Goal: Task Accomplishment & Management: Manage account settings

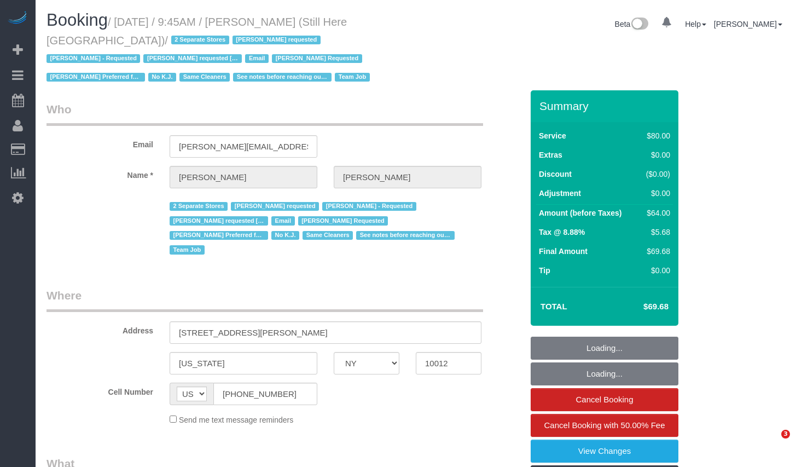
select select "NY"
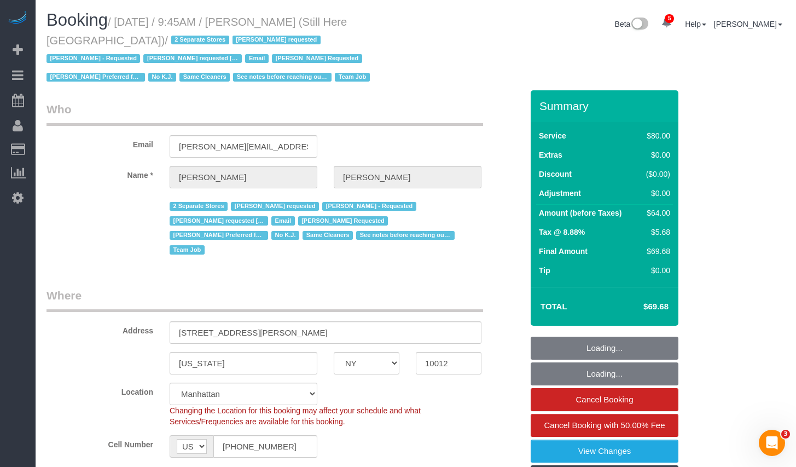
select select "object:862"
select select "string:stripe-pm_1Oyz8t4VGloSiKo71skqOF54"
select select "object:1447"
select select "number:89"
select select "number:90"
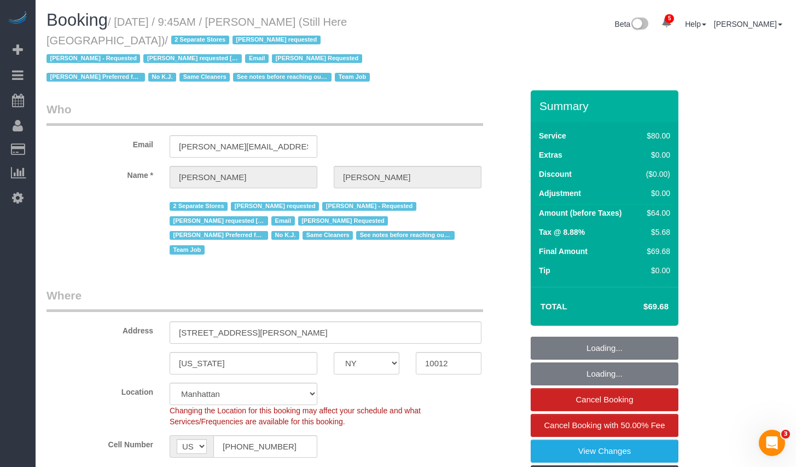
select select "number:15"
select select "number:5"
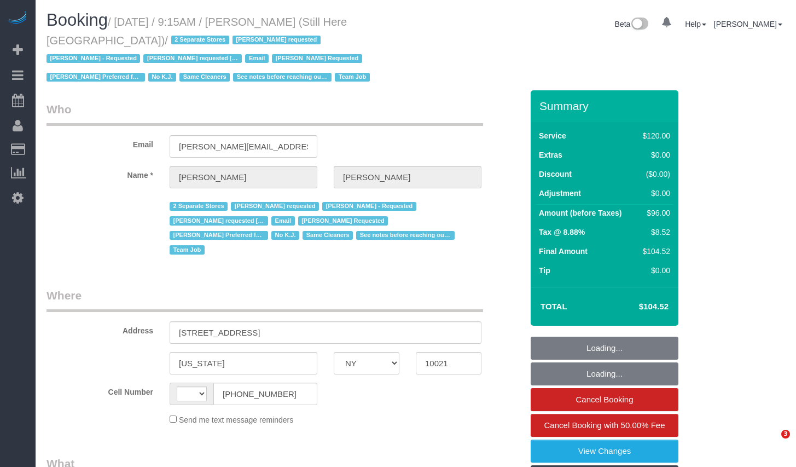
select select "NY"
select select "string:[GEOGRAPHIC_DATA]"
select select "object:709"
select select "number:89"
select select "number:90"
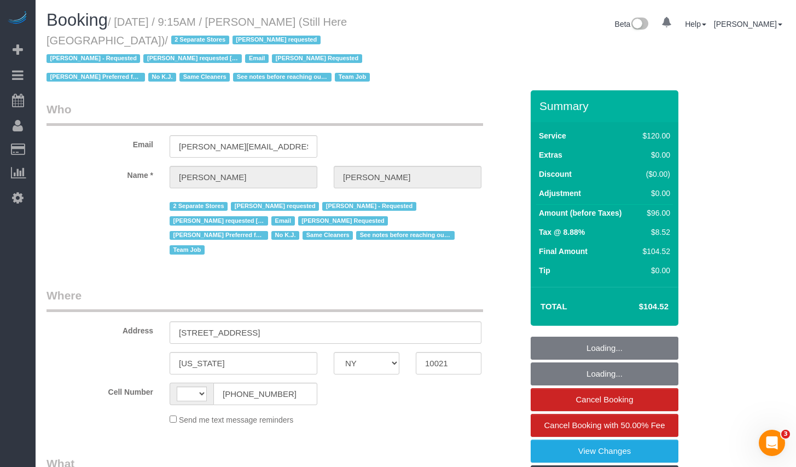
select select "number:15"
select select "number:5"
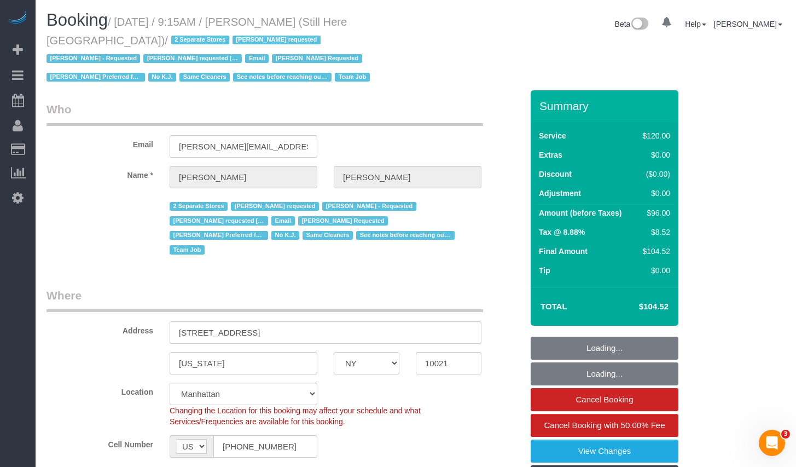
select select "object:1007"
select select "90"
select select "string:stripe-pm_1Oyz8t4VGloSiKo71skqOF54"
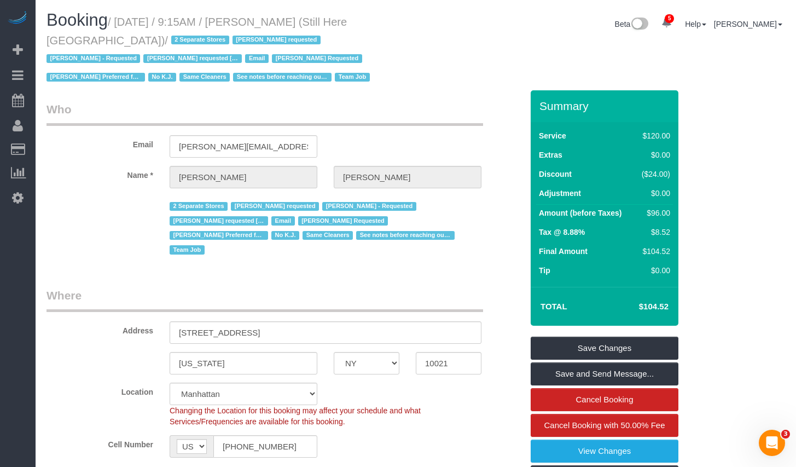
drag, startPoint x: 124, startPoint y: 24, endPoint x: 100, endPoint y: 46, distance: 32.5
click at [100, 46] on small "/ August 11, 2025 / 9:15AM / Francesca Racanelli (Still Here NYC) / 2 Separate …" at bounding box center [210, 50] width 327 height 68
copy small "August 11, 2025 / 9:15AM / Francesca Racanelli (Still Here NYC)"
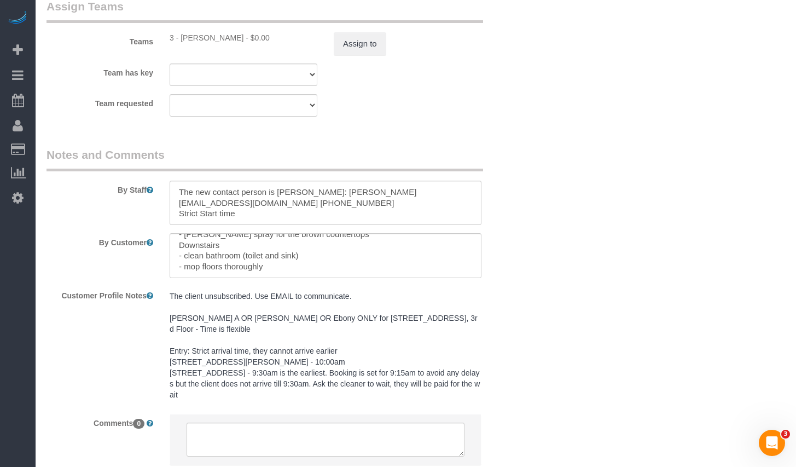
scroll to position [1472, 0]
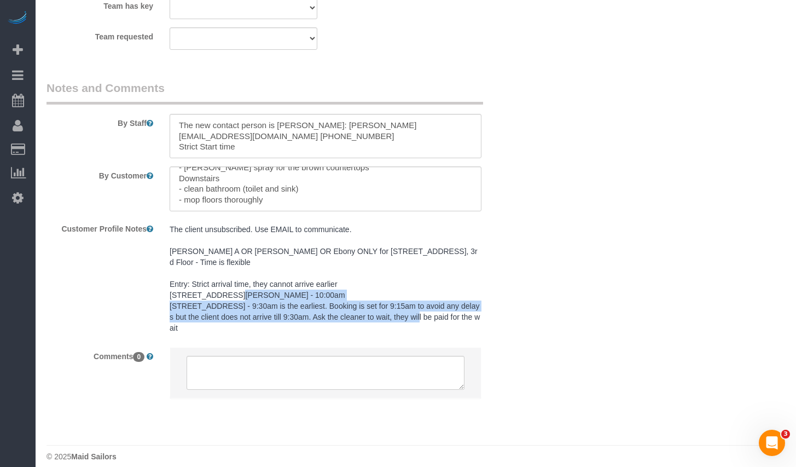
drag, startPoint x: 166, startPoint y: 297, endPoint x: 224, endPoint y: 316, distance: 61.8
click at [224, 316] on div "The client unsubscribed. Use EMAIL to communicate. Ana A OR Isabella OR Ebony O…" at bounding box center [325, 278] width 328 height 119
copy pre "905 Madison Avenue - 9:30am is the earliest. Booking is set for 9:15am to avoid…"
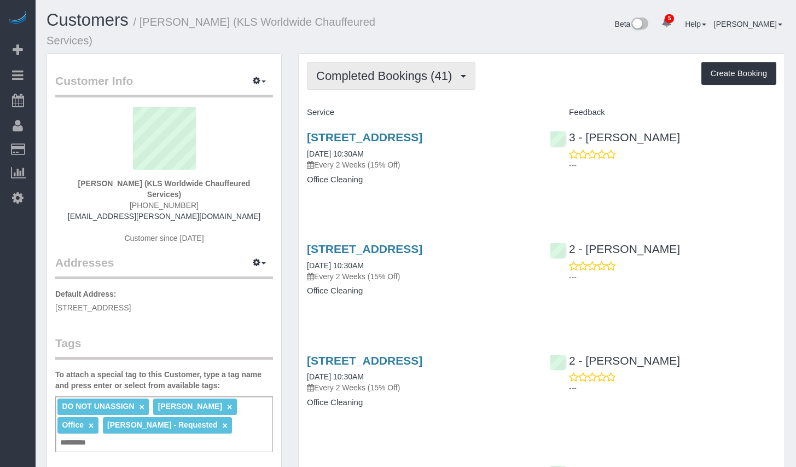
click at [397, 83] on button "Completed Bookings (41)" at bounding box center [391, 76] width 169 height 28
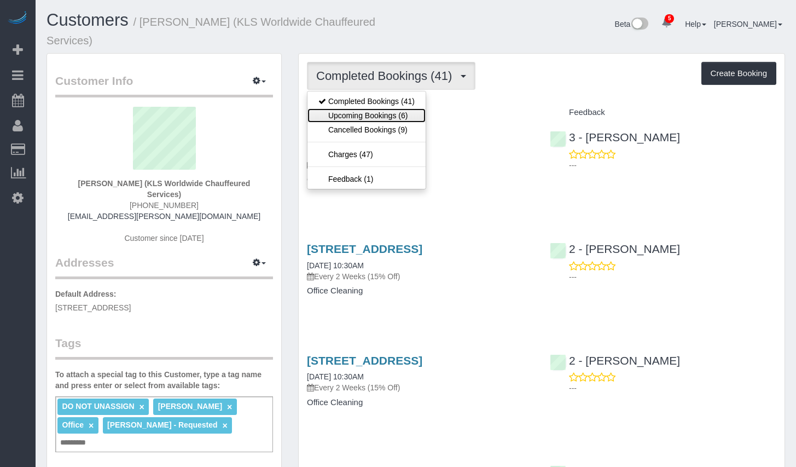
click at [366, 113] on link "Upcoming Bookings (6)" at bounding box center [367, 115] width 118 height 14
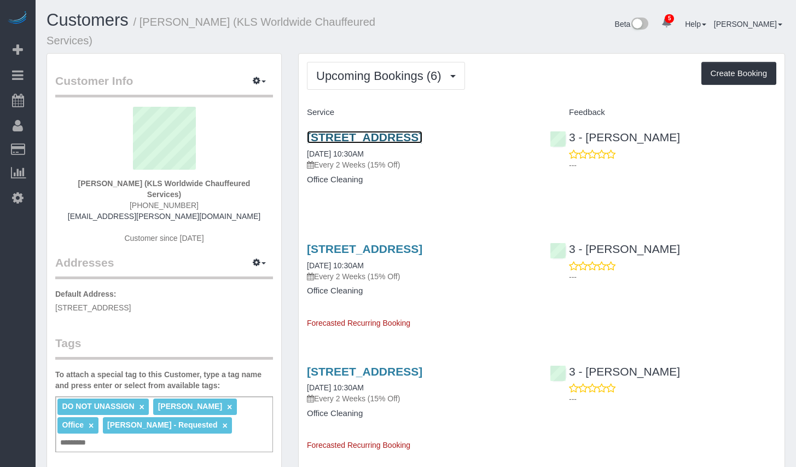
click at [357, 140] on link "125-10 Queens Blvd, Suite 223, Queens, NY 11415" at bounding box center [364, 137] width 115 height 13
click at [688, 151] on div "---" at bounding box center [663, 160] width 227 height 22
drag, startPoint x: 688, startPoint y: 137, endPoint x: 590, endPoint y: 136, distance: 98.0
click at [590, 136] on div "3 - Yenis Mendez ---" at bounding box center [663, 148] width 243 height 54
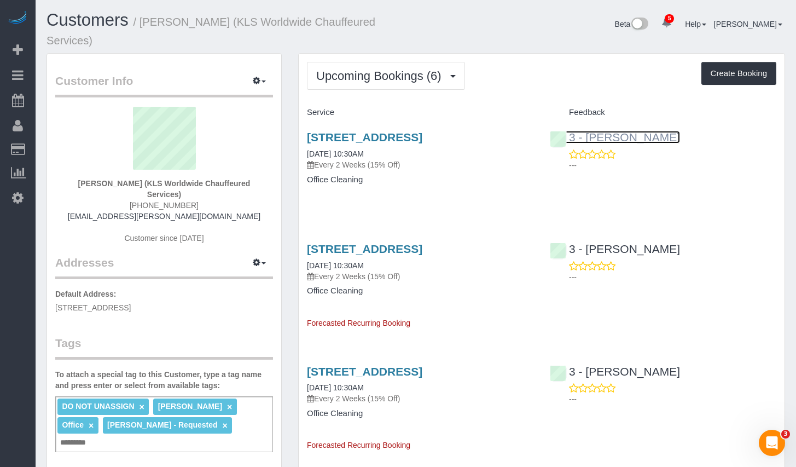
click at [590, 136] on link "3 - [PERSON_NAME]" at bounding box center [615, 137] width 130 height 13
click at [691, 135] on div "3 - Yenis Mendez ---" at bounding box center [663, 148] width 243 height 54
drag, startPoint x: 689, startPoint y: 137, endPoint x: 587, endPoint y: 136, distance: 102.3
click at [587, 136] on div "3 - Yenis Mendez ---" at bounding box center [663, 148] width 243 height 54
copy link "Yenis Mendez"
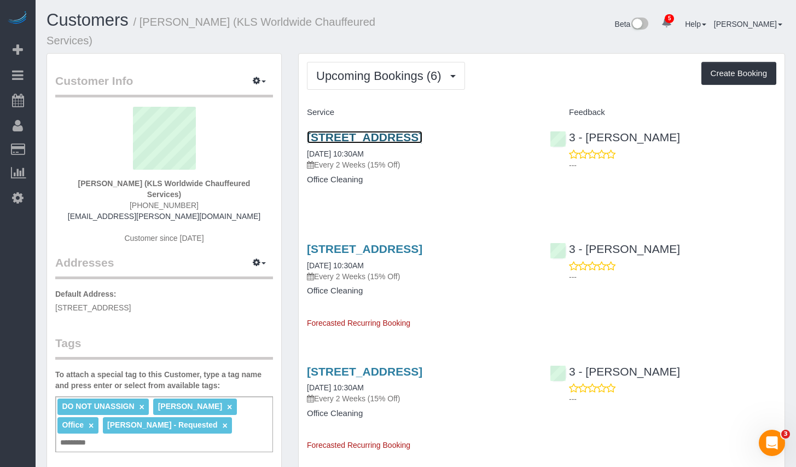
click at [423, 140] on link "125-10 Queens Blvd, Suite 223, Queens, NY 11415" at bounding box center [364, 137] width 115 height 13
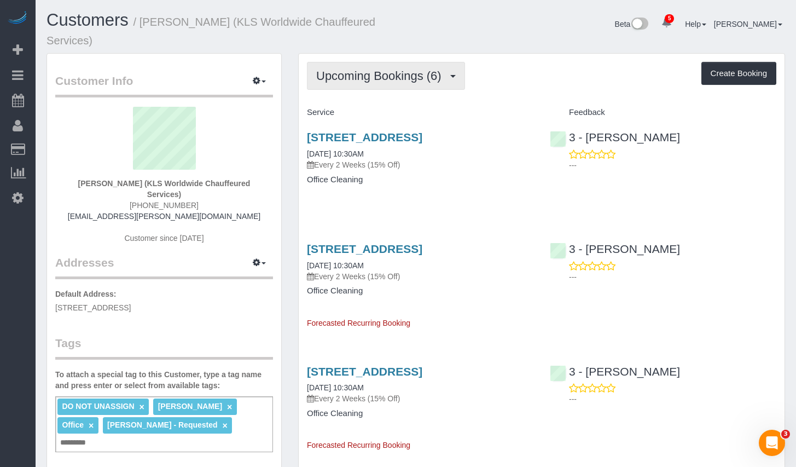
click at [397, 76] on span "Upcoming Bookings (6)" at bounding box center [381, 76] width 131 height 14
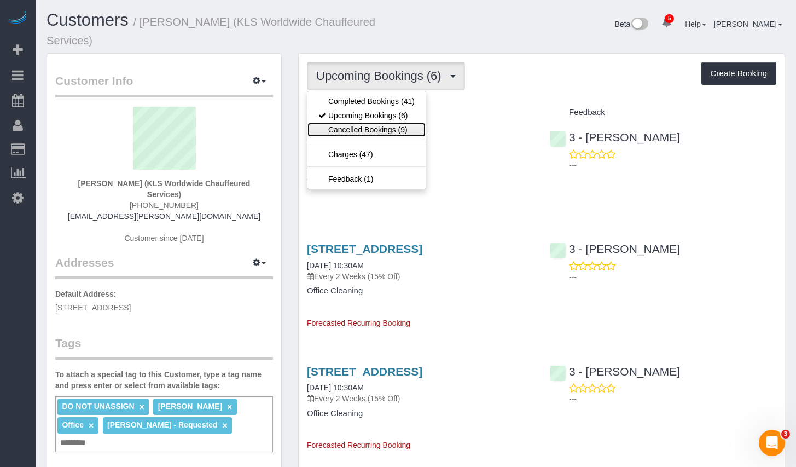
click at [365, 128] on link "Cancelled Bookings (9)" at bounding box center [367, 130] width 118 height 14
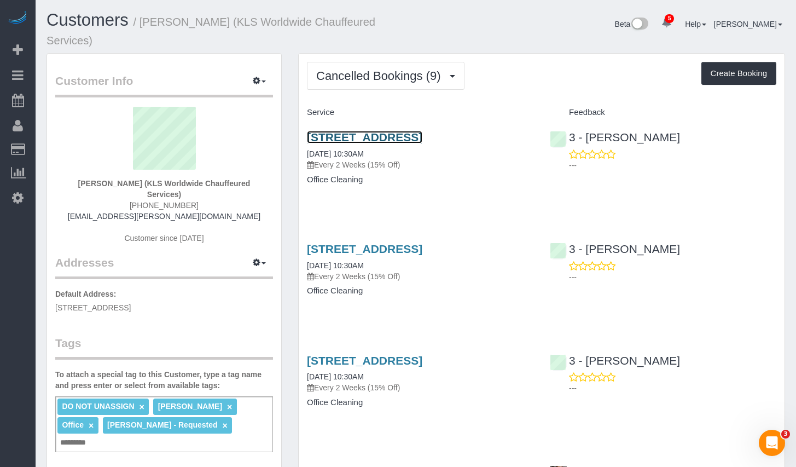
click at [371, 132] on link "[STREET_ADDRESS]" at bounding box center [364, 137] width 115 height 13
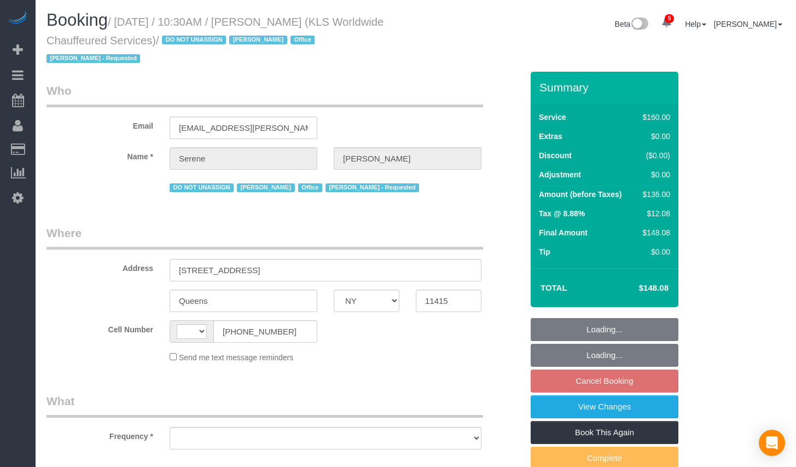
select select "NY"
select select "string:US"
select select "object:679"
select select "number:89"
select select "number:90"
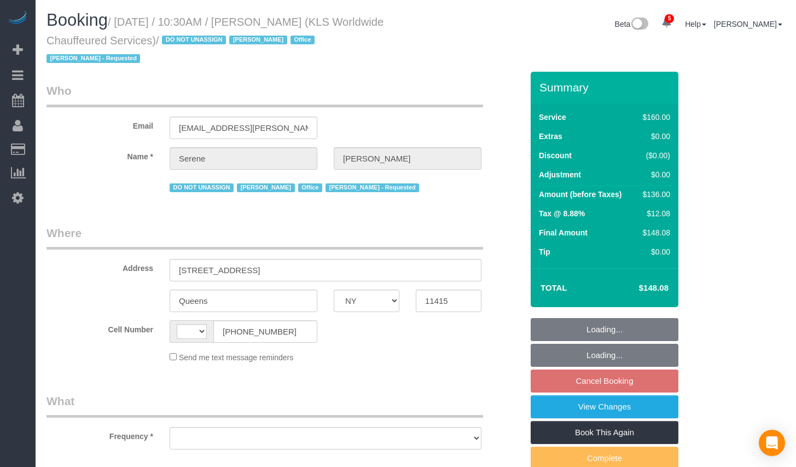
select select "number:15"
select select "number:7"
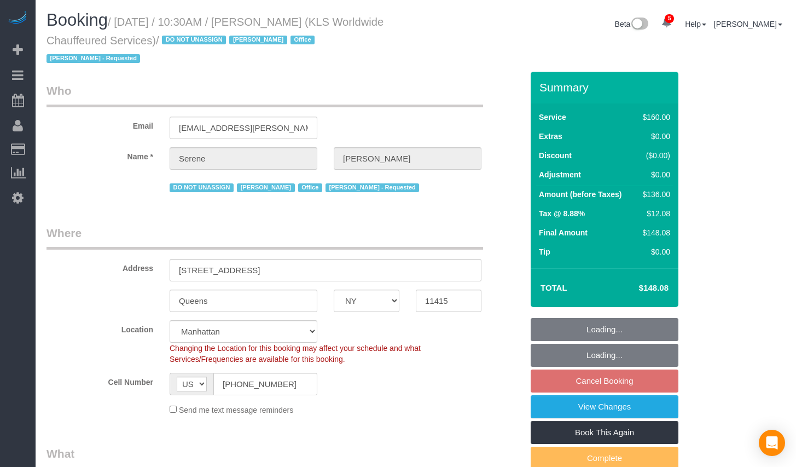
select select "object:912"
select select "string:stripe-pm_1PXm6E4VGloSiKo7uAD53iWk"
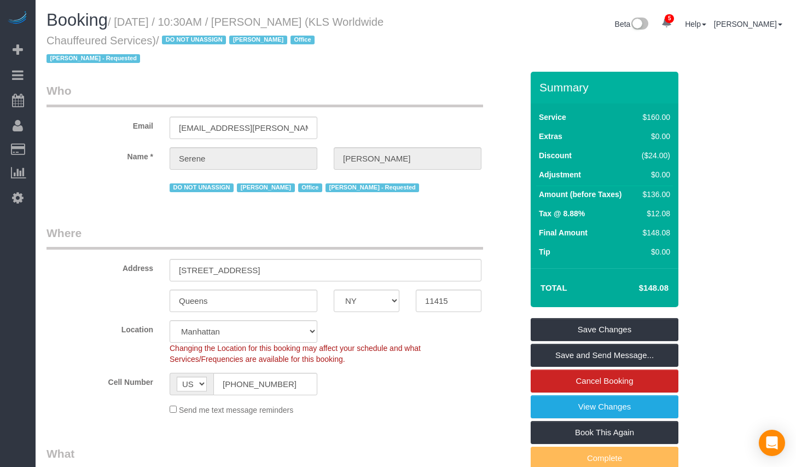
drag, startPoint x: 125, startPoint y: 20, endPoint x: 210, endPoint y: 47, distance: 88.4
click at [210, 47] on h1 "Booking / August 14, 2025 / 10:30AM / Serene Sanchez (KLS Worldwide Chauffeured…" at bounding box center [227, 39] width 361 height 56
copy small "August 14, 2025 / 10:30AM / Serene Sanchez (KLS Worldwide Chauffeured Services)"
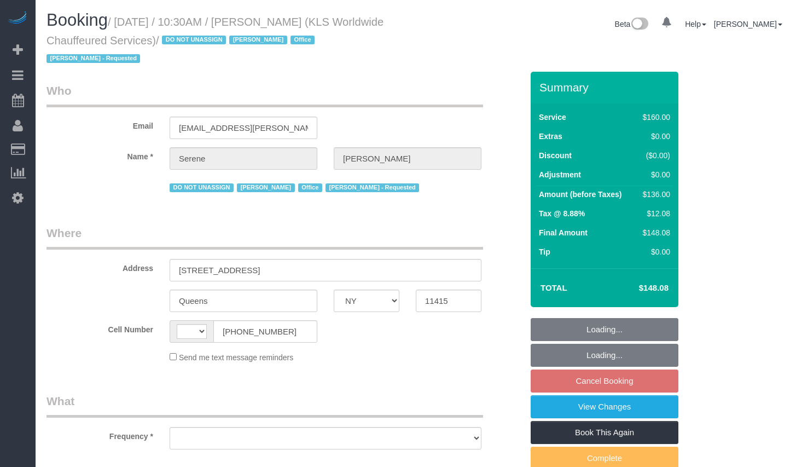
select select "NY"
select select "string:US"
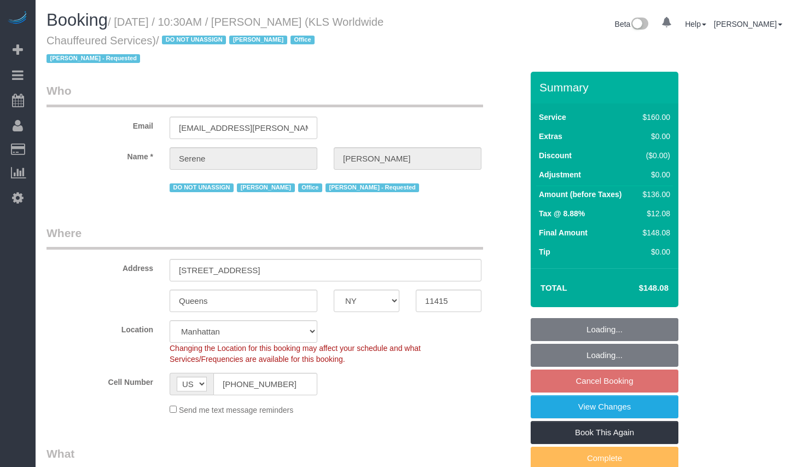
select select "string:stripe-pm_1PXm6E4VGloSiKo7uAD53iWk"
select select "object:763"
select select "number:89"
select select "number:90"
select select "number:15"
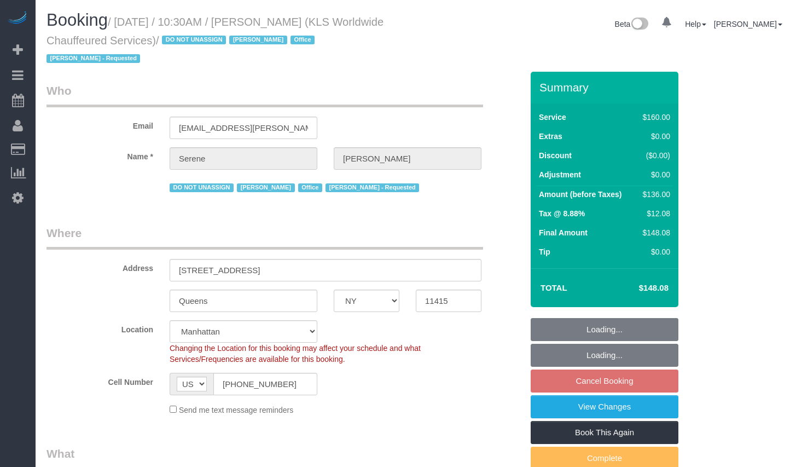
select select "number:7"
select select "object:1349"
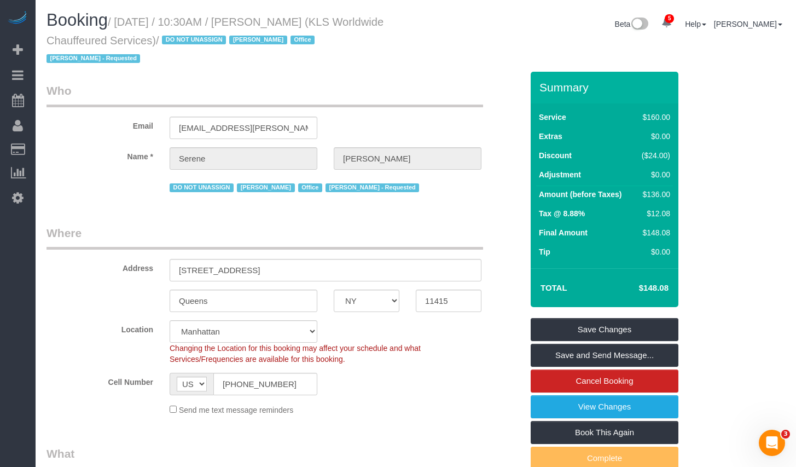
click at [136, 44] on small "/ August 14, 2025 / 10:30AM / Serene Sanchez (KLS Worldwide Chauffeured Service…" at bounding box center [215, 40] width 337 height 49
drag, startPoint x: 124, startPoint y: 20, endPoint x: 210, endPoint y: 45, distance: 89.0
click at [210, 45] on small "/ August 14, 2025 / 10:30AM / Serene Sanchez (KLS Worldwide Chauffeured Service…" at bounding box center [215, 40] width 337 height 49
copy small "August 14, 2025 / 10:30AM / Serene Sanchez (KLS Worldwide Chauffeured Services)"
click at [609, 379] on link "Cancel Booking" at bounding box center [605, 380] width 148 height 23
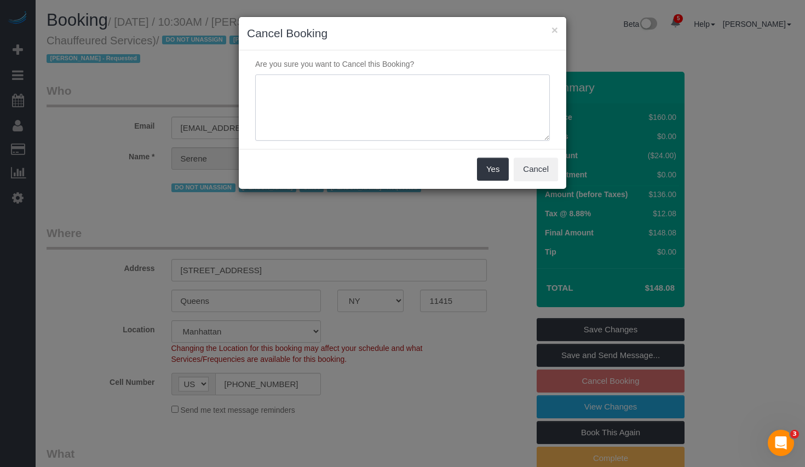
click at [374, 115] on textarea at bounding box center [402, 107] width 294 height 67
paste textarea "The office will be empty"
type textarea "The office will be empty"
click at [484, 165] on button "Yes" at bounding box center [493, 169] width 32 height 23
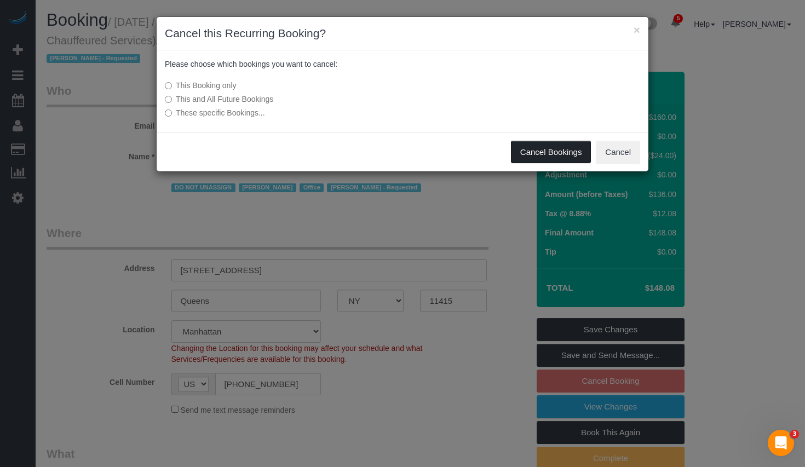
click at [540, 150] on button "Cancel Bookings" at bounding box center [551, 152] width 80 height 23
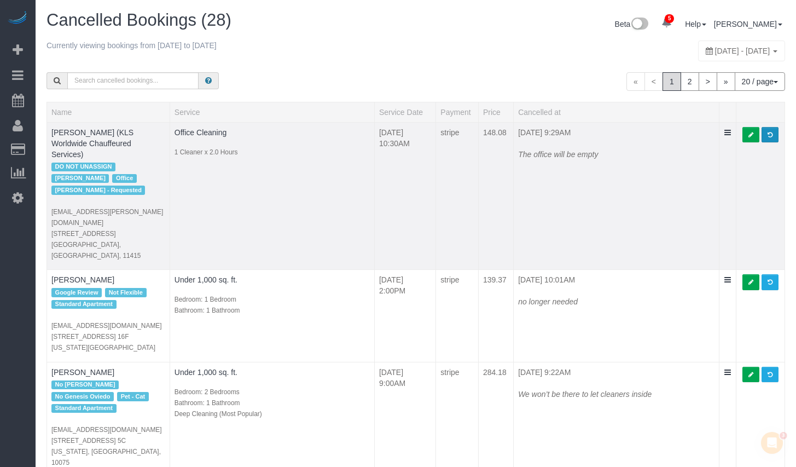
click at [770, 136] on span at bounding box center [770, 135] width 5 height 6
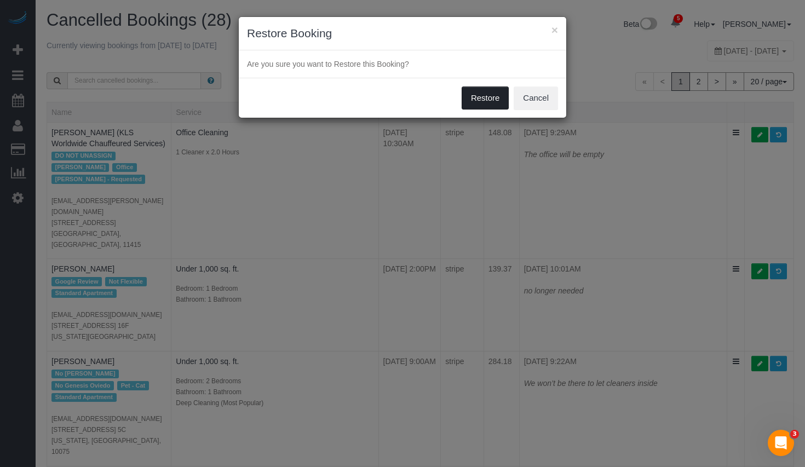
click at [498, 95] on button "Restore" at bounding box center [485, 97] width 48 height 23
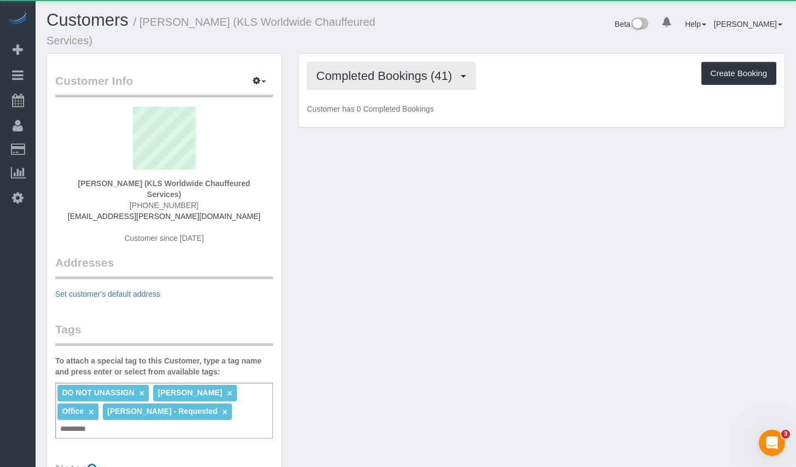
click at [351, 73] on span "Completed Bookings (41)" at bounding box center [386, 76] width 141 height 14
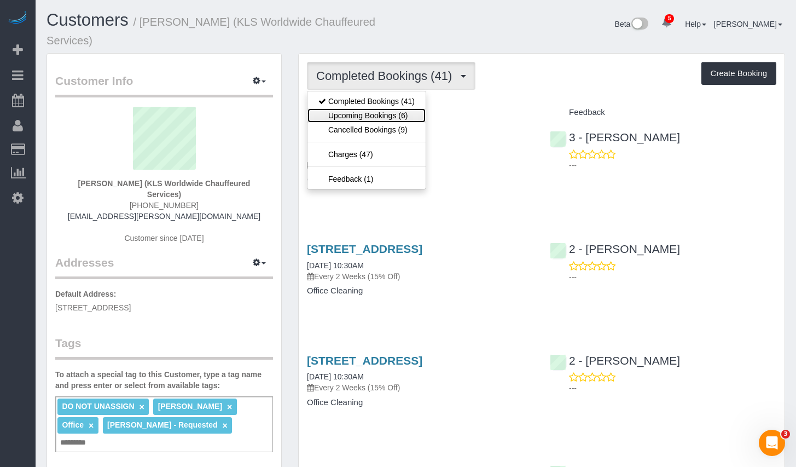
click at [355, 116] on link "Upcoming Bookings (6)" at bounding box center [367, 115] width 118 height 14
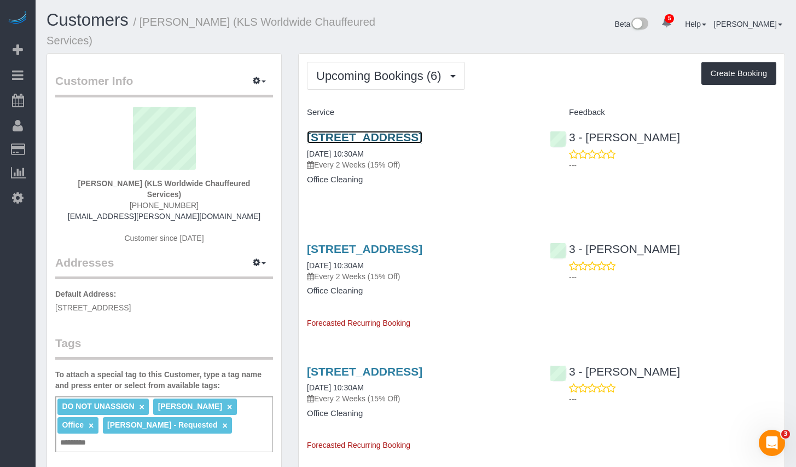
click at [380, 137] on link "[STREET_ADDRESS]" at bounding box center [364, 137] width 115 height 13
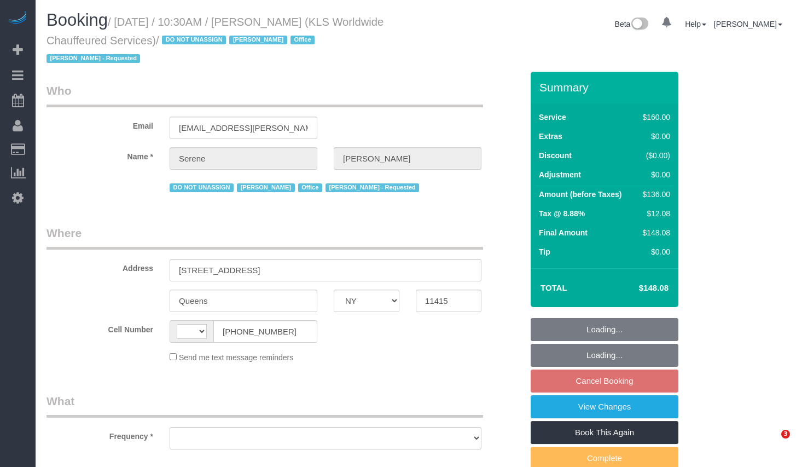
select select "NY"
select select "number:89"
select select "number:90"
select select "number:15"
select select "number:7"
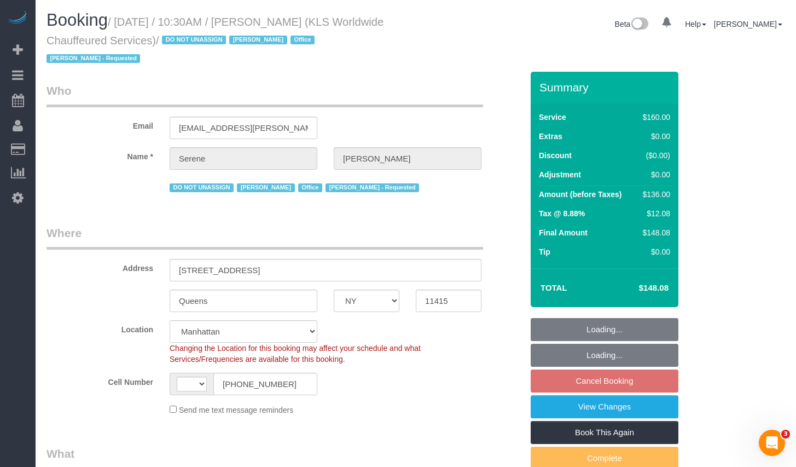
select select "string:stripe-pm_1PXm6E4VGloSiKo7uAD53iWk"
select select "string:US"
select select "object:1349"
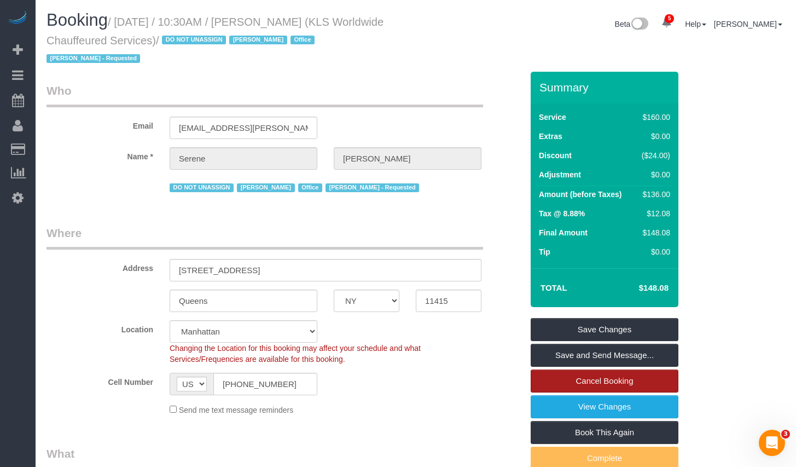
click at [651, 375] on link "Cancel Booking" at bounding box center [605, 380] width 148 height 23
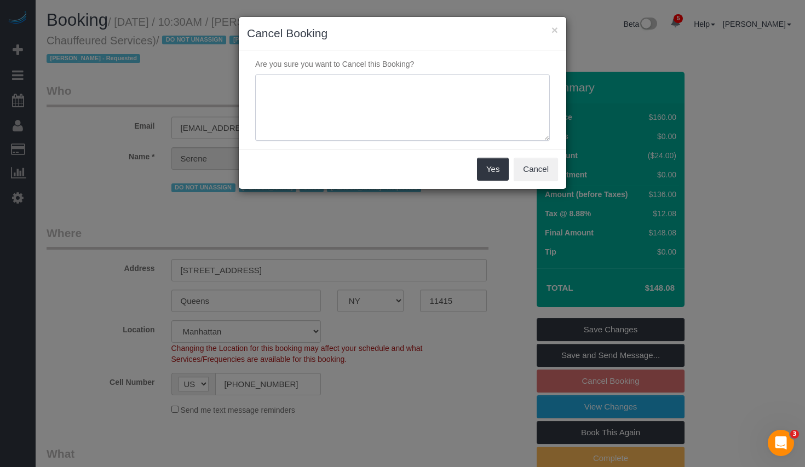
click at [397, 107] on textarea at bounding box center [402, 107] width 294 height 67
type textarea "The office will be empty."
click at [477, 158] on button "Yes" at bounding box center [493, 169] width 32 height 23
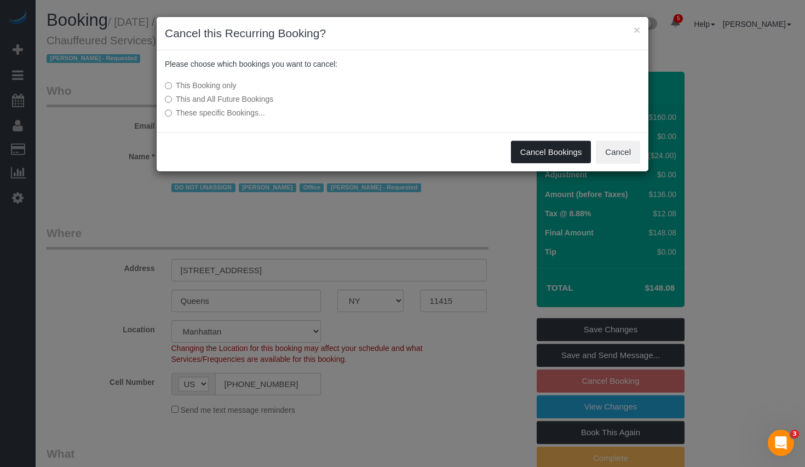
click at [529, 152] on button "Cancel Bookings" at bounding box center [551, 152] width 80 height 23
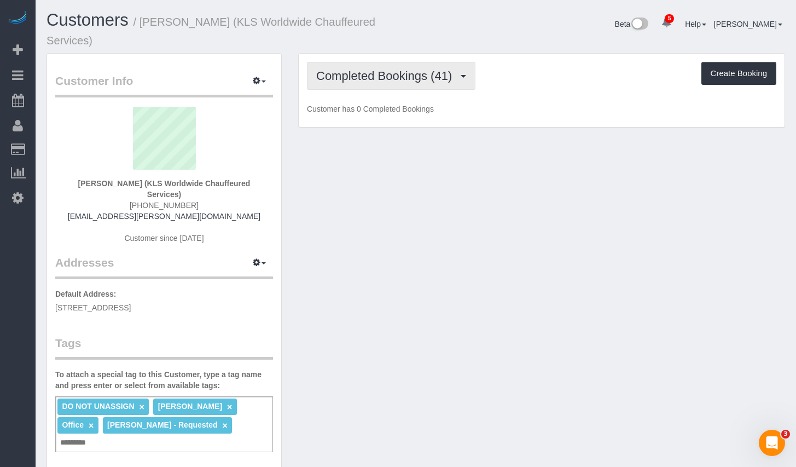
click at [413, 74] on span "Completed Bookings (41)" at bounding box center [386, 76] width 141 height 14
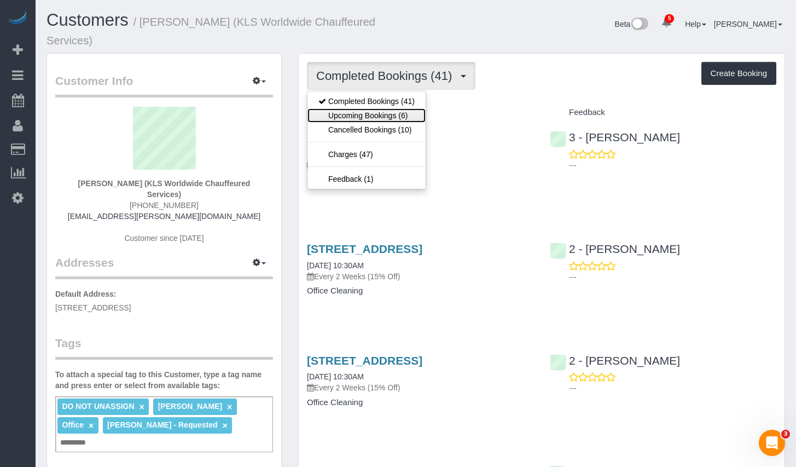
click at [369, 118] on link "Upcoming Bookings (6)" at bounding box center [367, 115] width 118 height 14
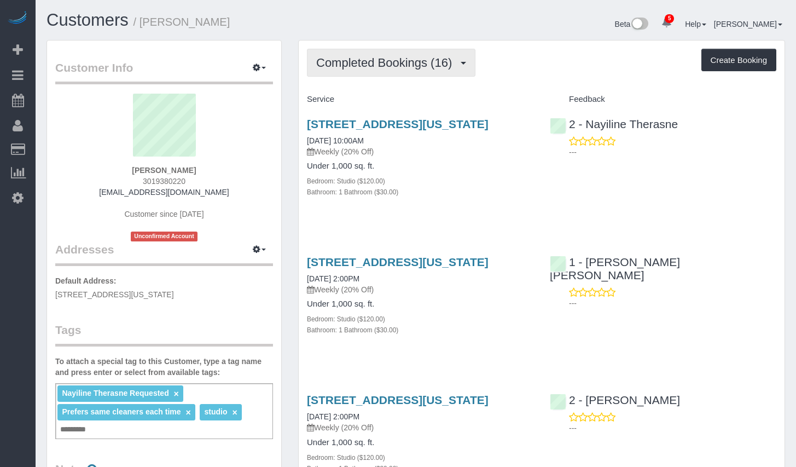
click at [412, 58] on span "Completed Bookings (16)" at bounding box center [386, 63] width 141 height 14
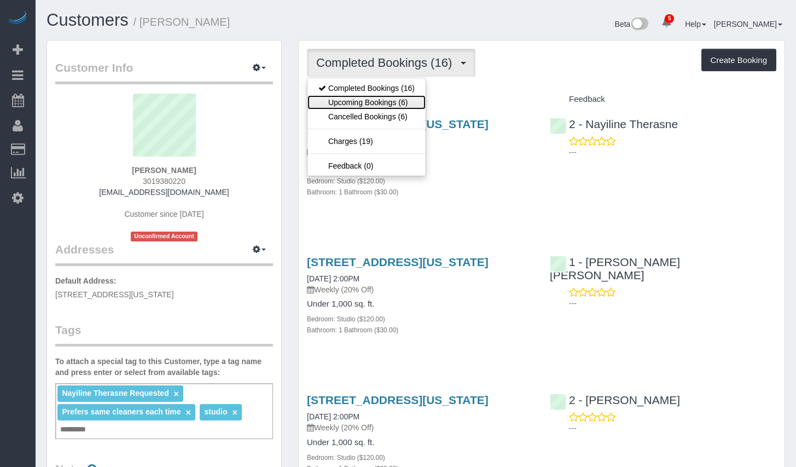
click at [382, 108] on link "Upcoming Bookings (6)" at bounding box center [367, 102] width 118 height 14
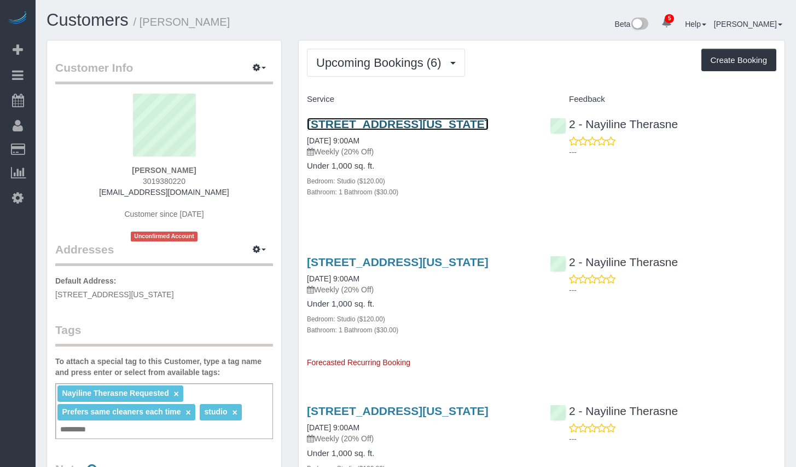
click at [420, 120] on link "88 Greenwich St, #1102, New York, NY 10006" at bounding box center [398, 124] width 182 height 13
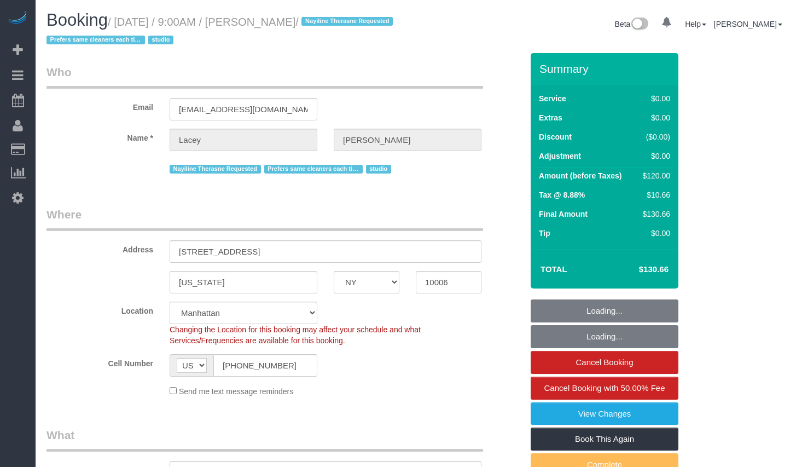
select select "NY"
select select "string:stripe-pm_1QnwjA4VGloSiKo7h3HCAQgS"
select select "number:61"
select select "number:77"
select select "number:15"
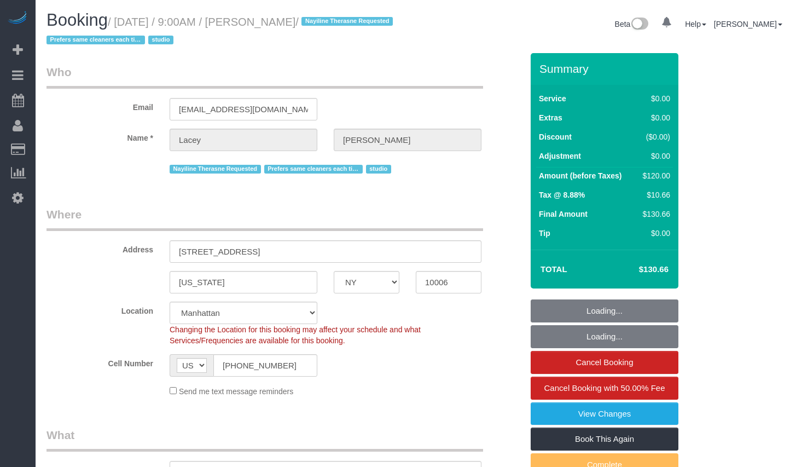
select select "number:5"
select select "object:936"
select select "spot1"
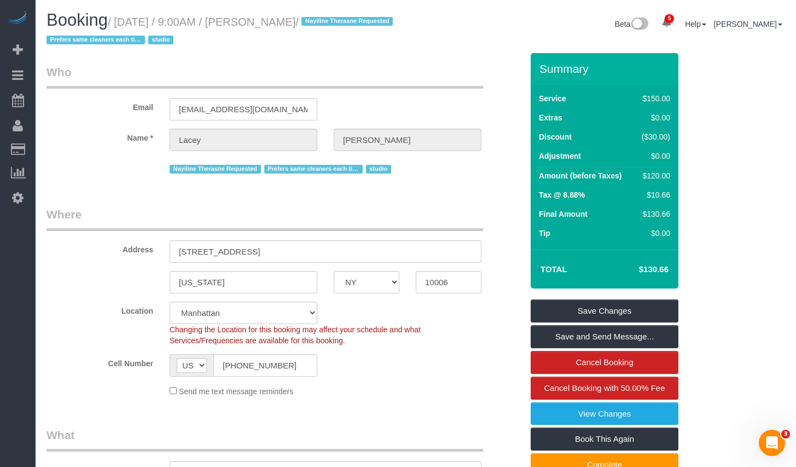
drag, startPoint x: 262, startPoint y: 21, endPoint x: 338, endPoint y: 22, distance: 76.1
click at [338, 22] on small "/ August 11, 2025 / 9:00AM / Lacey Gutierrez / Nayiline Therasne Requested Pref…" at bounding box center [222, 31] width 350 height 31
copy small "Lacey Gutierrez"
drag, startPoint x: 124, startPoint y: 20, endPoint x: 340, endPoint y: 21, distance: 216.2
click at [340, 21] on small "/ August 11, 2025 / 9:00AM / Lacey Gutierrez / Nayiline Therasne Requested Pref…" at bounding box center [222, 31] width 350 height 31
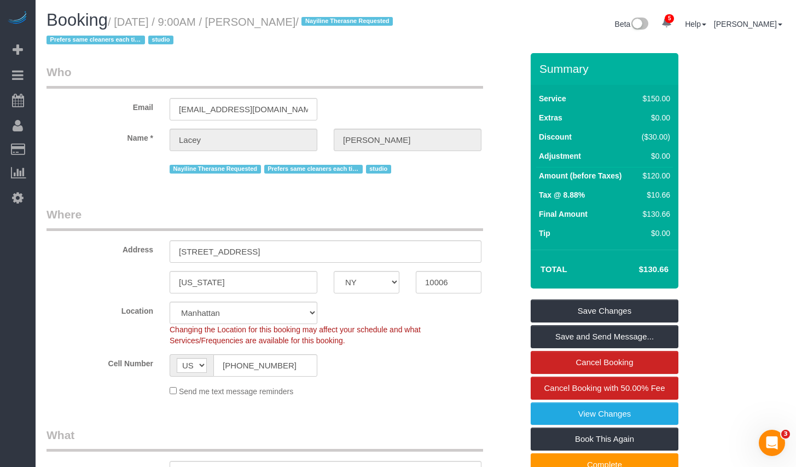
copy small "August 11, 2025 / 9:00AM / Lacey Gutierrez"
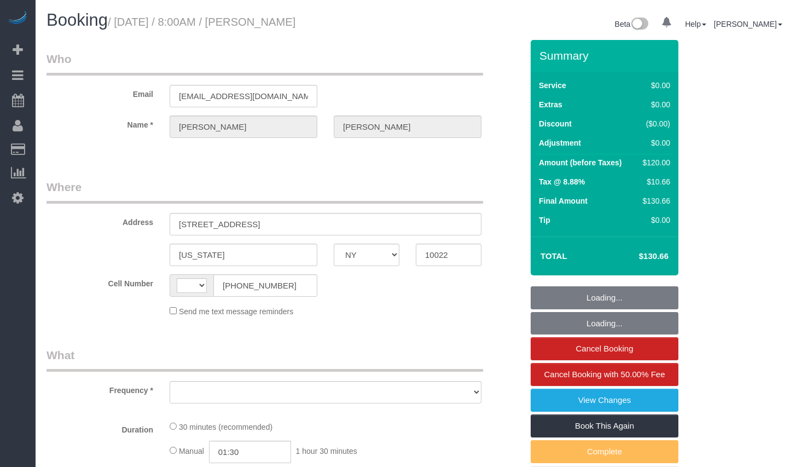
select select "NY"
select select "string:[GEOGRAPHIC_DATA]"
select select "object:413"
select select "number:56"
select select "number:75"
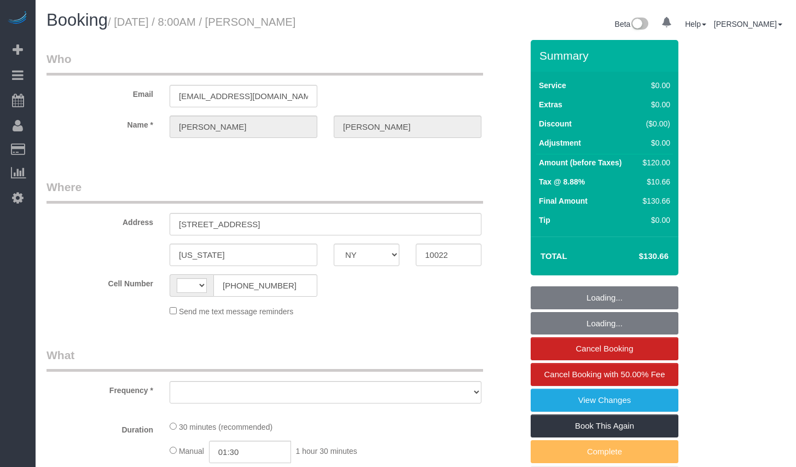
select select "number:15"
select select "number:5"
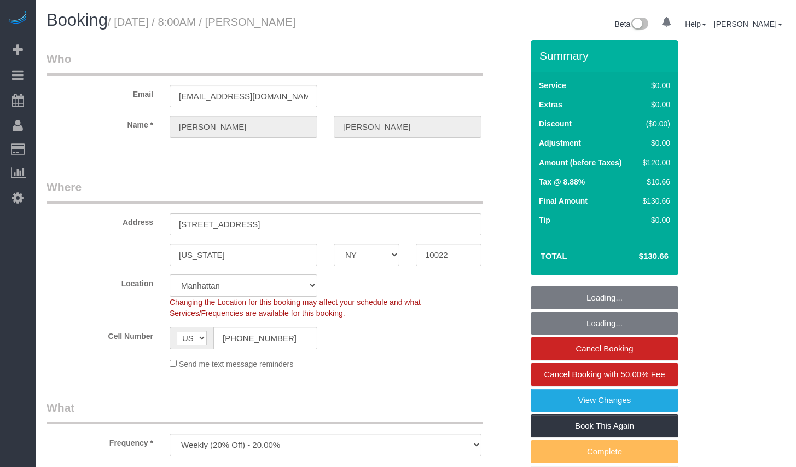
select select "string:stripe-pm_1RXRrg4VGloSiKo7FM9HbDbq"
select select "spot1"
select select "object:1345"
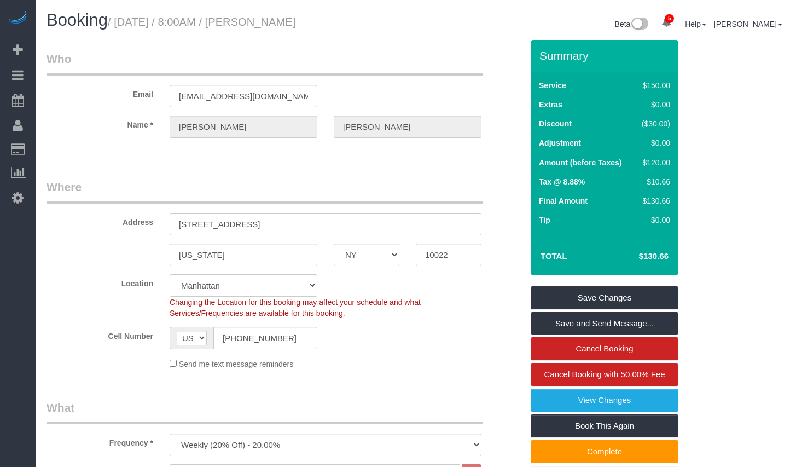
drag, startPoint x: 124, startPoint y: 23, endPoint x: 372, endPoint y: 24, distance: 247.9
click at [372, 24] on h1 "Booking / [DATE] / 8:00AM / [PERSON_NAME]" at bounding box center [227, 20] width 361 height 19
copy small "[DATE] / 8:00AM / [PERSON_NAME]"
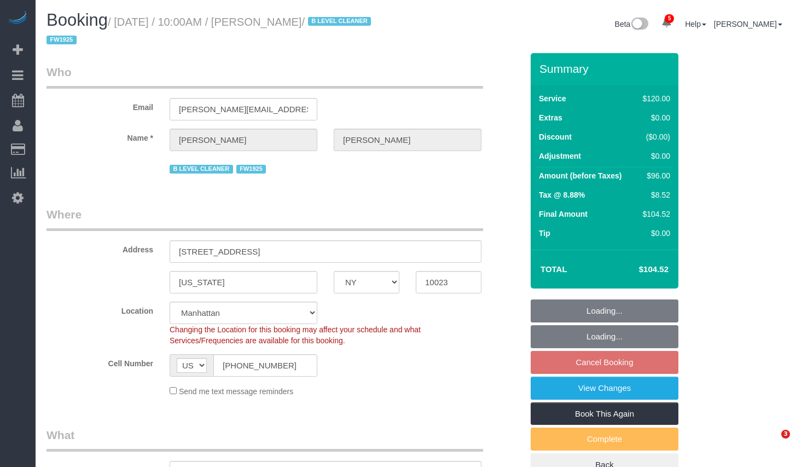
select select "NY"
select select "number:89"
select select "number:90"
select select "number:15"
select select "number:5"
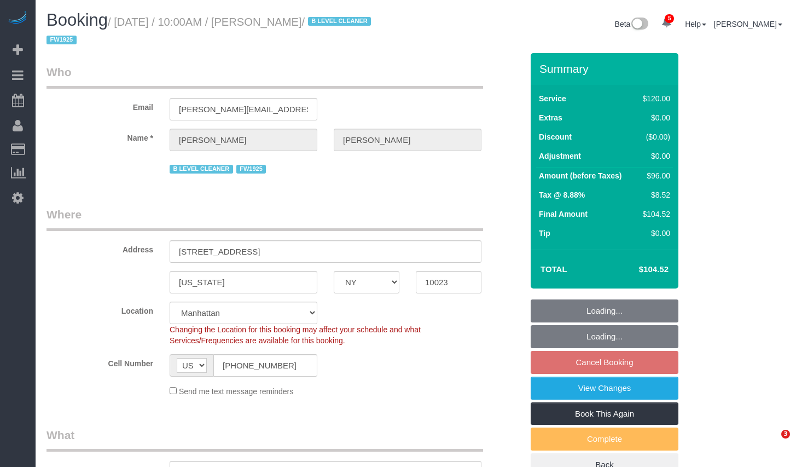
select select "number:21"
select select "object:857"
select select "string:stripe-card_1BJYOA4VGloSiKo7L5FS3sIi"
select select "spot3"
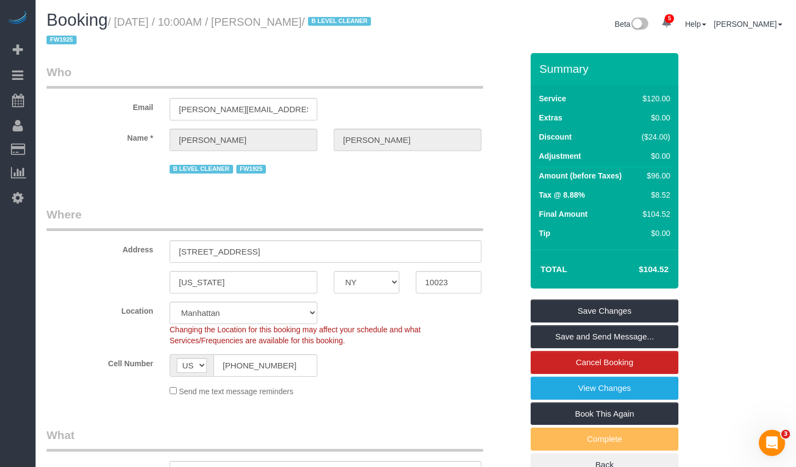
drag, startPoint x: 123, startPoint y: 22, endPoint x: 328, endPoint y: 27, distance: 205.3
click at [328, 27] on small "/ August 14, 2025 / 10:00AM / Leah Carter / B LEVEL CLEANER FW1925" at bounding box center [211, 31] width 328 height 31
copy small "August 14, 2025 / 10:00AM / Leah Carter"
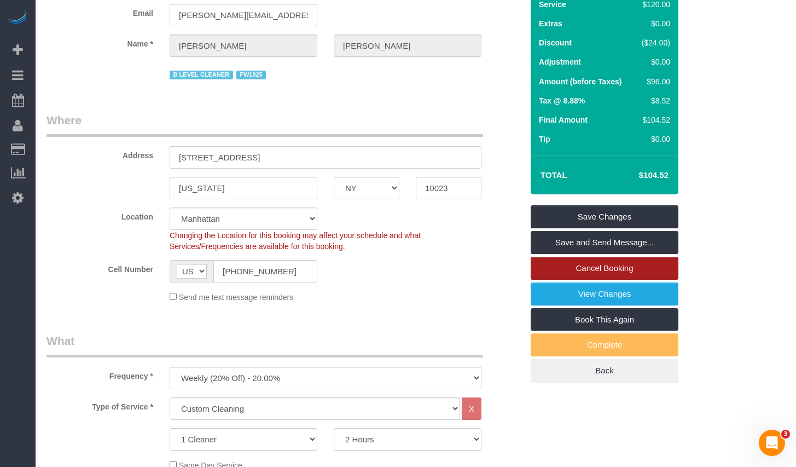
click at [576, 268] on link "Cancel Booking" at bounding box center [605, 268] width 148 height 23
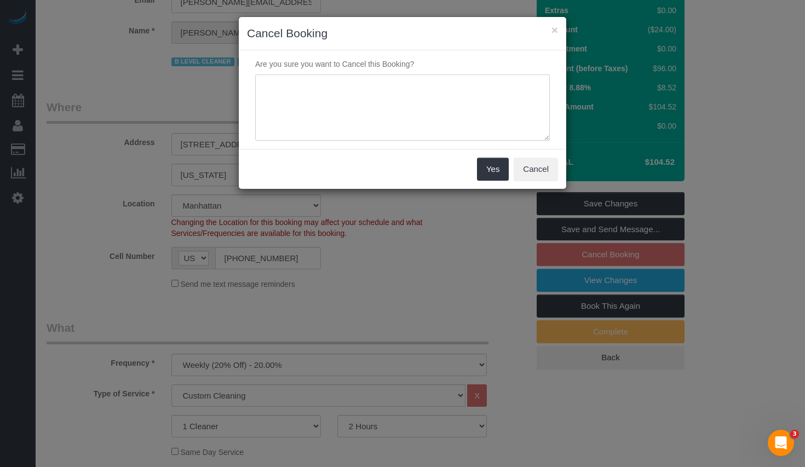
click at [355, 100] on textarea at bounding box center [402, 107] width 294 height 67
type textarea "Out of town"
click at [487, 161] on button "Yes" at bounding box center [493, 169] width 32 height 23
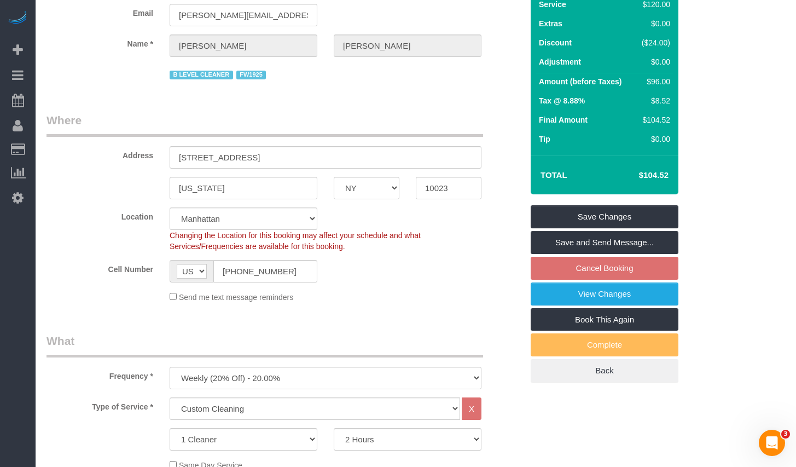
scroll to position [0, 0]
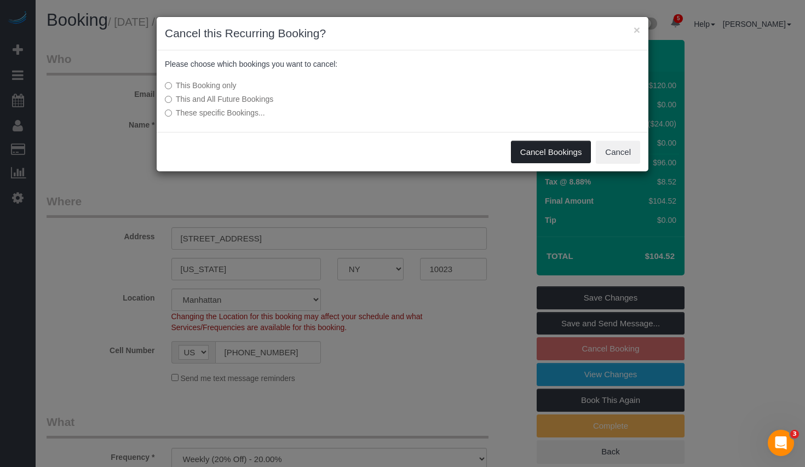
click at [526, 153] on button "Cancel Bookings" at bounding box center [551, 152] width 80 height 23
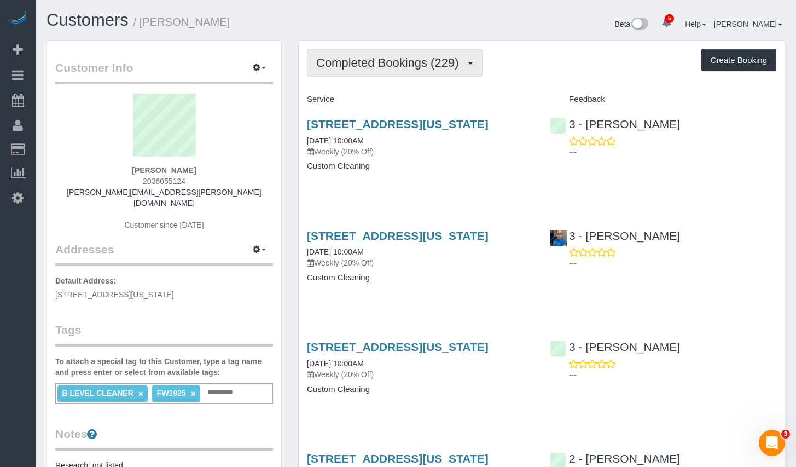
click at [423, 68] on span "Completed Bookings (229)" at bounding box center [390, 63] width 148 height 14
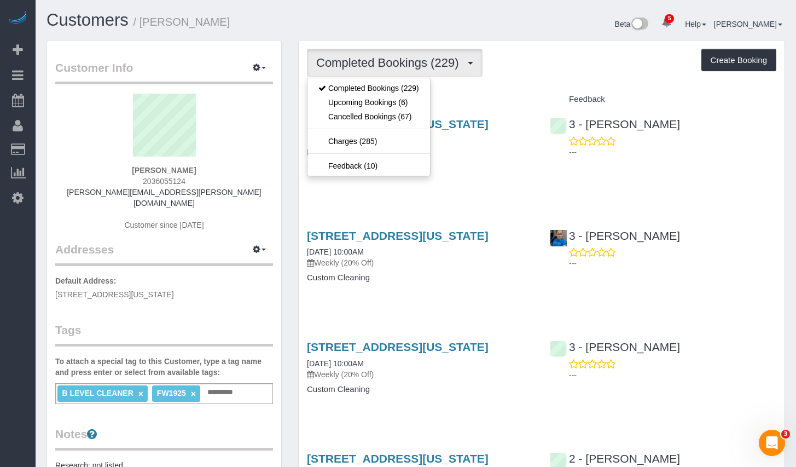
click at [496, 192] on div "[STREET_ADDRESS][US_STATE] [DATE] 10:00AM Weekly (20% Off) Custom Cleaning" at bounding box center [420, 150] width 243 height 84
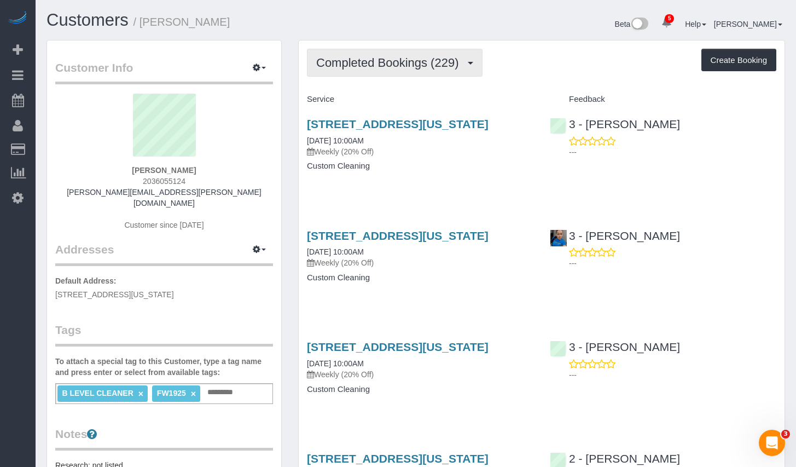
click at [426, 63] on span "Completed Bookings (229)" at bounding box center [390, 63] width 148 height 14
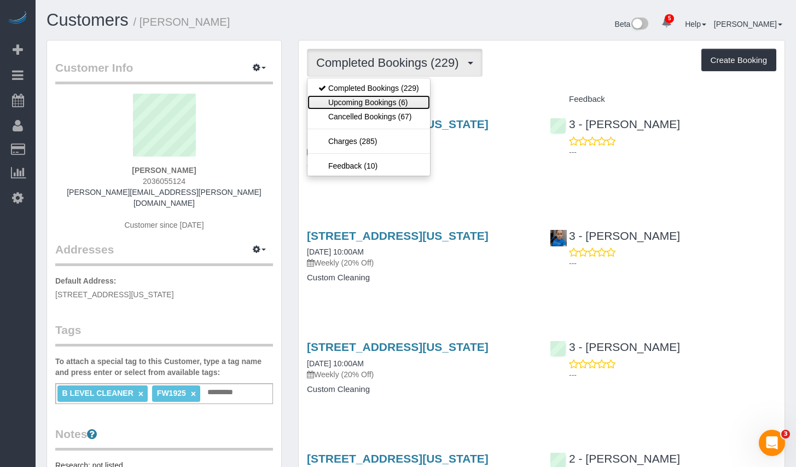
click at [344, 101] on link "Upcoming Bookings (6)" at bounding box center [369, 102] width 123 height 14
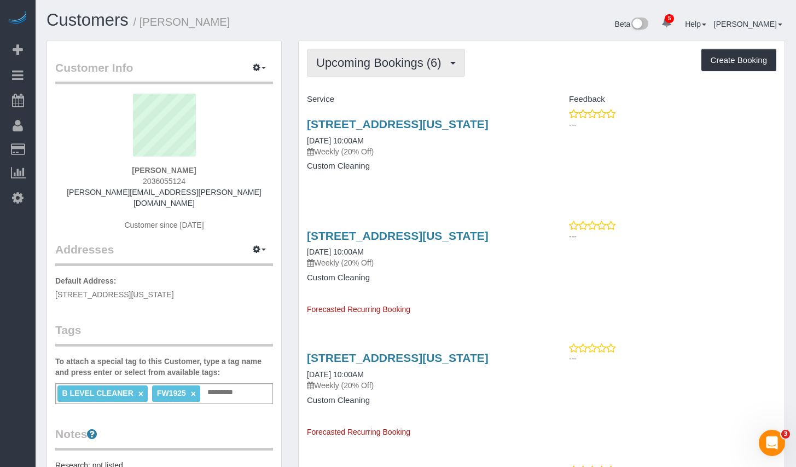
click at [390, 63] on span "Upcoming Bookings (6)" at bounding box center [381, 63] width 131 height 14
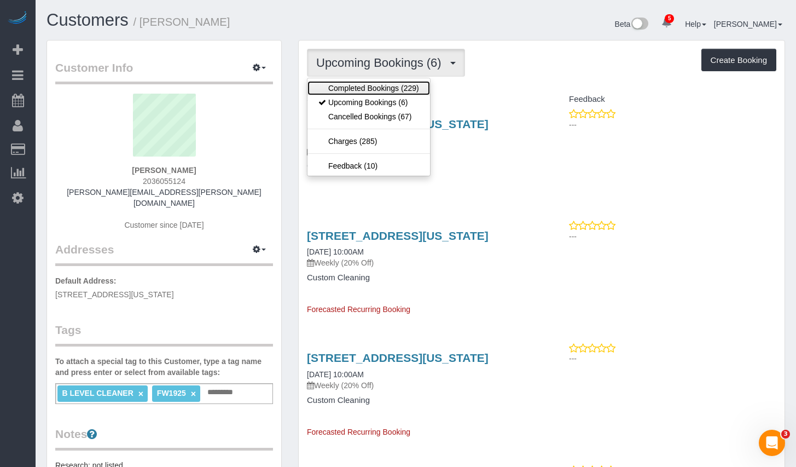
click at [358, 83] on link "Completed Bookings (229)" at bounding box center [369, 88] width 123 height 14
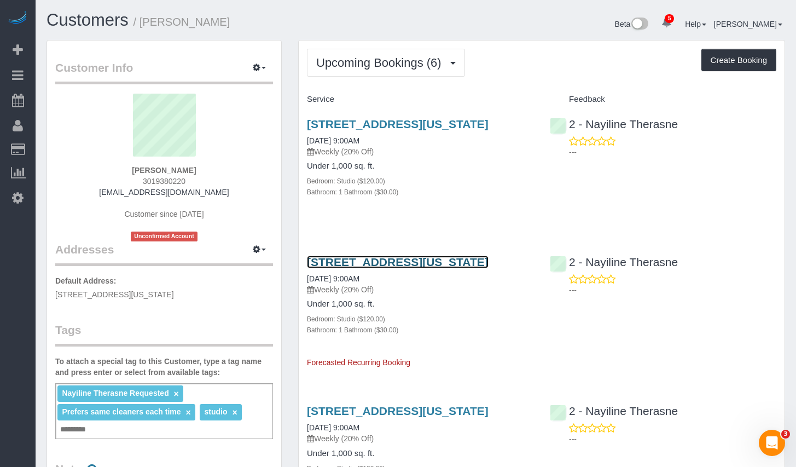
click at [465, 268] on link "88 Greenwich St, #1102, New York, NY 10006" at bounding box center [398, 262] width 182 height 13
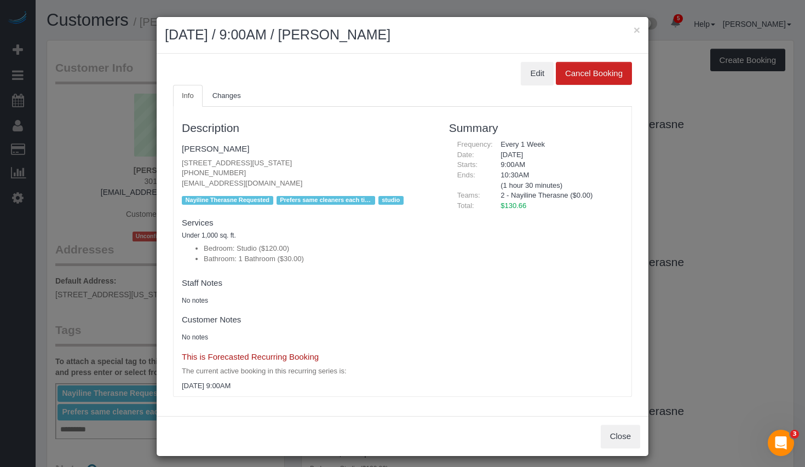
drag, startPoint x: 163, startPoint y: 33, endPoint x: 445, endPoint y: 36, distance: 282.4
click at [445, 36] on h2 "August 18, 2025 / 9:00AM / Lacey Gutierrez" at bounding box center [402, 35] width 475 height 20
copy h2 "August 18, 2025 / 9:00AM / Lacey Gutierrez"
click at [336, 254] on li "Bathroom: 1 Bathroom ($30.00)" at bounding box center [318, 259] width 229 height 10
click at [528, 72] on button "Edit" at bounding box center [536, 73] width 33 height 23
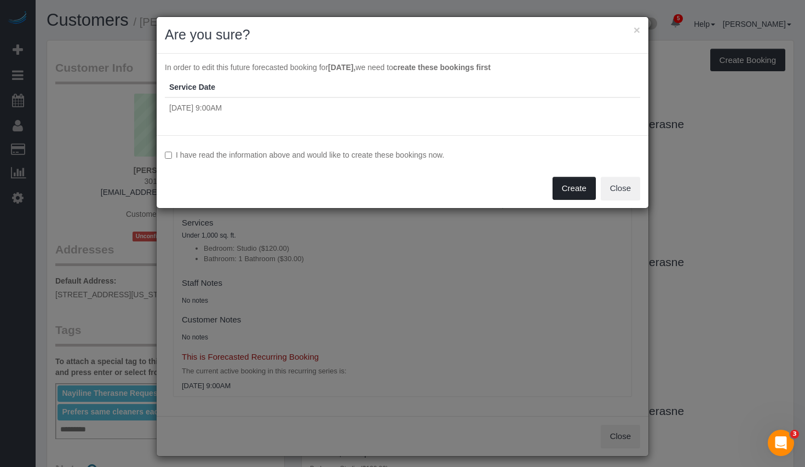
click at [559, 188] on button "Create" at bounding box center [573, 188] width 43 height 23
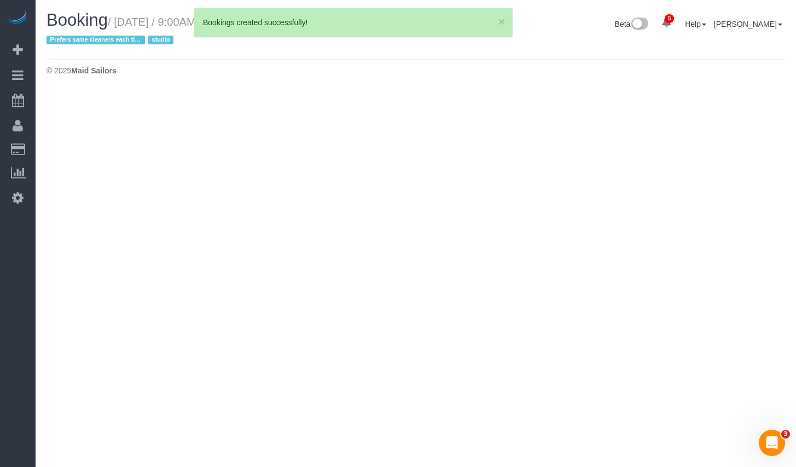
select select "NY"
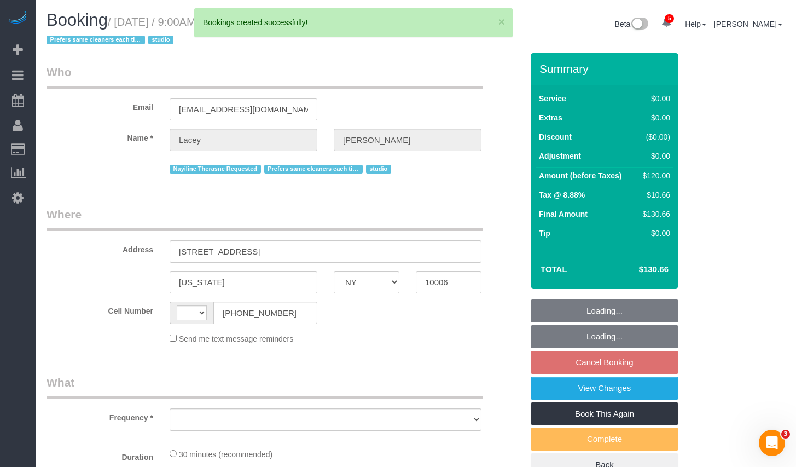
select select "string:[GEOGRAPHIC_DATA]"
select select "object:1820"
select select "string:stripe-pm_1QnwjA4VGloSiKo7h3HCAQgS"
select select "spot2"
select select "number:61"
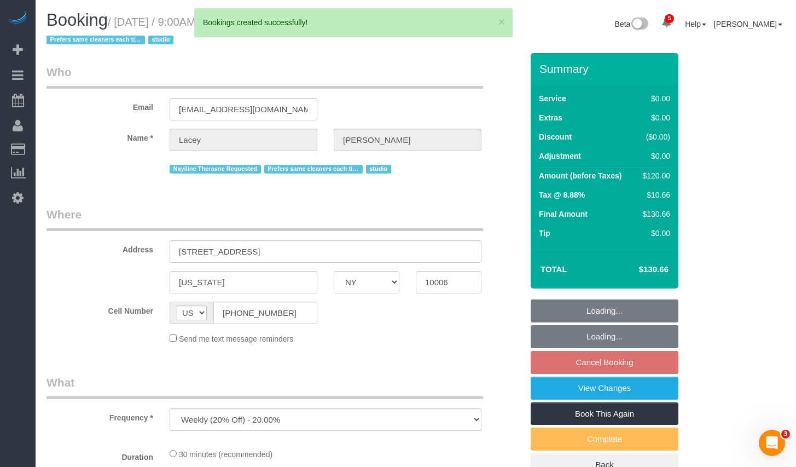
select select "number:77"
select select "number:15"
select select "number:5"
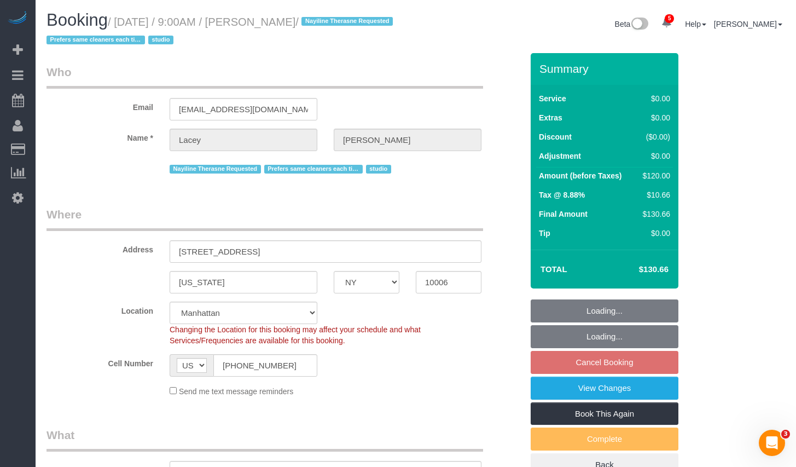
select select "object:2502"
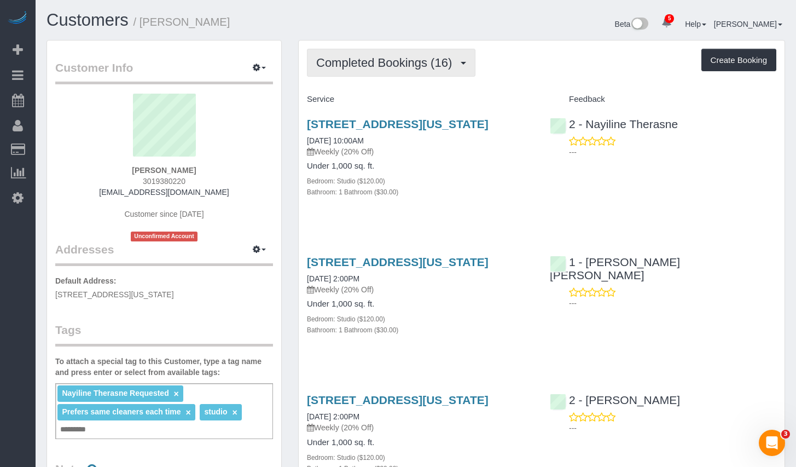
click at [350, 62] on span "Completed Bookings (16)" at bounding box center [386, 63] width 141 height 14
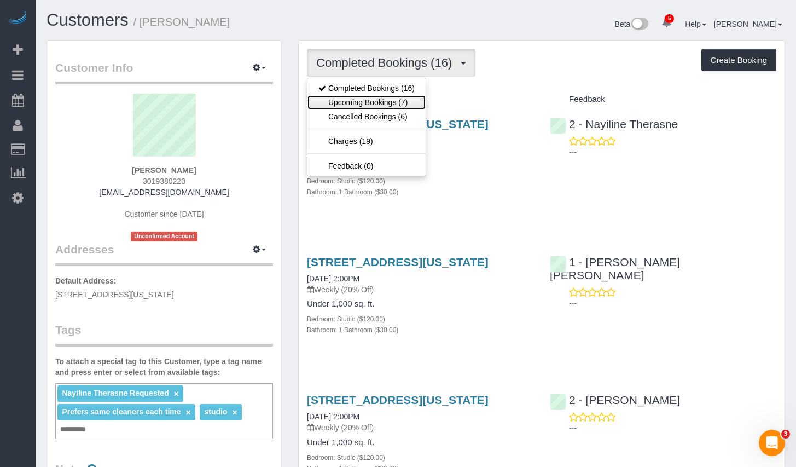
click at [333, 104] on link "Upcoming Bookings (7)" at bounding box center [367, 102] width 118 height 14
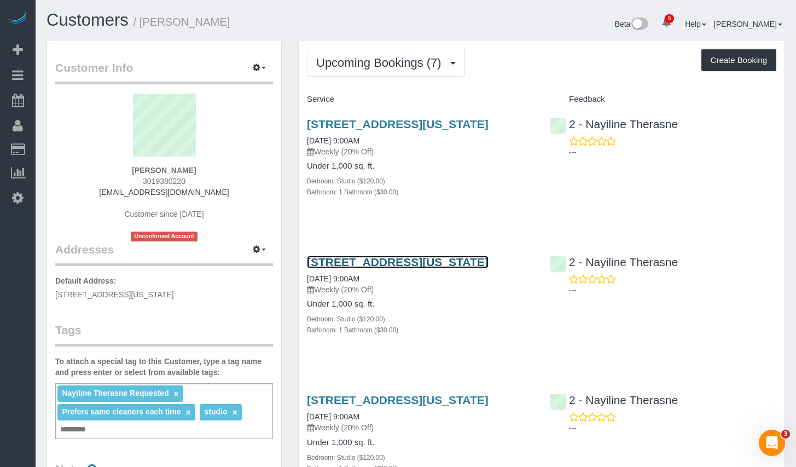
click at [435, 268] on link "88 Greenwich St, #1102, New York, NY 10006" at bounding box center [398, 262] width 182 height 13
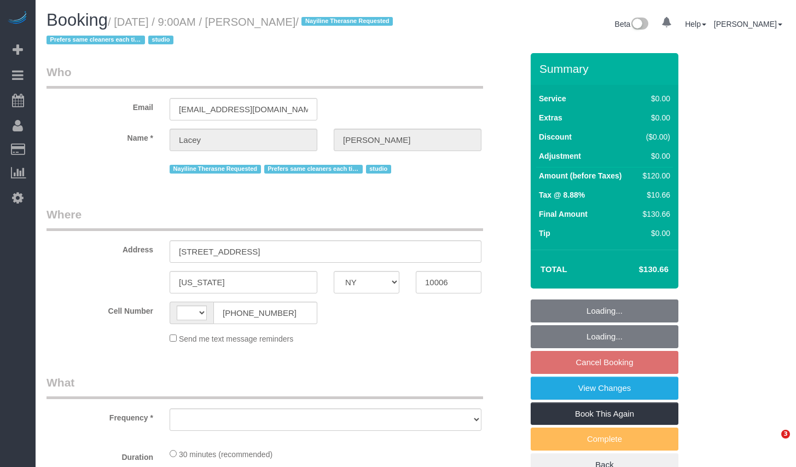
select select "NY"
select select "string:stripe-pm_1QnwjA4VGloSiKo7h3HCAQgS"
select select "string:[GEOGRAPHIC_DATA]"
select select "object:673"
select select "spot2"
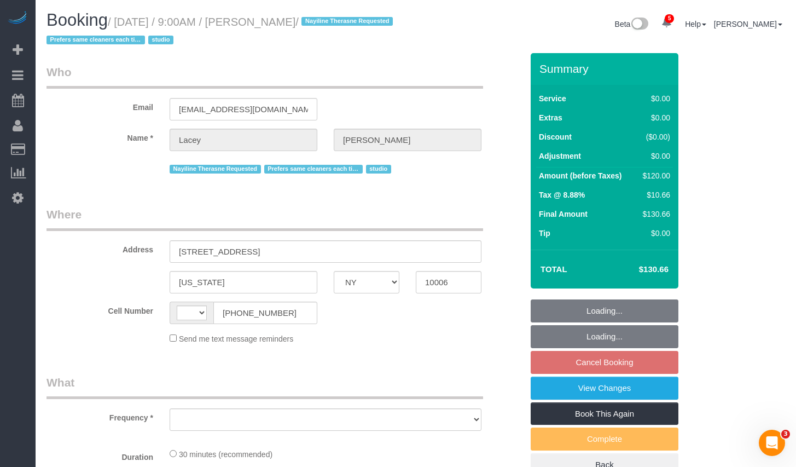
select select "number:61"
select select "number:77"
select select "number:15"
select select "number:5"
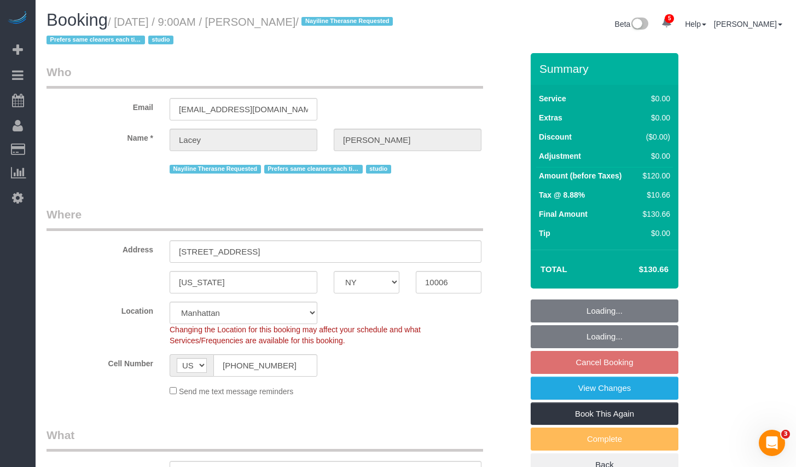
select select "object:1355"
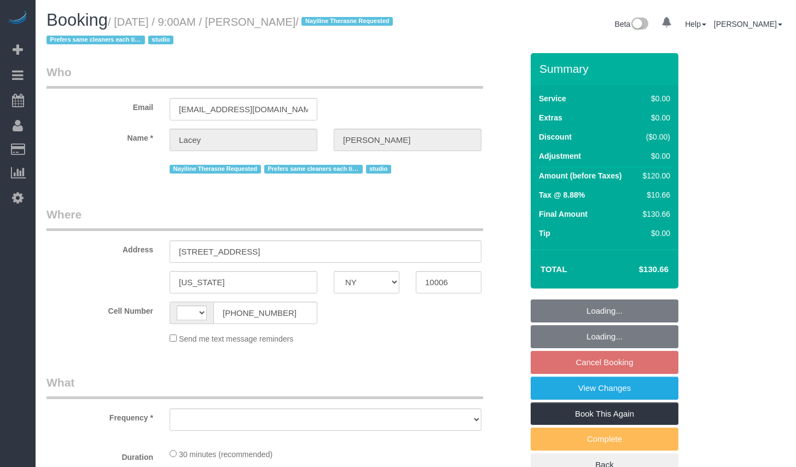
select select "NY"
select select "string:US"
select select "string:stripe-pm_1QnwjA4VGloSiKo7h3HCAQgS"
select select "number:61"
select select "number:77"
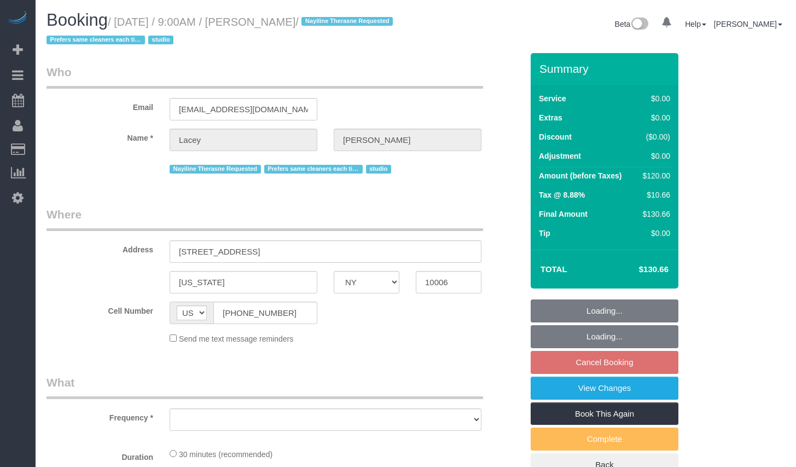
select select "number:15"
select select "number:5"
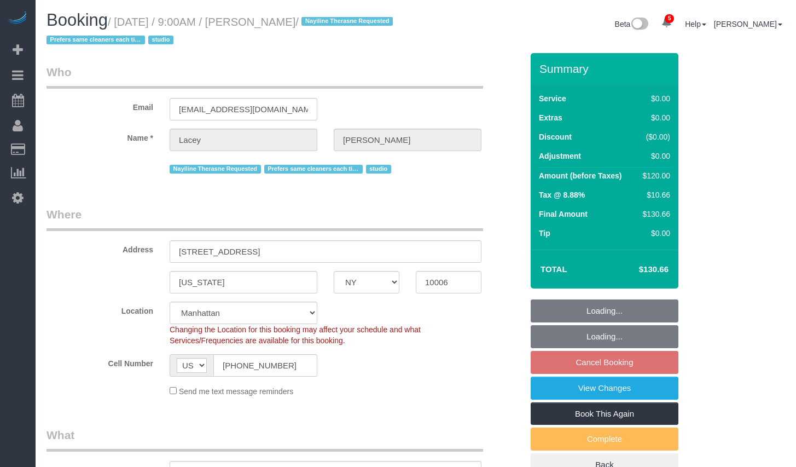
select select "object:963"
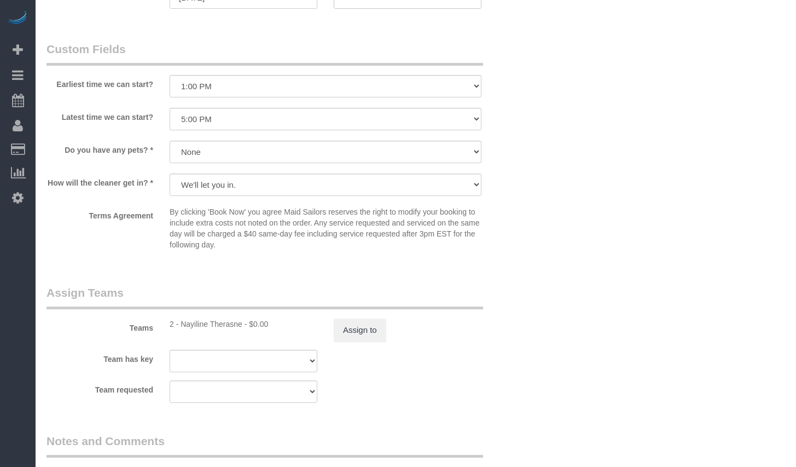
scroll to position [901, 0]
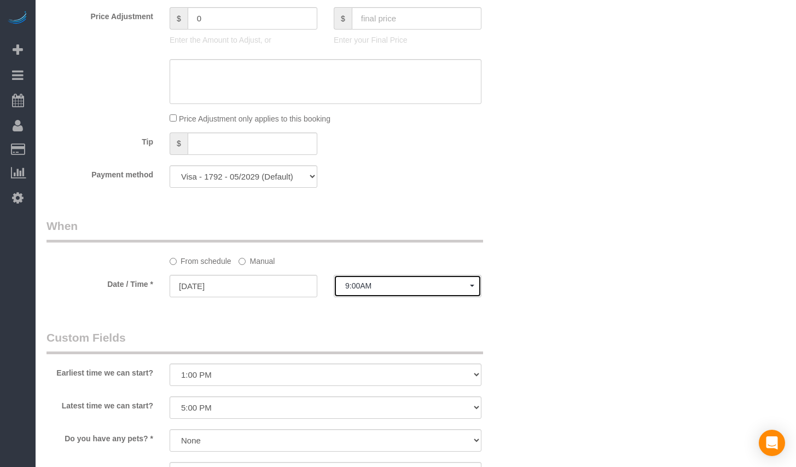
click at [411, 290] on span "9:00AM" at bounding box center [407, 285] width 125 height 9
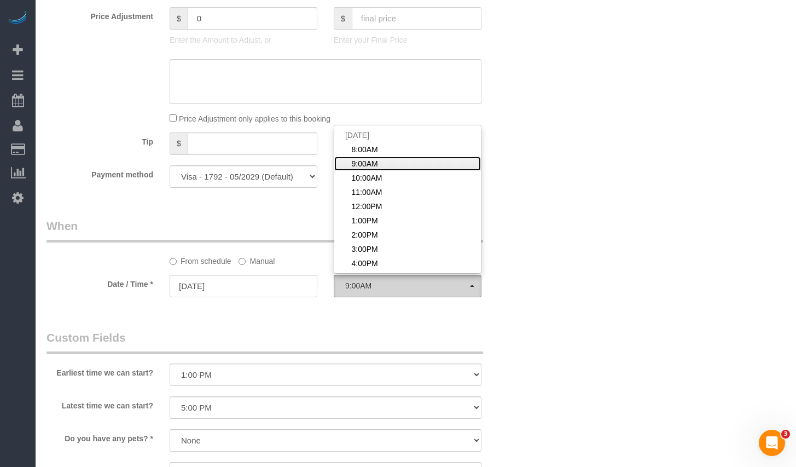
scroll to position [0, 0]
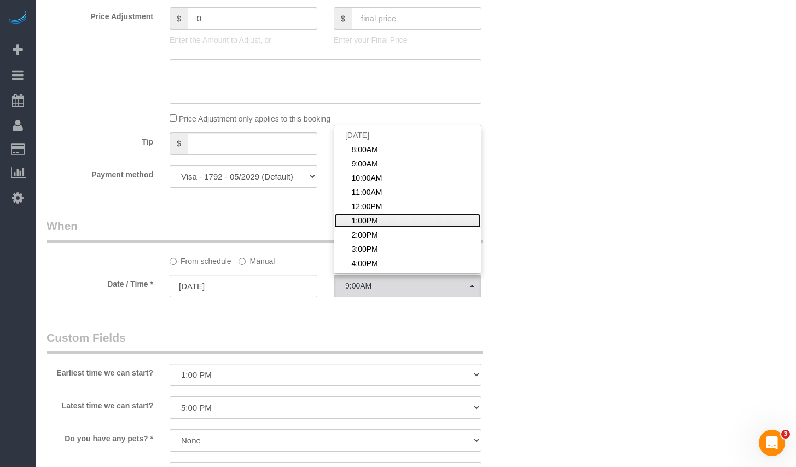
click at [369, 218] on span "1:00PM" at bounding box center [364, 220] width 26 height 11
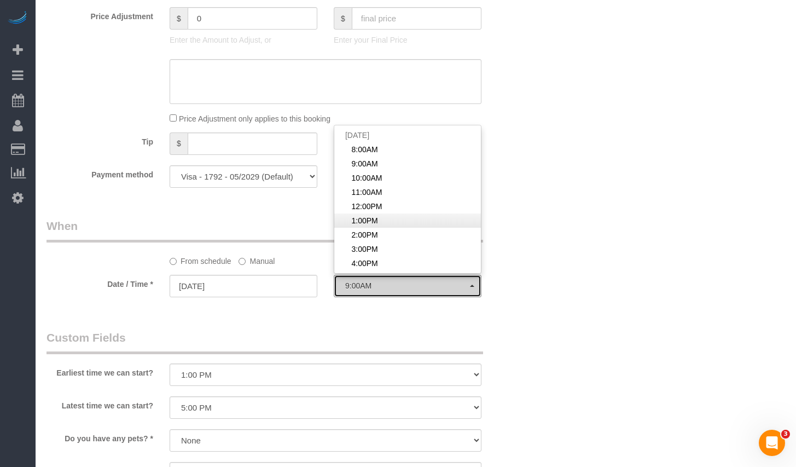
select select "spot6"
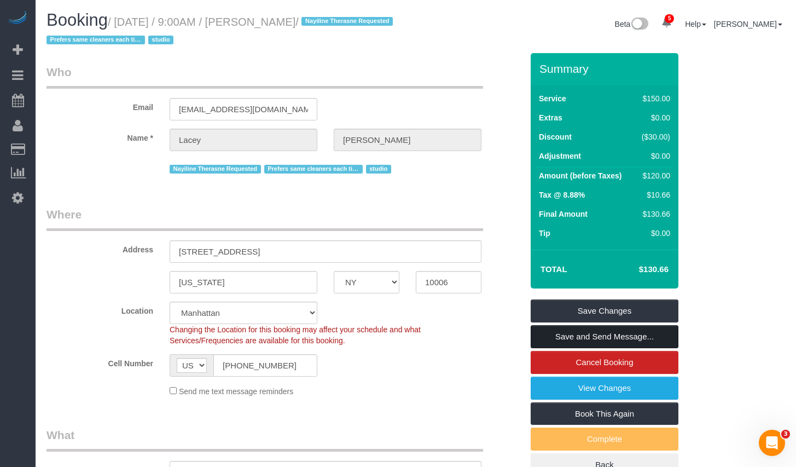
click at [565, 339] on link "Save and Send Message..." at bounding box center [605, 336] width 148 height 23
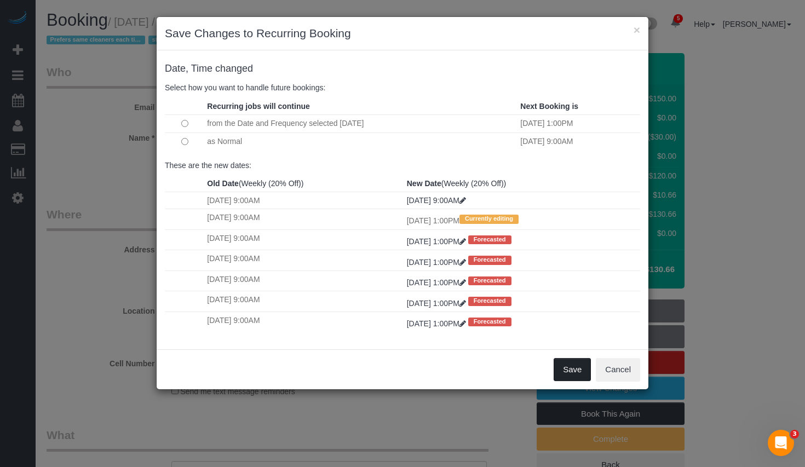
click at [564, 370] on button "Save" at bounding box center [571, 369] width 37 height 23
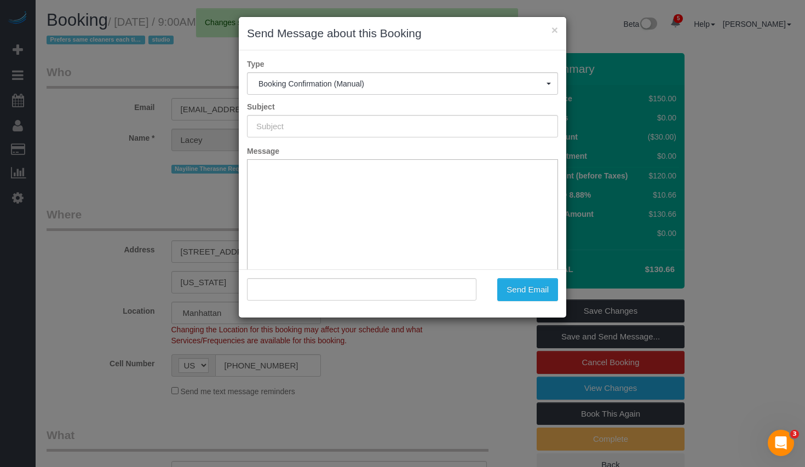
type input "Cleaning Confirmed for 08/18/2025 at 1:00pm"
type input ""Lacey Gutierrez" <lsgutierr@gmail.com>"
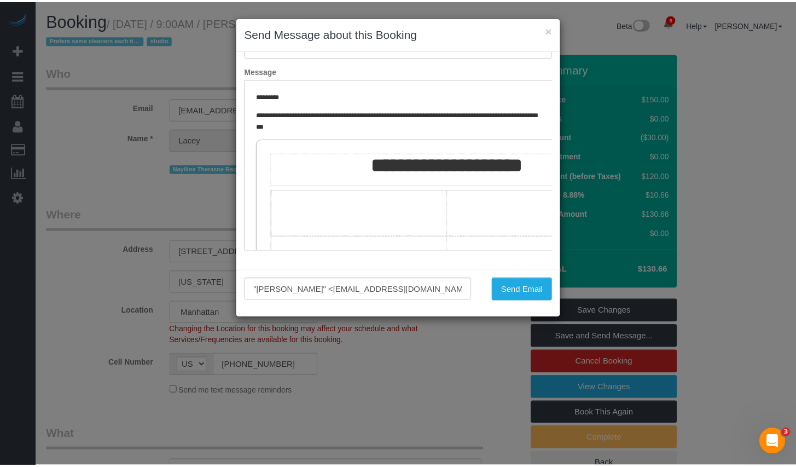
scroll to position [190, 0]
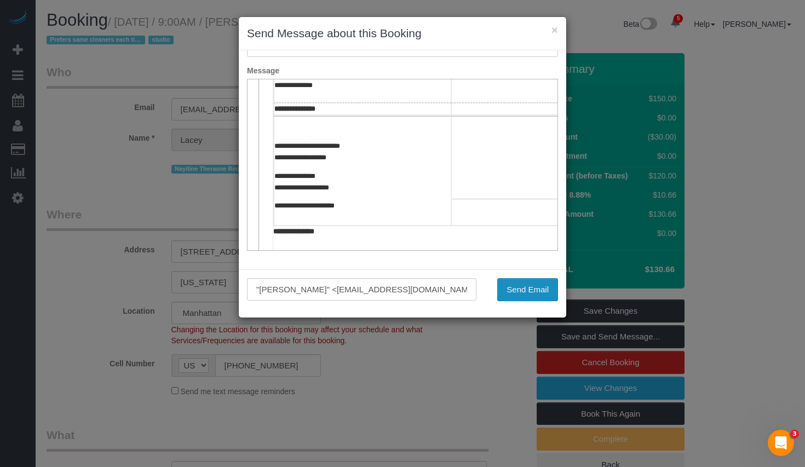
click at [546, 288] on button "Send Email" at bounding box center [527, 289] width 61 height 23
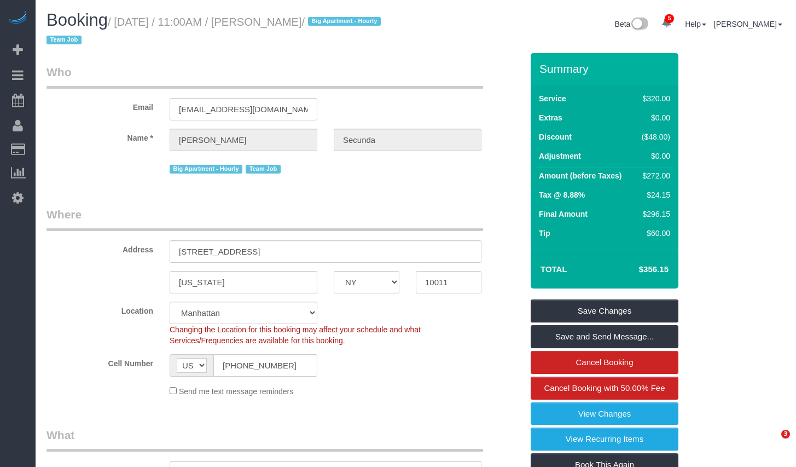
select select "NY"
select select "spot1"
select select "number:89"
select select "number:90"
select select "number:15"
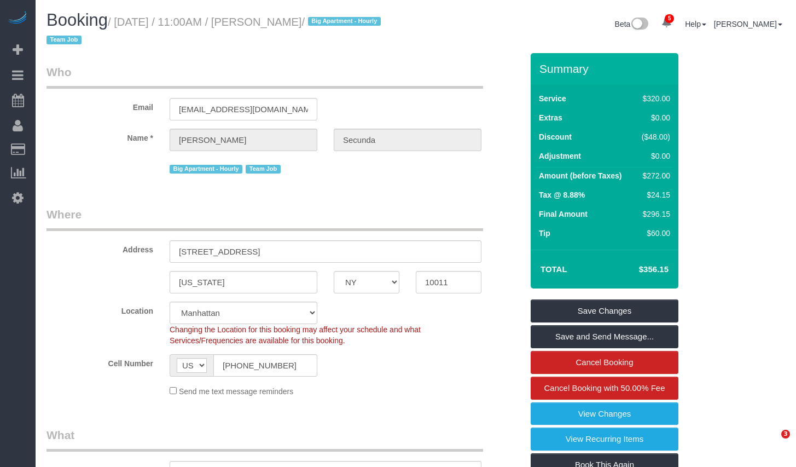
select select "number:6"
copy small "August 11, 2025 / 11:00AM / Amy Secunda"
drag, startPoint x: 125, startPoint y: 21, endPoint x: 335, endPoint y: 22, distance: 209.6
click at [335, 22] on small "/ August 11, 2025 / 11:00AM / Amy Secunda / Big Apartment - Hourly Team Job" at bounding box center [216, 31] width 338 height 31
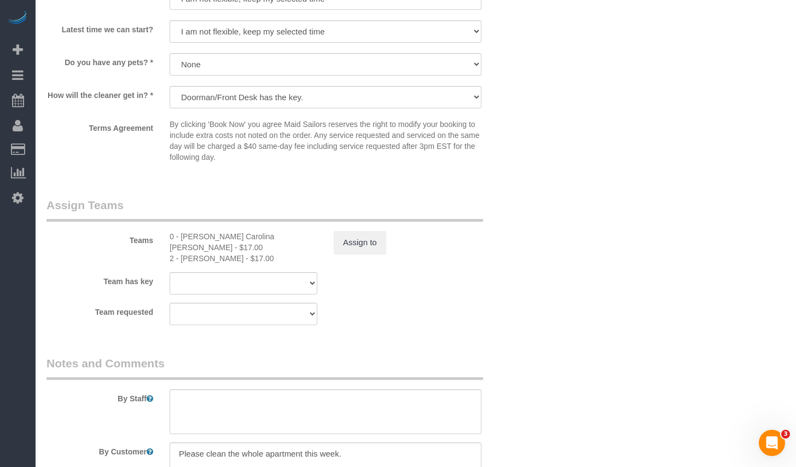
scroll to position [1102, 0]
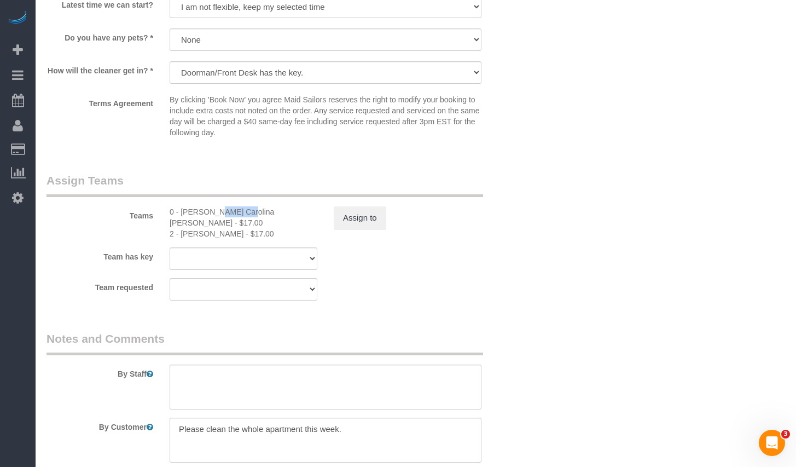
drag, startPoint x: 181, startPoint y: 211, endPoint x: 210, endPoint y: 212, distance: 29.1
click at [210, 212] on div "0 - Andreina Carolina Manrique Lopez - $17.00" at bounding box center [244, 217] width 148 height 22
copy div "Andreina"
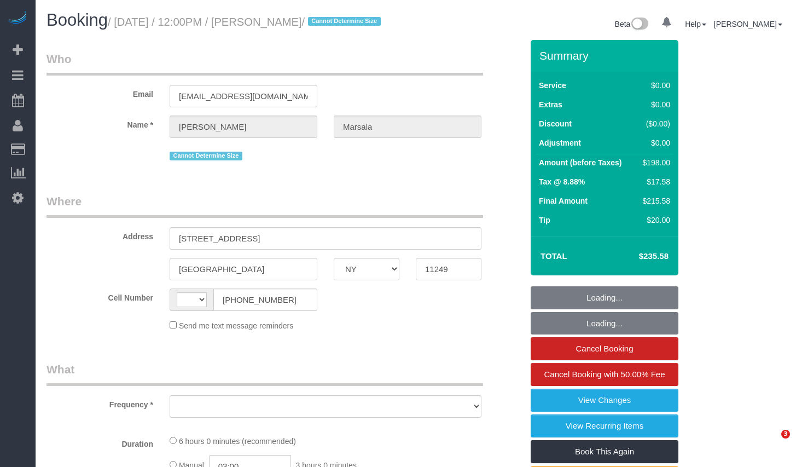
select select "NY"
select select "string:US"
select select "object:671"
select select "number:60"
select select "number:73"
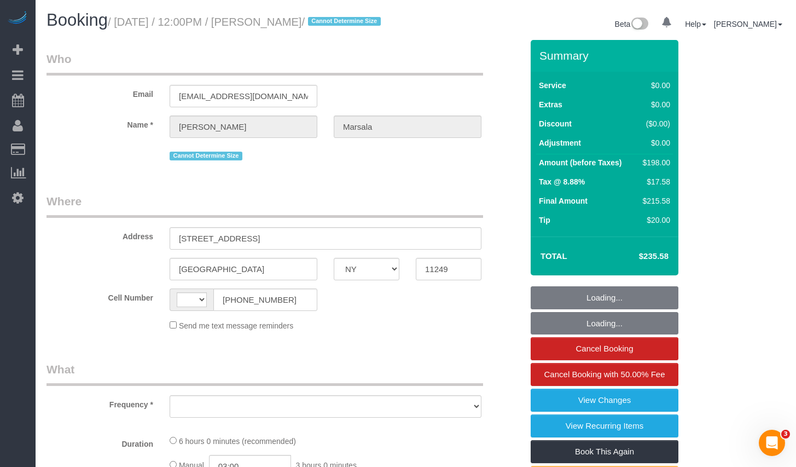
select select "number:15"
select select "number:5"
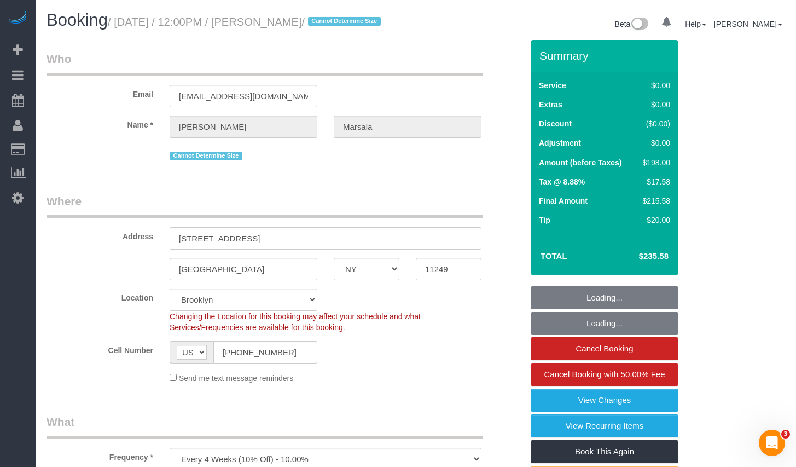
select select "object:826"
select select "2"
select select "spot1"
select select "string:stripe-pm_1PanpT4VGloSiKo73mwQyRPJ"
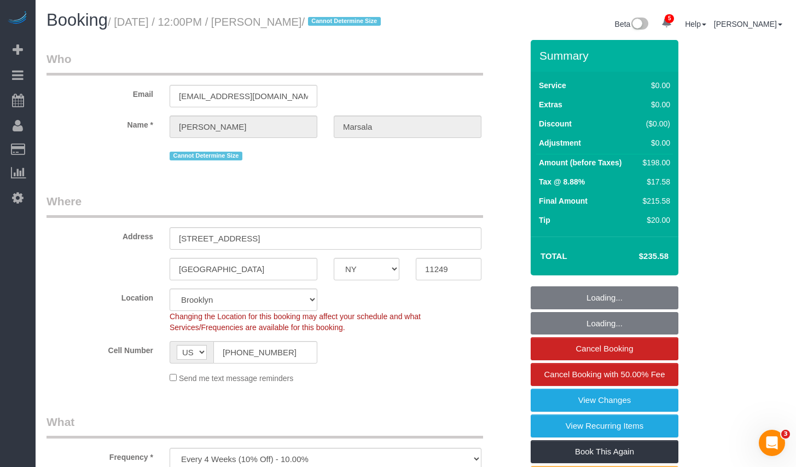
select select "2"
drag, startPoint x: 124, startPoint y: 21, endPoint x: 351, endPoint y: 21, distance: 226.6
click at [351, 21] on small "/ August 11, 2025 / 12:00PM / Anthony Marsala / Cannot Determine Size" at bounding box center [246, 22] width 276 height 12
copy small "August 11, 2025 / 12:00PM / Anthony Marsala"
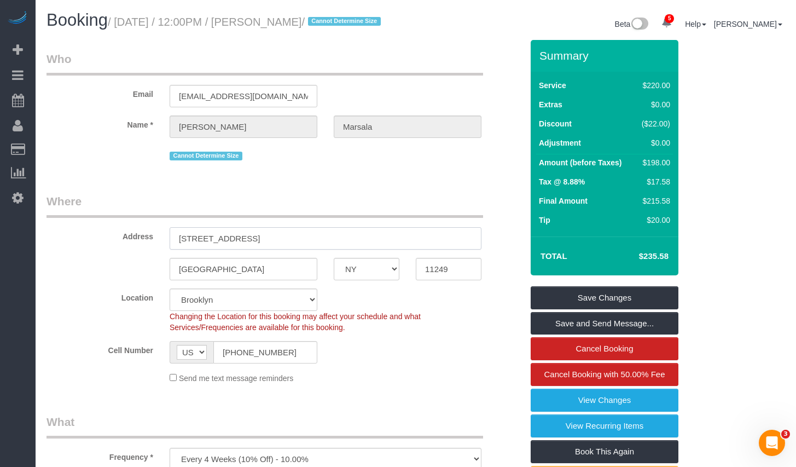
click at [349, 247] on input "325 Kent Ave, S1400" at bounding box center [326, 238] width 312 height 22
click at [449, 276] on input "11249" at bounding box center [449, 269] width 66 height 22
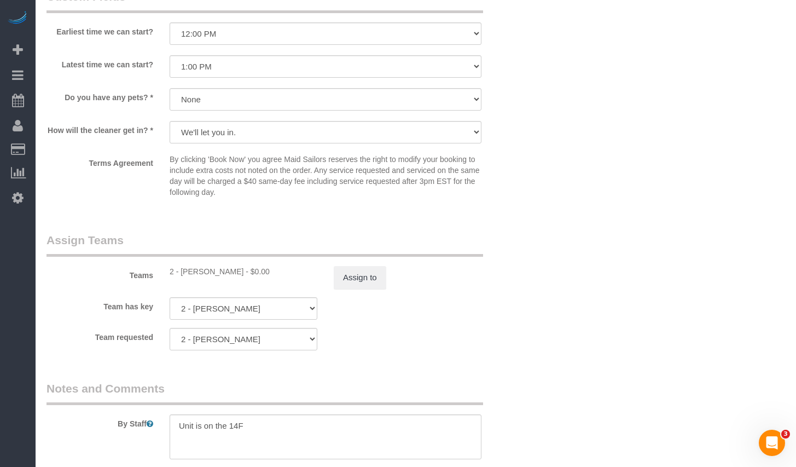
scroll to position [1475, 0]
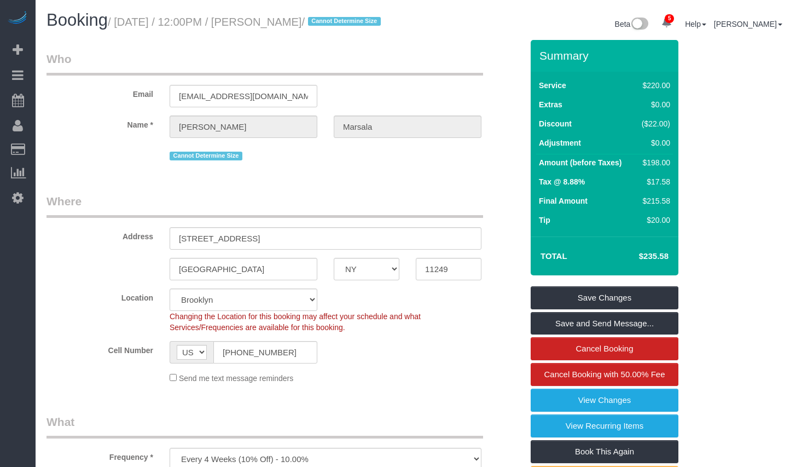
select select "NY"
select select "2"
select select "spot1"
select select "number:60"
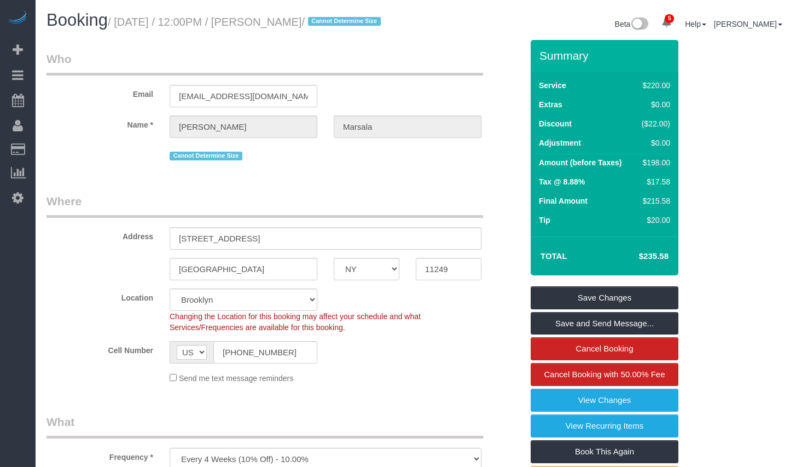
select select "number:73"
select select "number:15"
select select "number:5"
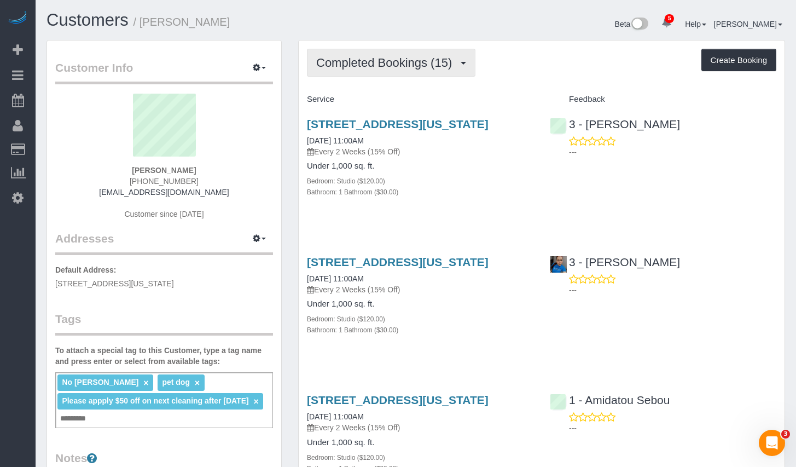
click at [380, 66] on span "Completed Bookings (15)" at bounding box center [386, 63] width 141 height 14
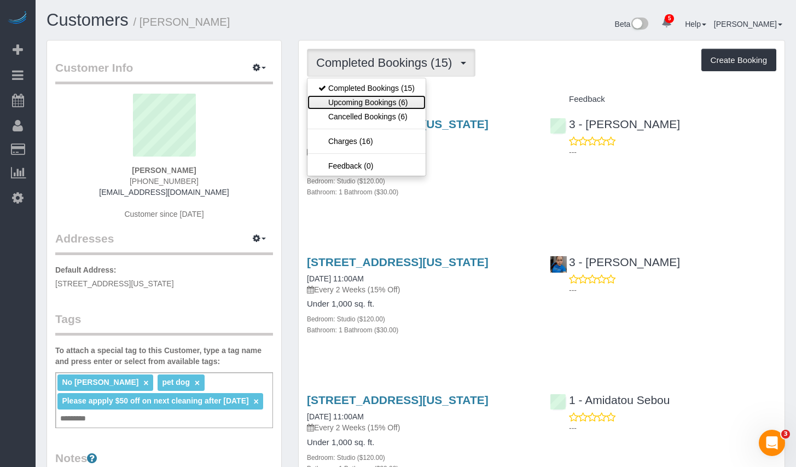
click at [369, 100] on link "Upcoming Bookings (6)" at bounding box center [367, 102] width 118 height 14
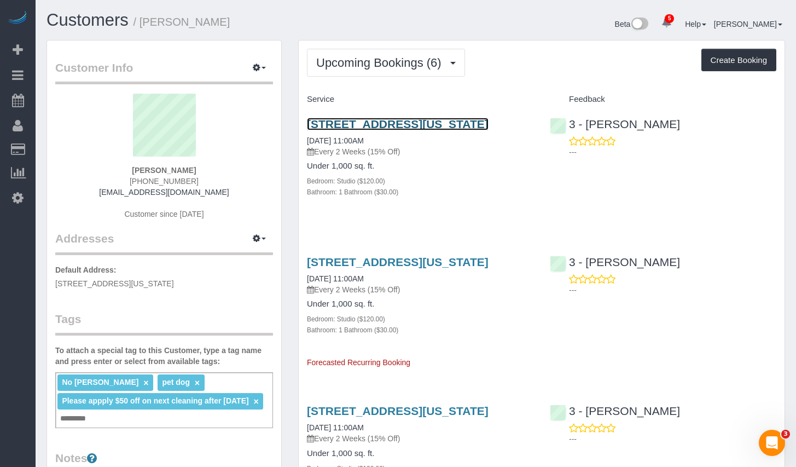
click at [444, 121] on link "20 Broad Street, Apt. 1203, New York, NY 10005" at bounding box center [398, 124] width 182 height 13
click at [720, 118] on div "3 - Yenis Mendez ---" at bounding box center [663, 135] width 243 height 54
drag, startPoint x: 678, startPoint y: 124, endPoint x: 588, endPoint y: 118, distance: 90.0
click at [588, 118] on div "3 - Yenis Mendez ---" at bounding box center [663, 135] width 243 height 54
copy link "Yenis Mendez"
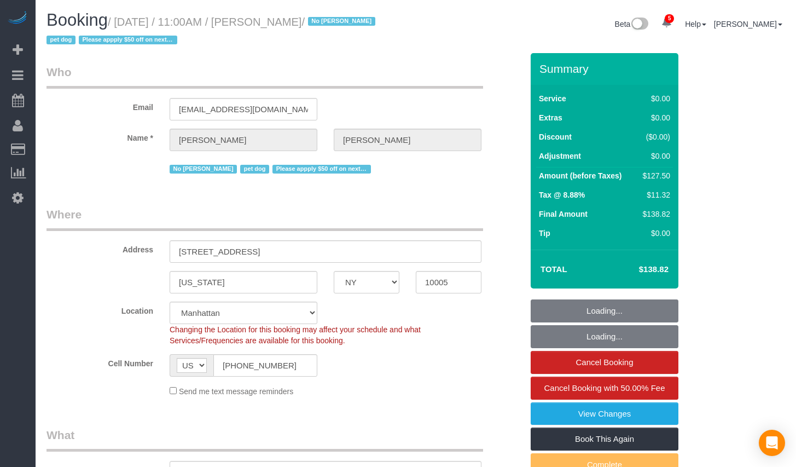
select select "NY"
select select "number:59"
select select "number:72"
select select "number:13"
select select "number:6"
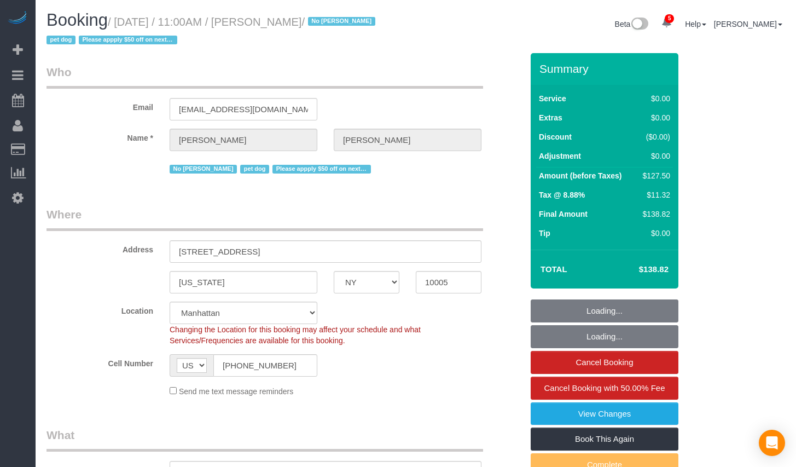
select select "object:1395"
select select "string:stripe-pm_1QKQBO4VGloSiKo7IuutFYzn"
select select "spot1"
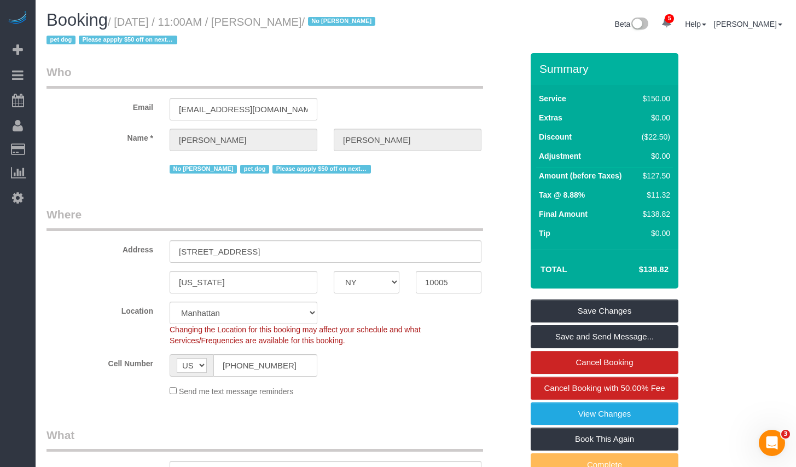
click at [165, 33] on h1 "Booking / [DATE] / 11:00AM / [PERSON_NAME] / No [PERSON_NAME] pet dog Please ap…" at bounding box center [227, 29] width 361 height 37
copy small "[DATE] / 11:00AM / [PERSON_NAME]"
drag, startPoint x: 125, startPoint y: 23, endPoint x: 329, endPoint y: 22, distance: 204.1
click at [329, 22] on small "/ [DATE] / 11:00AM / [PERSON_NAME] / No [PERSON_NAME] pet dog Please appply $50…" at bounding box center [213, 31] width 332 height 31
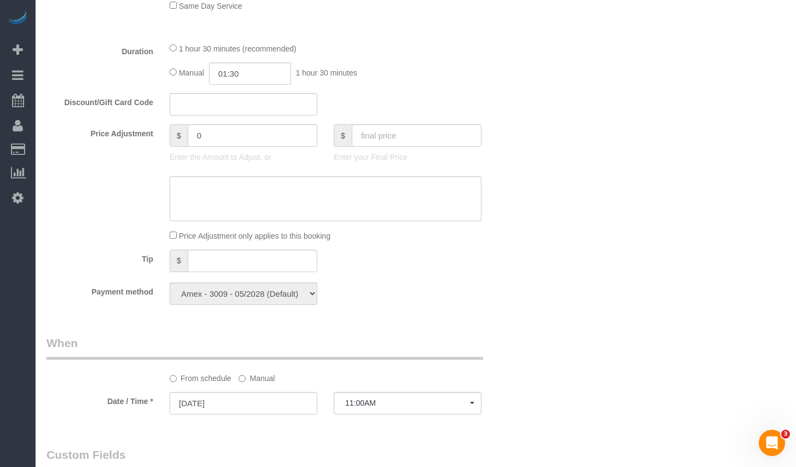
scroll to position [1050, 0]
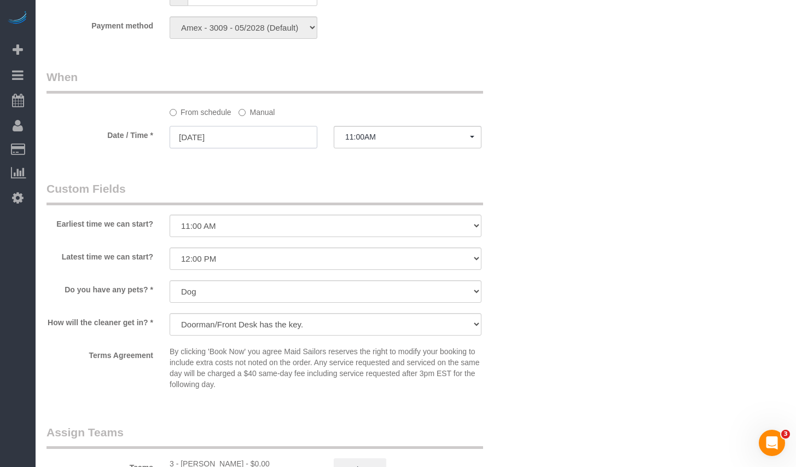
click at [249, 136] on input "08/12/2025" at bounding box center [244, 137] width 148 height 22
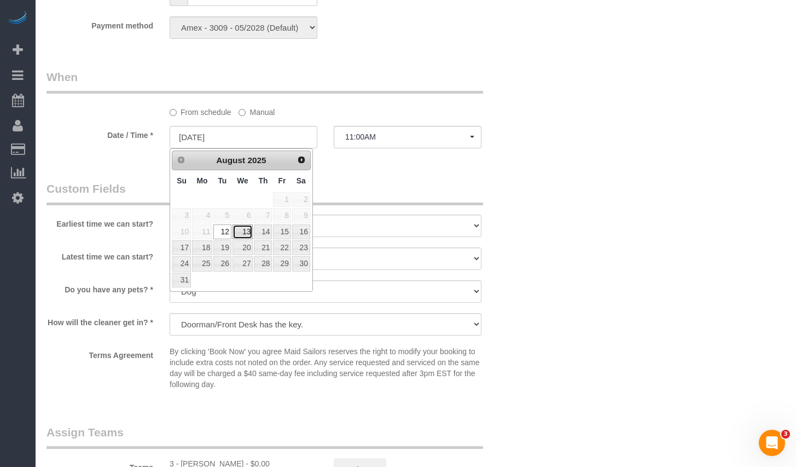
click at [247, 232] on link "13" at bounding box center [243, 231] width 21 height 15
type input "08/13/2025"
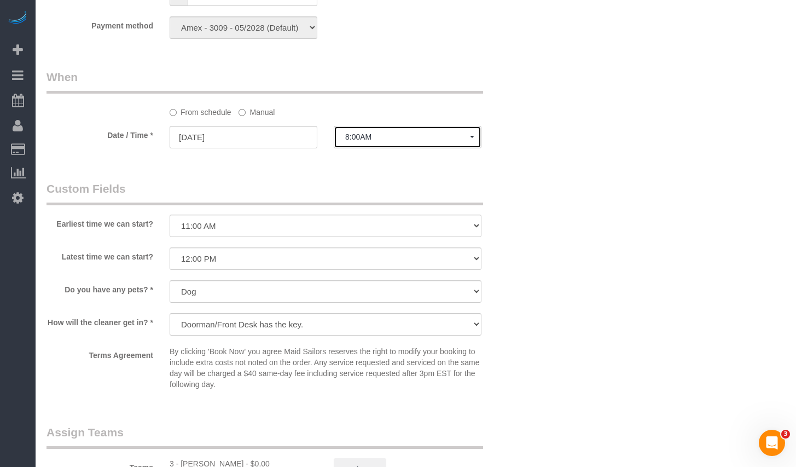
click at [406, 142] on button "8:00AM" at bounding box center [408, 137] width 148 height 22
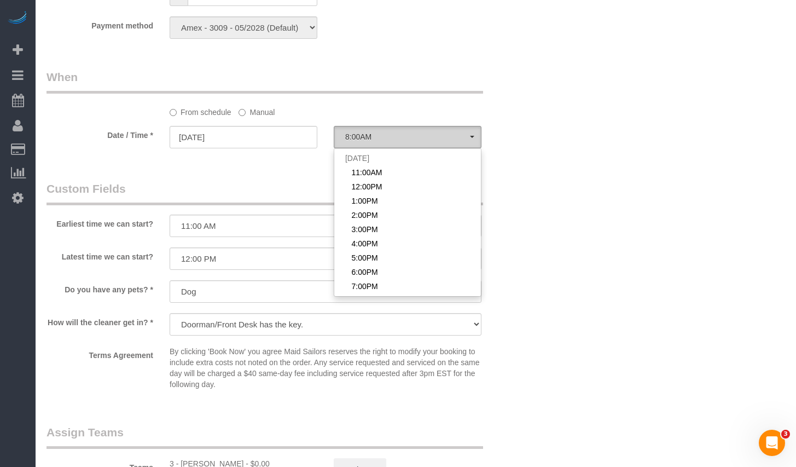
scroll to position [103, 0]
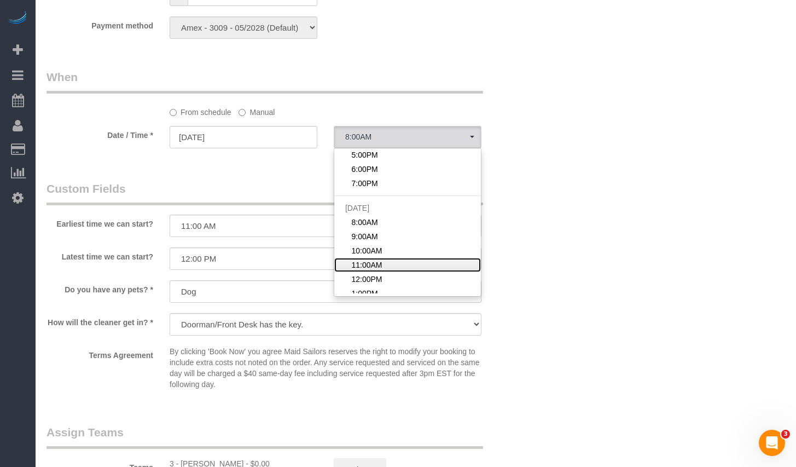
click at [383, 259] on link "11:00AM" at bounding box center [407, 265] width 147 height 14
select select "spot13"
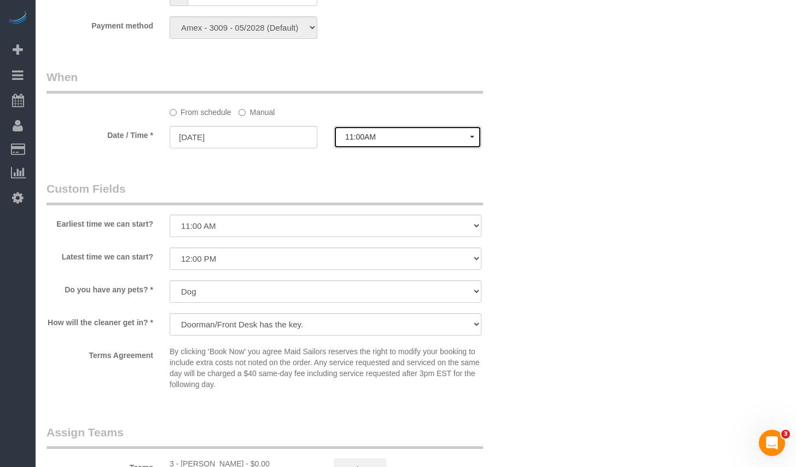
scroll to position [1339, 0]
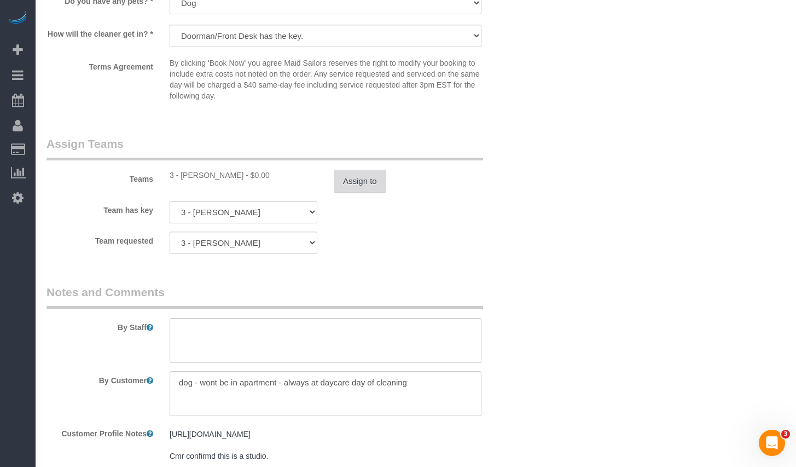
click at [358, 177] on button "Assign to" at bounding box center [360, 181] width 53 height 23
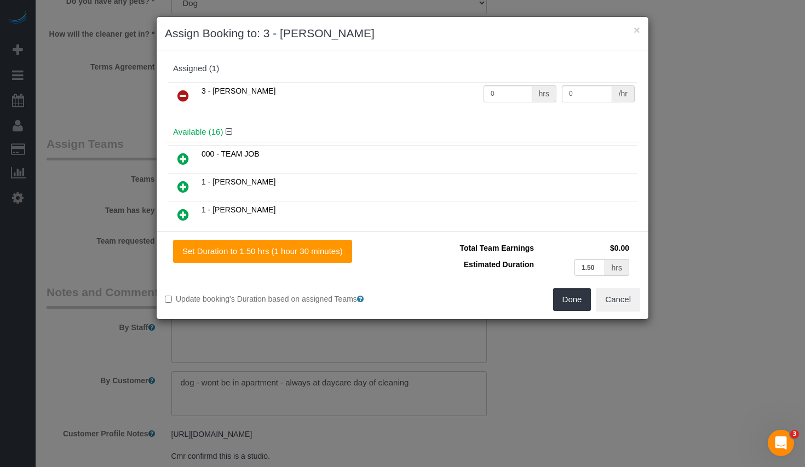
click at [186, 96] on icon at bounding box center [182, 95] width 11 height 13
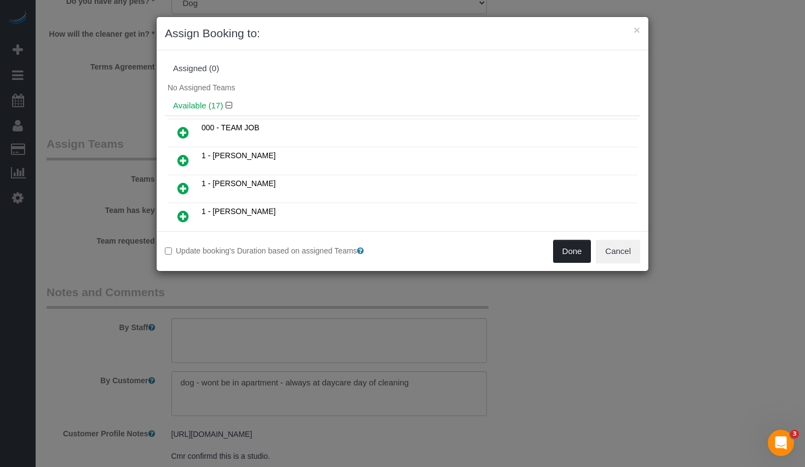
click at [569, 248] on button "Done" at bounding box center [572, 251] width 38 height 23
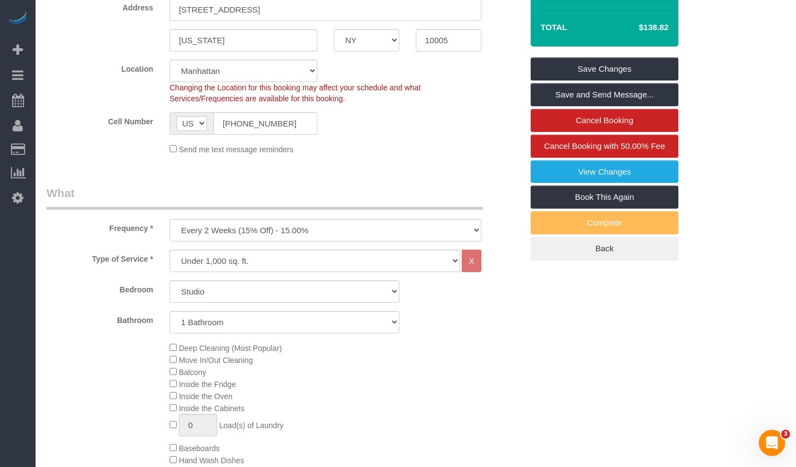
scroll to position [0, 0]
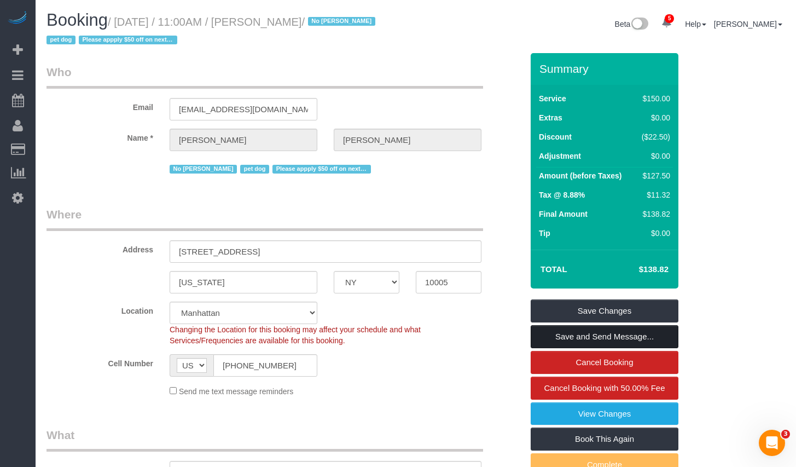
click at [586, 335] on link "Save and Send Message..." at bounding box center [605, 336] width 148 height 23
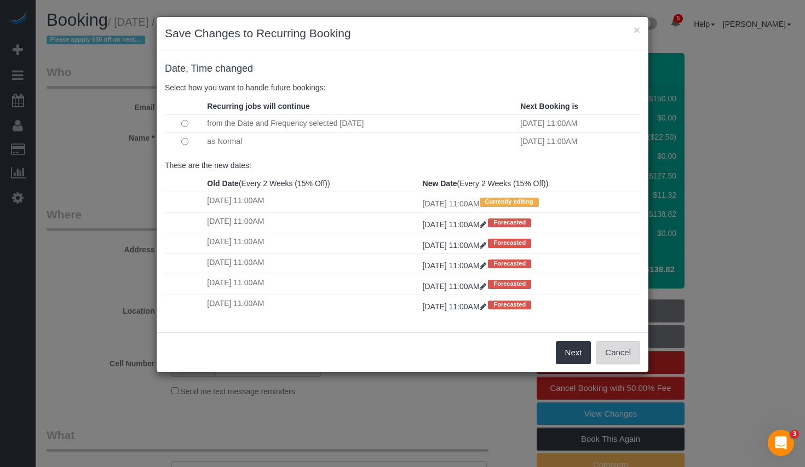
click at [617, 351] on button "Cancel" at bounding box center [617, 352] width 44 height 23
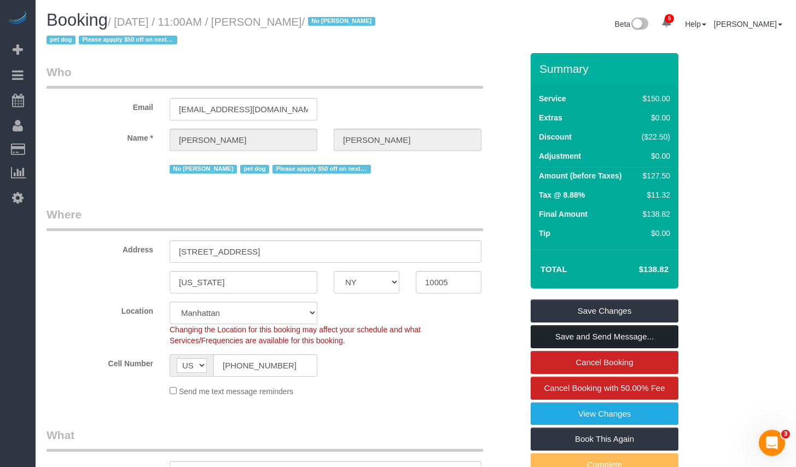
click at [628, 339] on link "Save and Send Message..." at bounding box center [605, 336] width 148 height 23
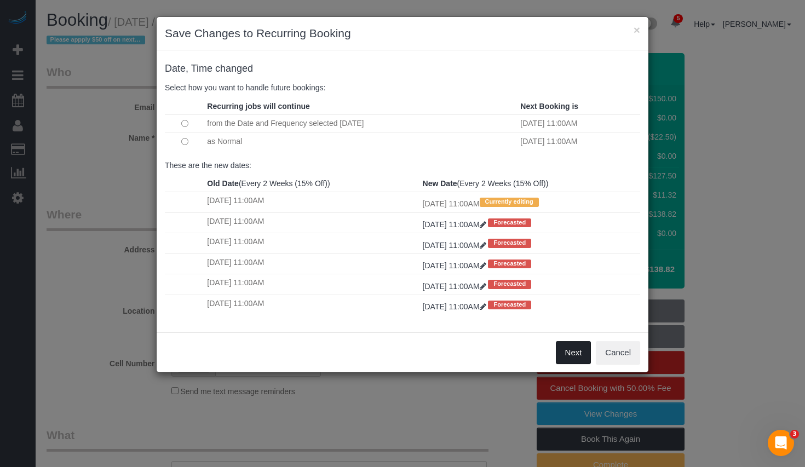
click at [574, 353] on button "Next" at bounding box center [573, 352] width 36 height 23
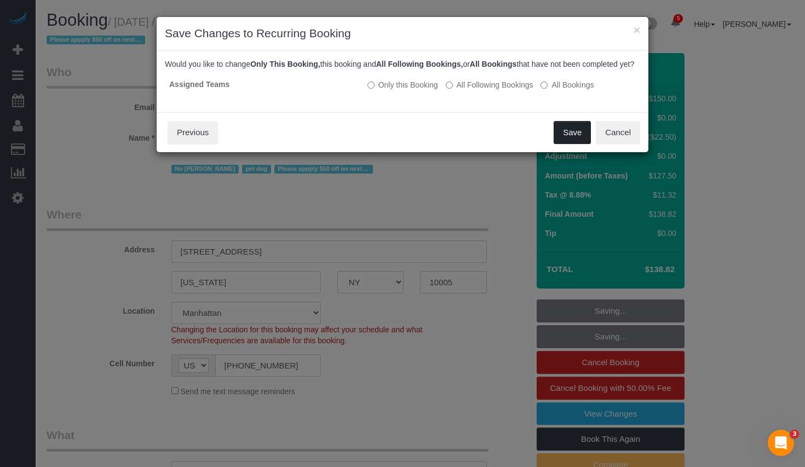
click at [568, 142] on button "Save" at bounding box center [571, 132] width 37 height 23
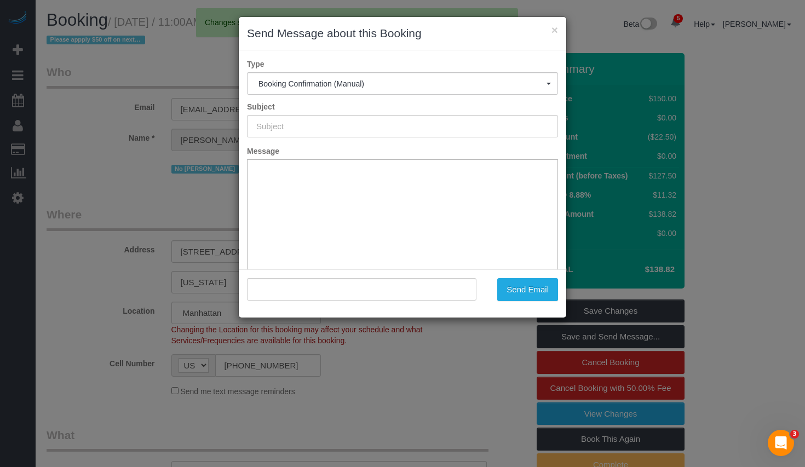
type input "Cleaning Confirmed for 08/13/2025 at 11:00am"
type input ""Kelly Carroll" <kellycarroll789@gmail.com>"
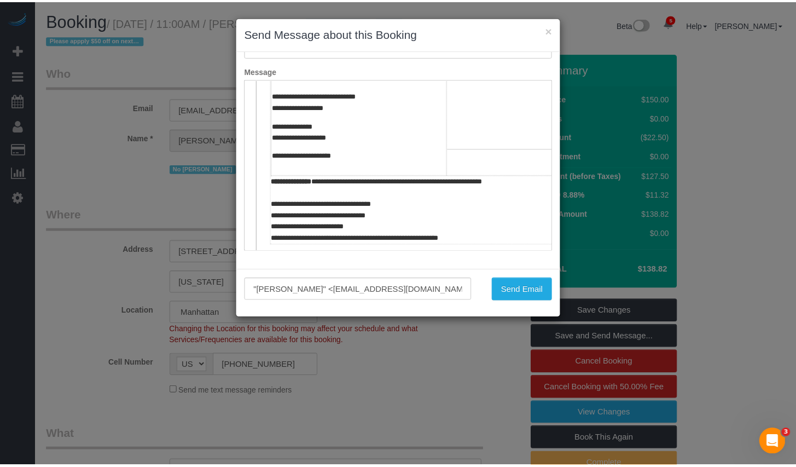
scroll to position [520, 0]
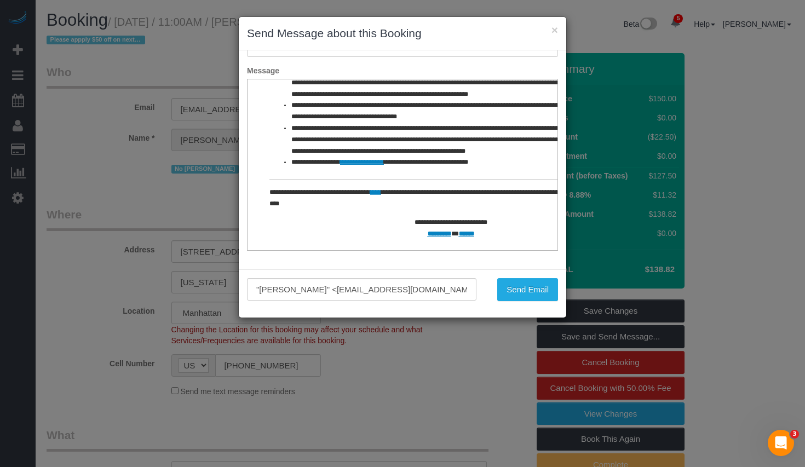
click at [519, 309] on div ""Kelly Carroll" <kellycarroll789@gmail.com> Send Email" at bounding box center [402, 293] width 327 height 48
click at [520, 296] on button "Send Email" at bounding box center [527, 289] width 61 height 23
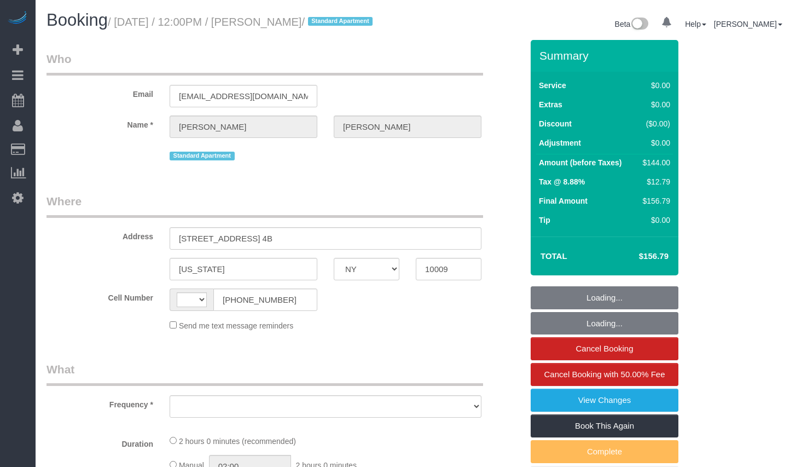
select select "NY"
select select "string:[GEOGRAPHIC_DATA]"
select select "object:675"
select select "string:stripe-pm_1R8ptc4VGloSiKo78QYujOUz"
select select "number:60"
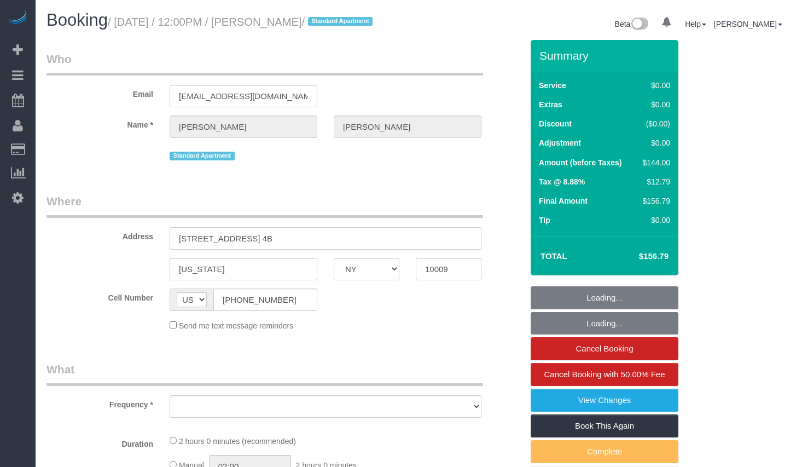
select select "number:77"
select select "number:15"
select select "number:5"
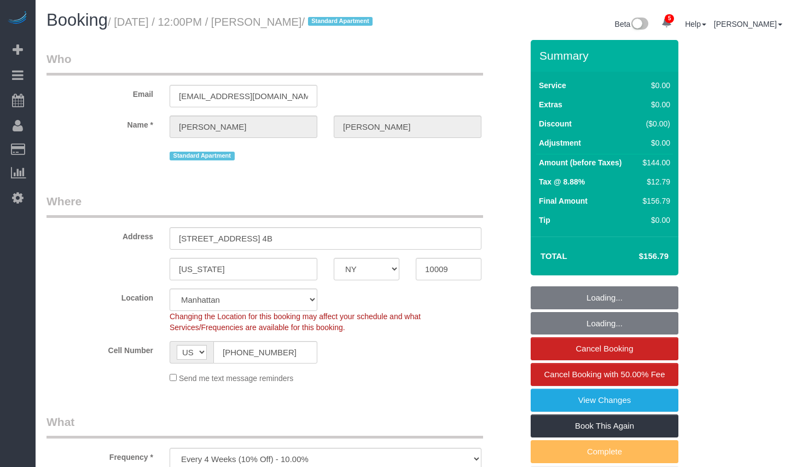
select select "1"
select select "spot1"
select select "1"
select select "object:1396"
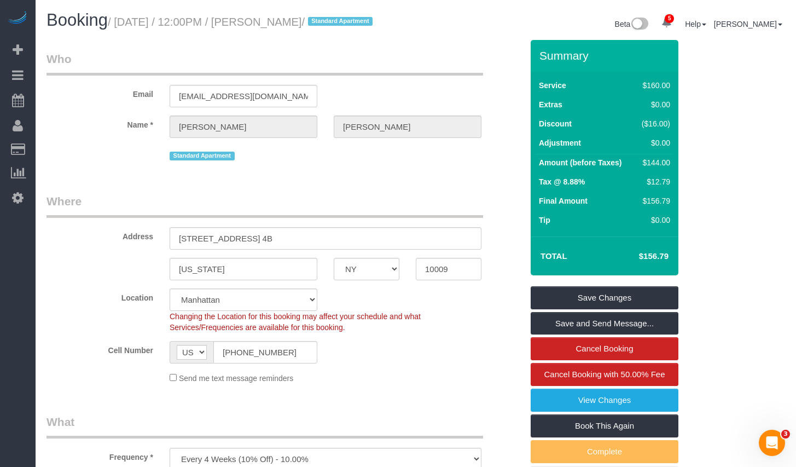
drag, startPoint x: 269, startPoint y: 23, endPoint x: 327, endPoint y: 21, distance: 57.5
click at [327, 21] on small "/ August 11, 2025 / 12:00PM / Jake Gilbert / Standard Apartment" at bounding box center [242, 22] width 268 height 12
copy small "Jake Gilbert"
click at [126, 24] on small "/ August 11, 2025 / 12:00PM / Jake Gilbert / Standard Apartment" at bounding box center [242, 22] width 268 height 12
drag, startPoint x: 124, startPoint y: 22, endPoint x: 328, endPoint y: 26, distance: 204.2
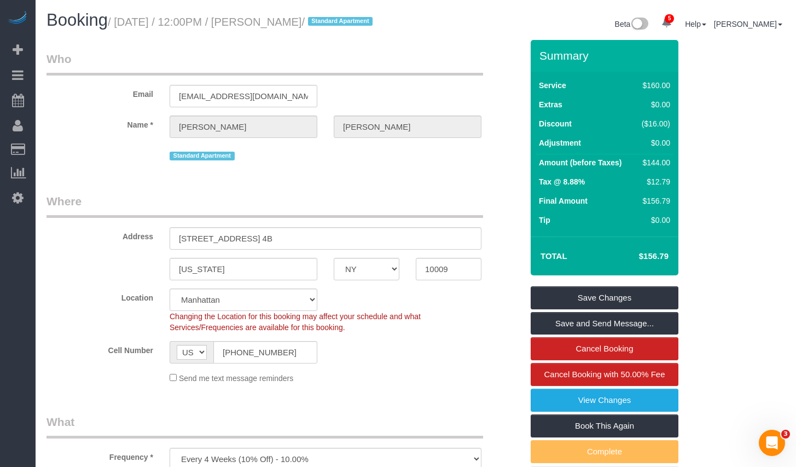
click at [328, 26] on small "/ August 11, 2025 / 12:00PM / Jake Gilbert / Standard Apartment" at bounding box center [242, 22] width 268 height 12
copy small "August 11, 2025 / 12:00PM / Jake Gilbert"
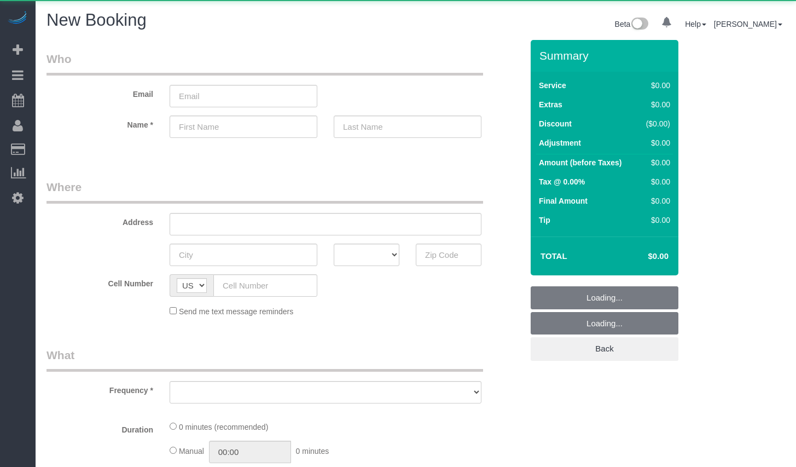
select select "object:579"
select select "number:89"
select select "number:90"
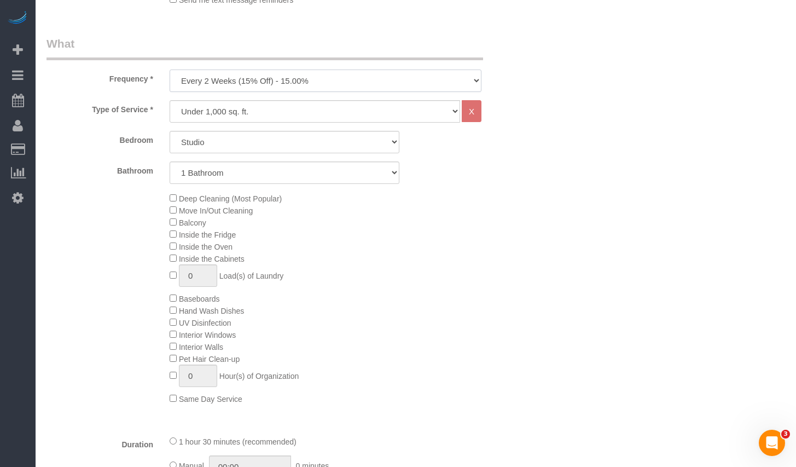
click at [301, 83] on select "One Time Weekly (20% Off) - 20.00% Every 2 Weeks (15% Off) - 15.00% Every 4 Wee…" at bounding box center [326, 81] width 312 height 22
select select "object:864"
click at [261, 108] on select "Under 1,000 sq. ft. 1,001 - 1,500 sq. ft. 1,500+ sq. ft. Custom Cleaning Office…" at bounding box center [315, 111] width 291 height 22
select select "212"
select select "2"
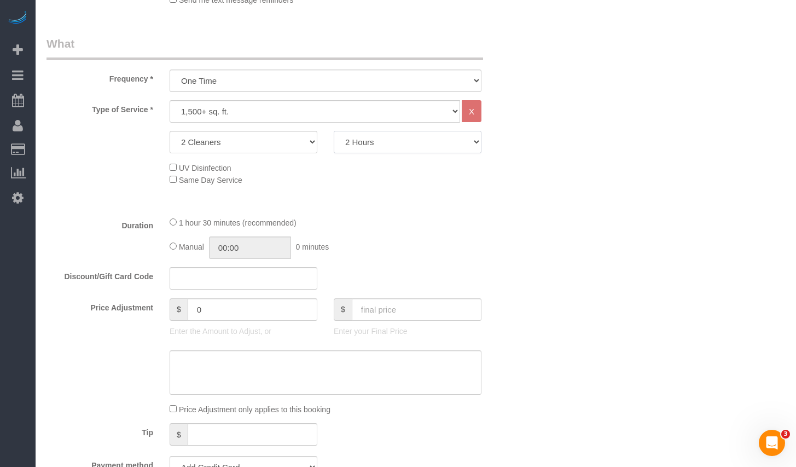
click at [395, 140] on select "2 Hours 2.5 Hours 3 Hours 3.5 Hours 4 Hours 4.5 Hours 5 Hours 5.5 Hours 6 Hours…" at bounding box center [408, 142] width 148 height 22
select select "180"
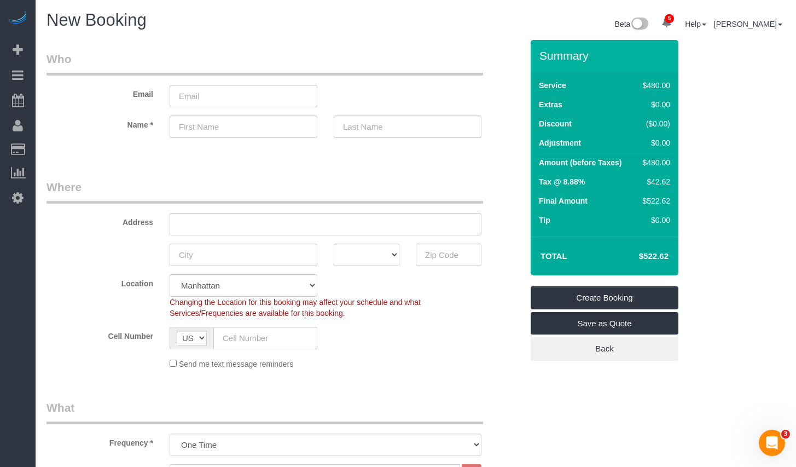
drag, startPoint x: 631, startPoint y: 257, endPoint x: 690, endPoint y: 259, distance: 58.6
click at [690, 259] on div "Summary Service $480.00 Extras $0.00 Discount ($0.00) Adjustment $0.00 Amount (…" at bounding box center [615, 211] width 185 height 343
copy table "Total"
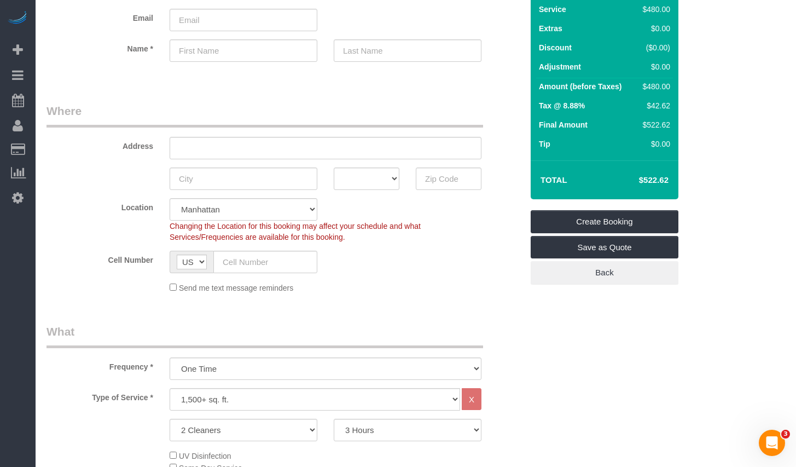
scroll to position [245, 0]
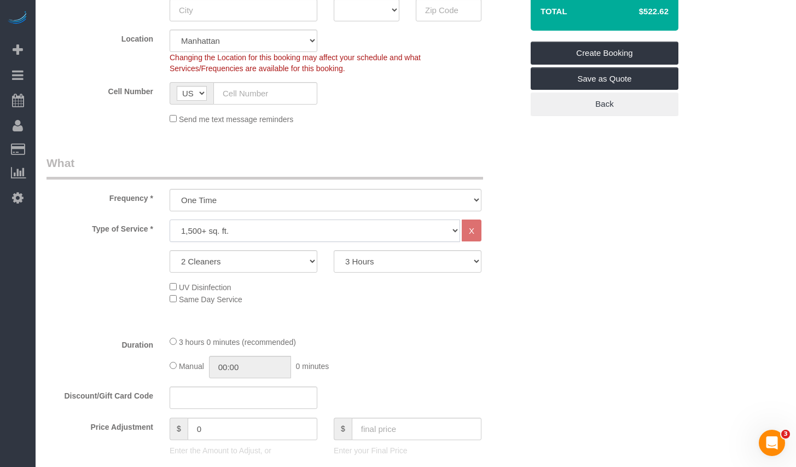
click at [260, 237] on select "Under 1,000 sq. ft. 1,001 - 1,500 sq. ft. 1,500+ sq. ft. Custom Cleaning Office…" at bounding box center [315, 230] width 291 height 22
select select "216"
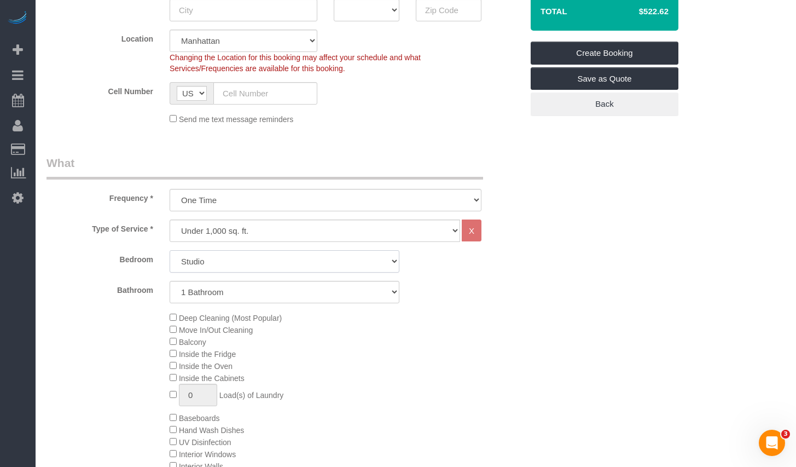
click at [248, 261] on select "Studio 1 Bedroom 2 Bedrooms 3 Bedrooms" at bounding box center [285, 261] width 230 height 22
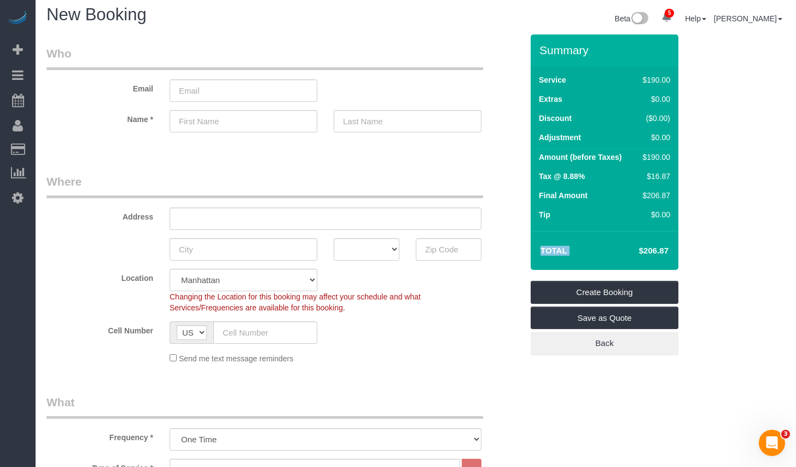
scroll to position [194, 0]
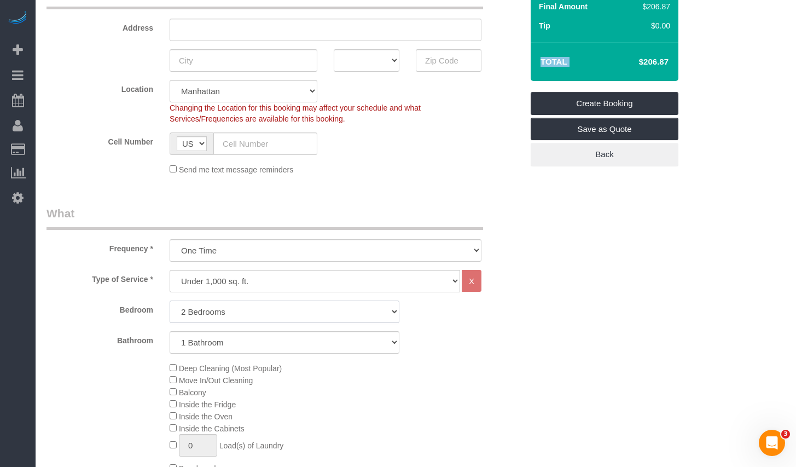
click at [249, 306] on select "Studio 1 Bedroom 2 Bedrooms 3 Bedrooms" at bounding box center [285, 311] width 230 height 22
select select "3"
click at [241, 345] on select "1 Bathroom 2 Bathrooms" at bounding box center [285, 342] width 230 height 22
select select "2"
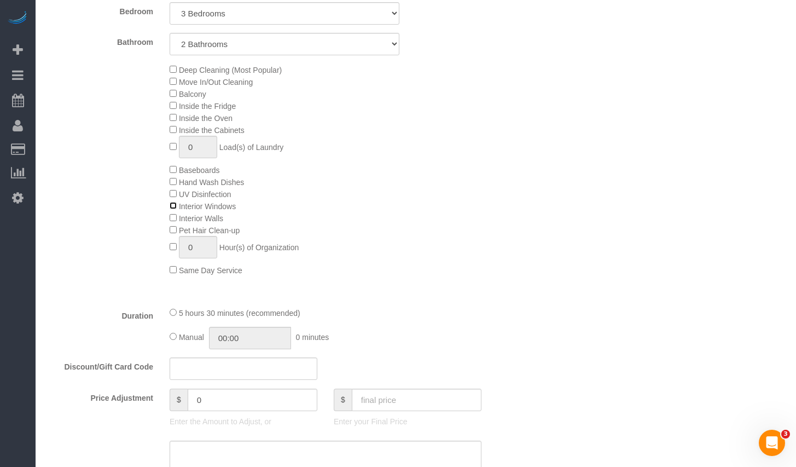
scroll to position [304, 0]
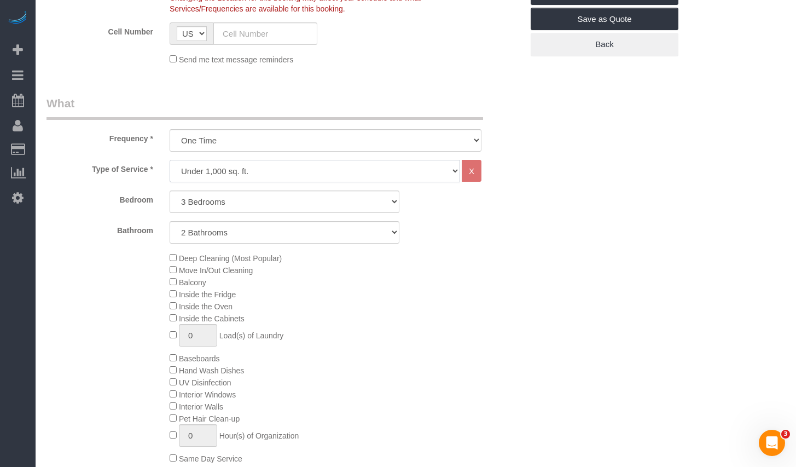
click at [257, 178] on select "Under 1,000 sq. ft. 1,001 - 1,500 sq. ft. 1,500+ sq. ft. Custom Cleaning Office…" at bounding box center [315, 171] width 291 height 22
select select "212"
select select "2"
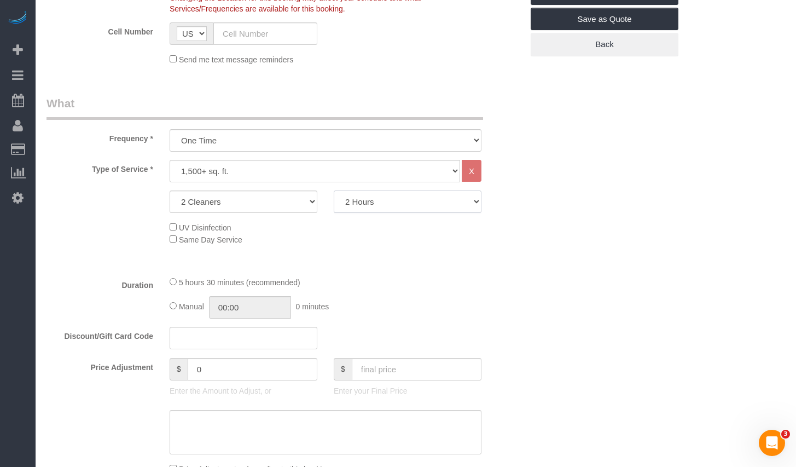
click at [470, 200] on select "2 Hours 2.5 Hours 3 Hours 3.5 Hours 4 Hours 4.5 Hours 5 Hours 5.5 Hours 6 Hours…" at bounding box center [408, 201] width 148 height 22
select select "180"
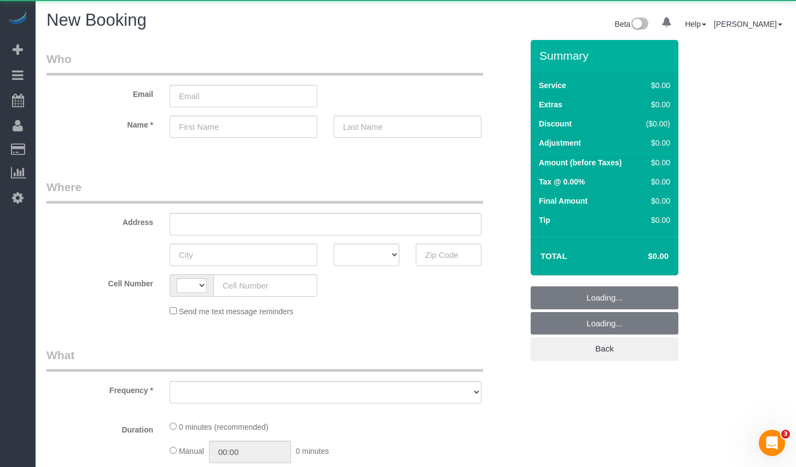
select select "string:[GEOGRAPHIC_DATA]"
select select "number:89"
select select "number:90"
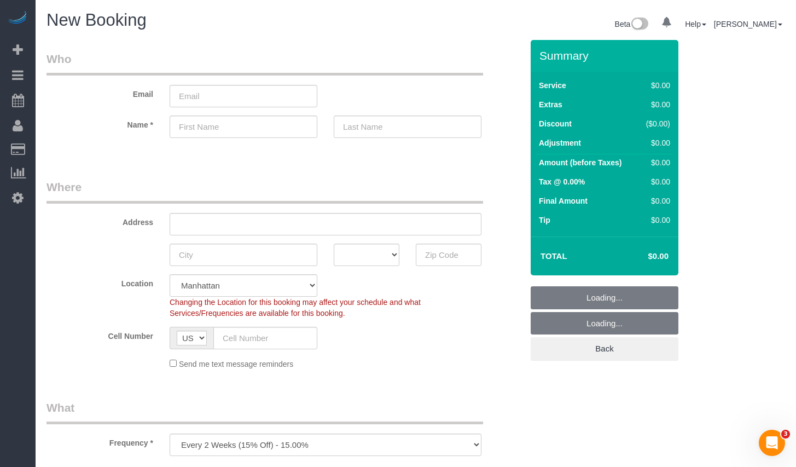
scroll to position [178, 0]
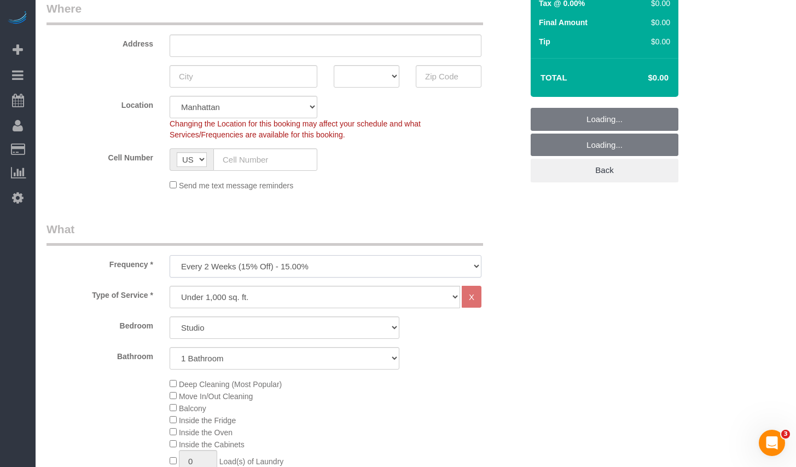
click at [309, 264] on select "One Time Weekly (20% Off) - 20.00% Every 2 Weeks (15% Off) - 15.00% Every 4 Wee…" at bounding box center [326, 266] width 312 height 22
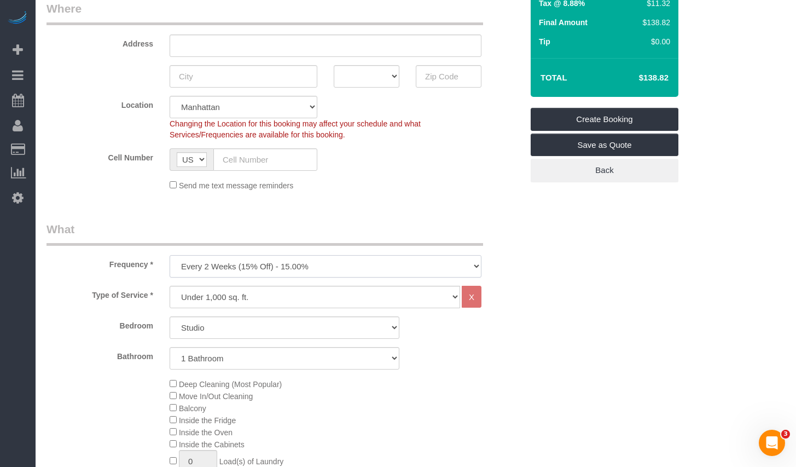
select select "object:879"
click at [270, 335] on select "Studio 1 Bedroom 2 Bedrooms 3 Bedrooms" at bounding box center [285, 327] width 230 height 22
select select "2"
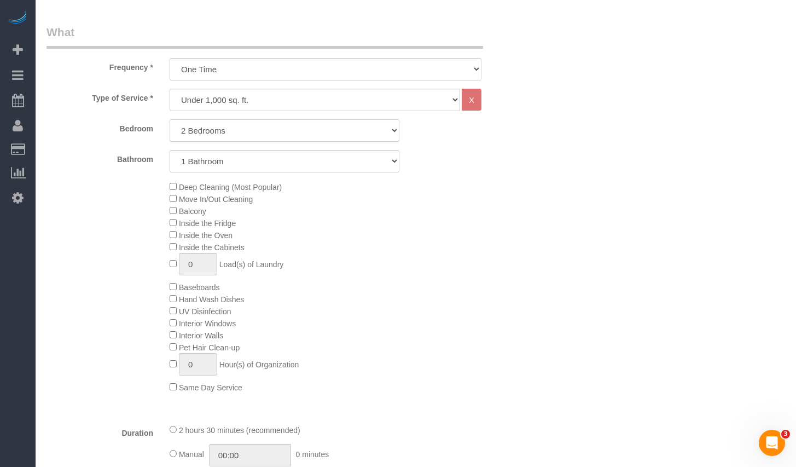
scroll to position [398, 0]
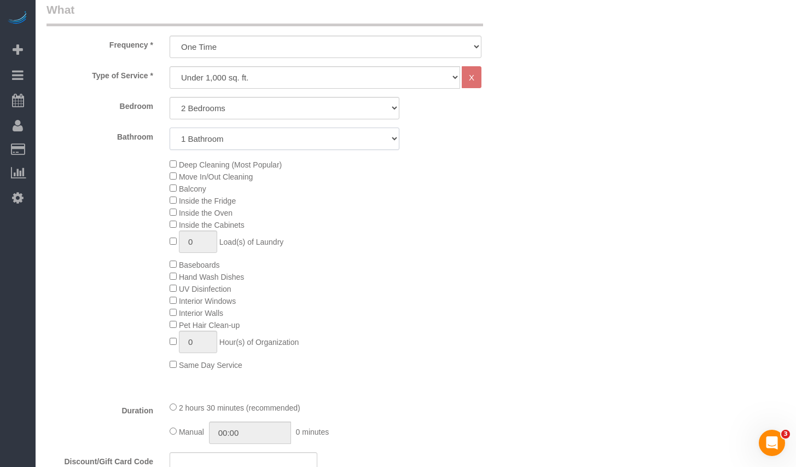
click at [245, 135] on select "1 Bathroom 2 Bathrooms" at bounding box center [285, 139] width 230 height 22
select select "2"
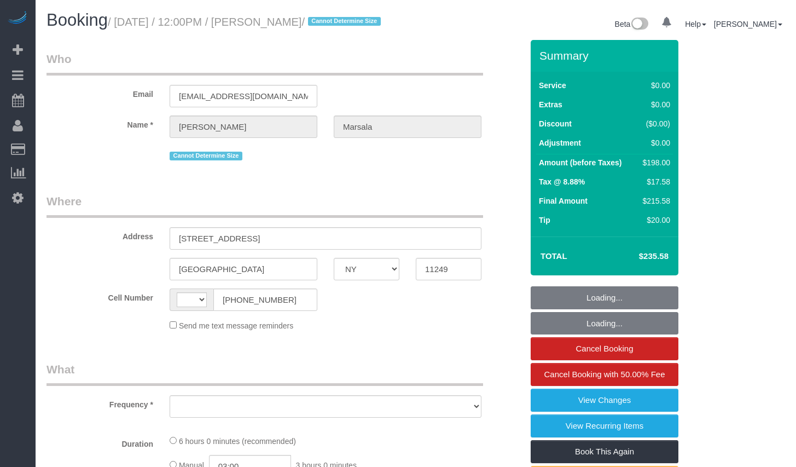
select select "NY"
select select "object:424"
select select "number:60"
select select "number:73"
select select "number:15"
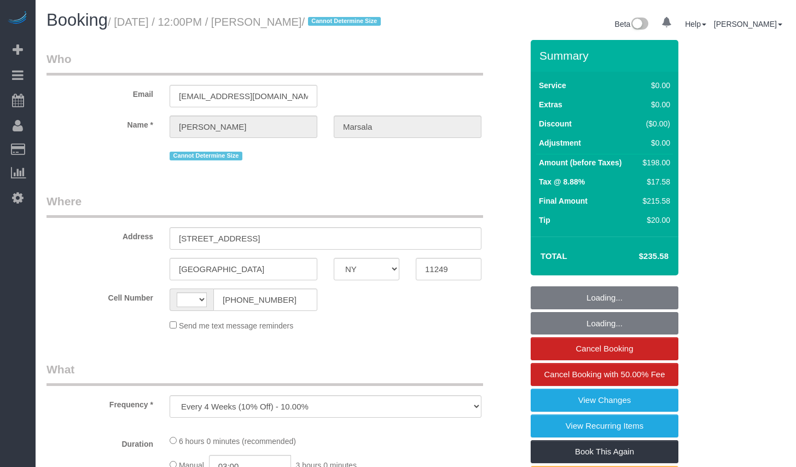
select select "number:5"
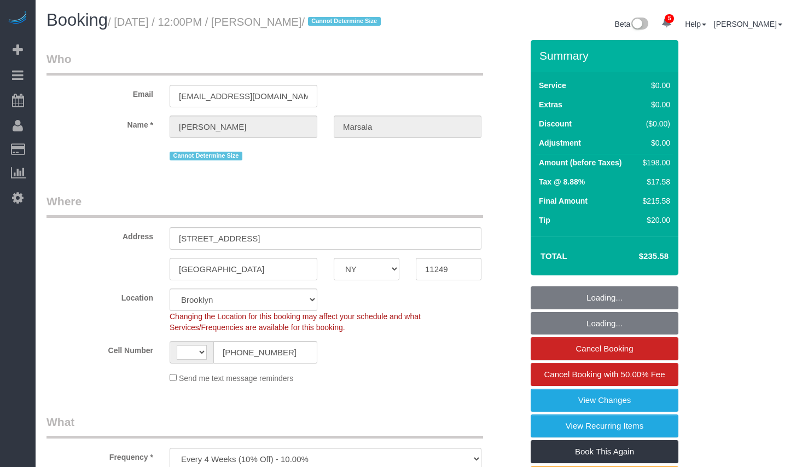
select select "string:stripe-pm_1PanpT4VGloSiKo73mwQyRPJ"
select select "object:575"
select select "string:[GEOGRAPHIC_DATA]"
select select "spot1"
select select "2"
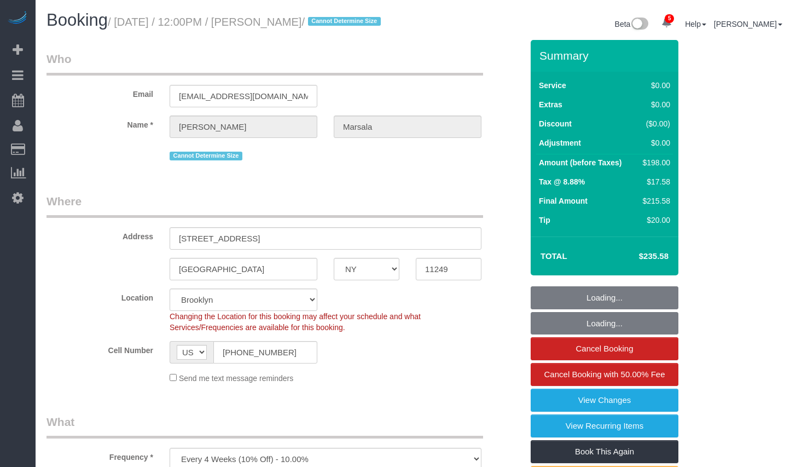
select select "2"
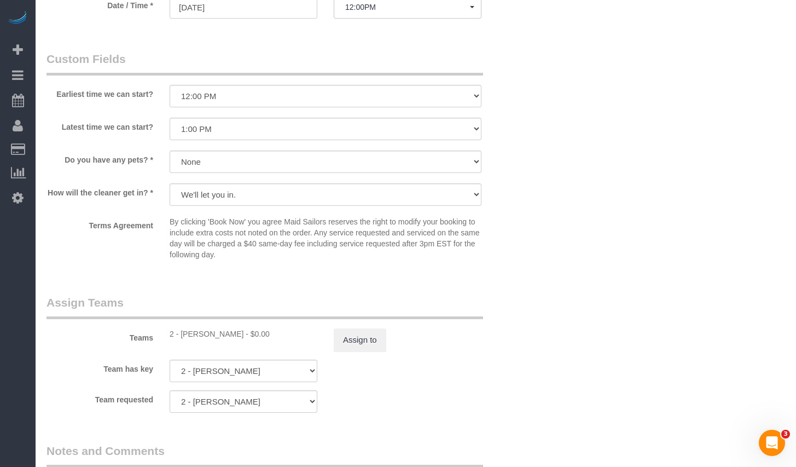
scroll to position [1200, 0]
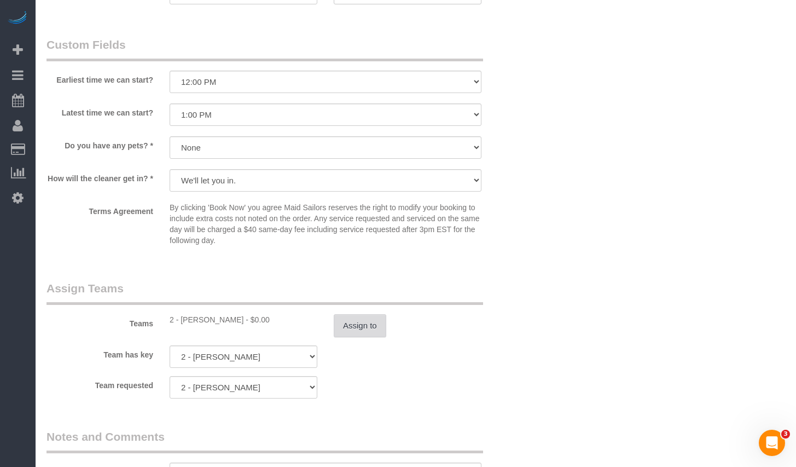
click at [374, 337] on button "Assign to" at bounding box center [360, 325] width 53 height 23
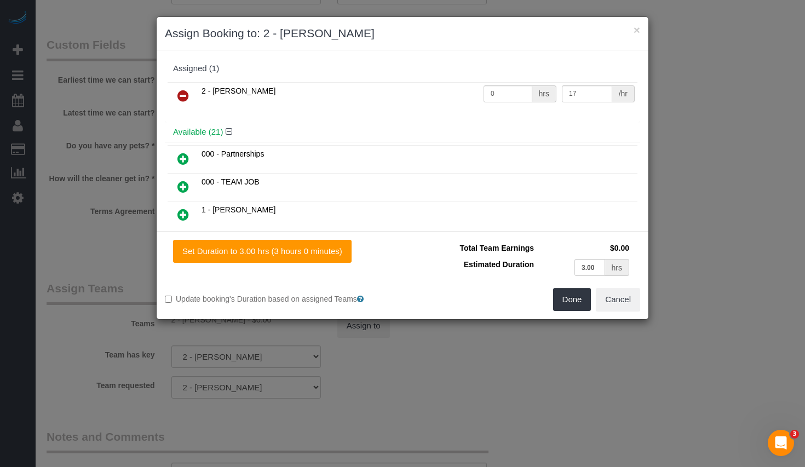
click at [182, 101] on icon at bounding box center [182, 95] width 11 height 13
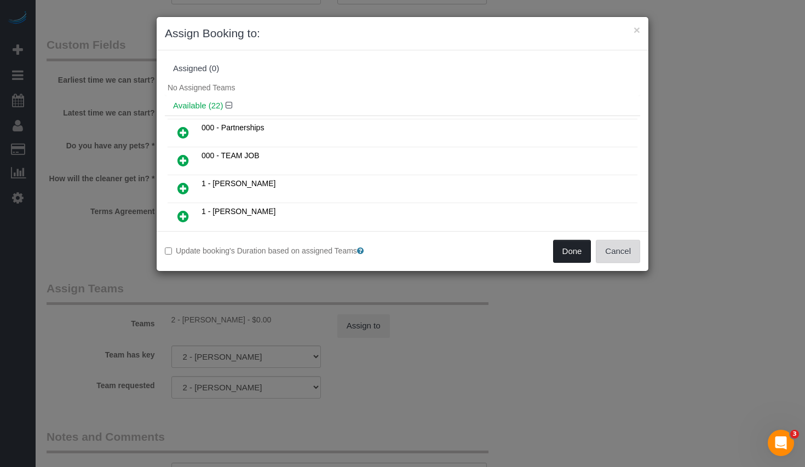
drag, startPoint x: 606, startPoint y: 249, endPoint x: 583, endPoint y: 248, distance: 22.4
click at [583, 248] on div "Done Cancel" at bounding box center [525, 251] width 246 height 23
click at [575, 248] on button "Done" at bounding box center [572, 251] width 38 height 23
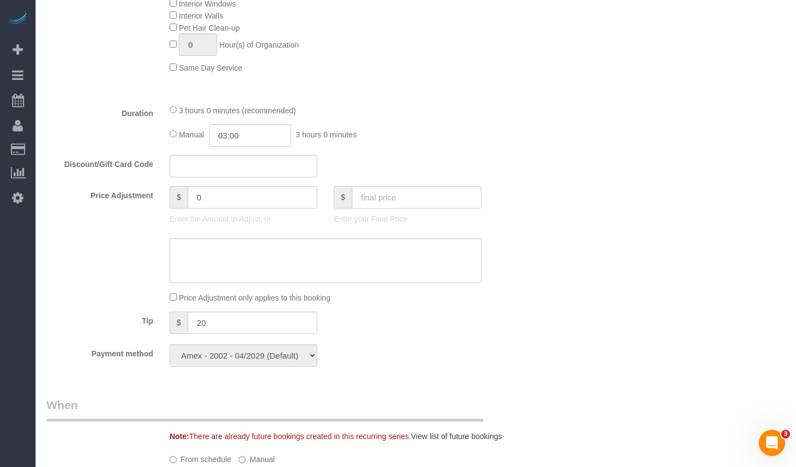
scroll to position [948, 0]
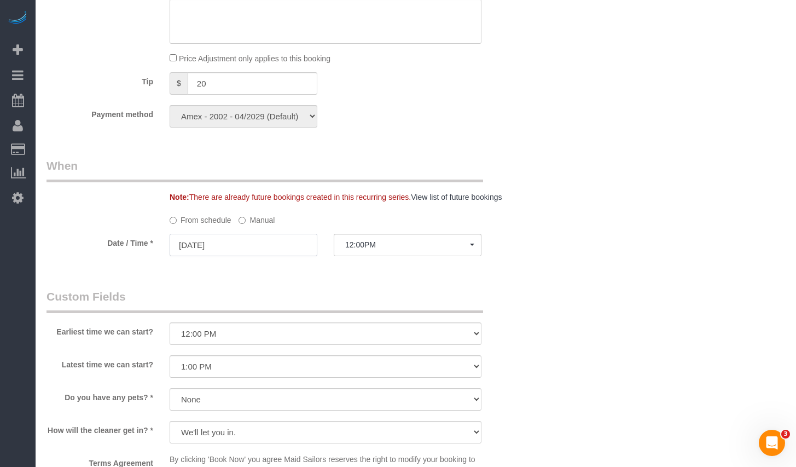
click at [260, 256] on input "08/11/2025" at bounding box center [244, 245] width 148 height 22
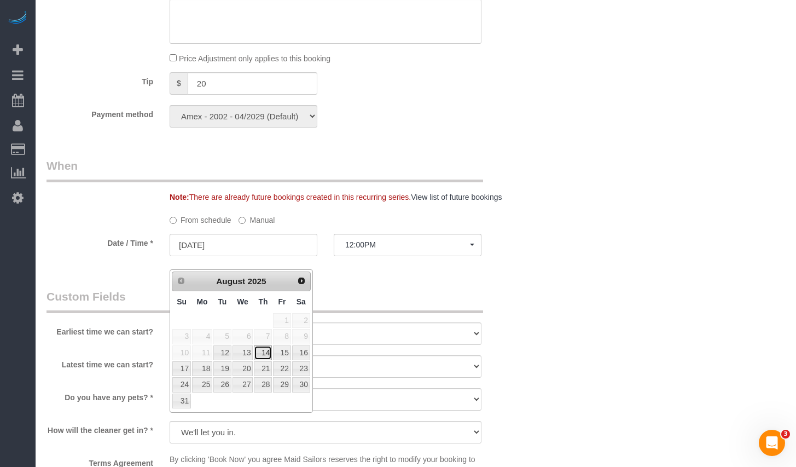
click at [264, 354] on link "14" at bounding box center [263, 352] width 18 height 15
type input "08/14/2025"
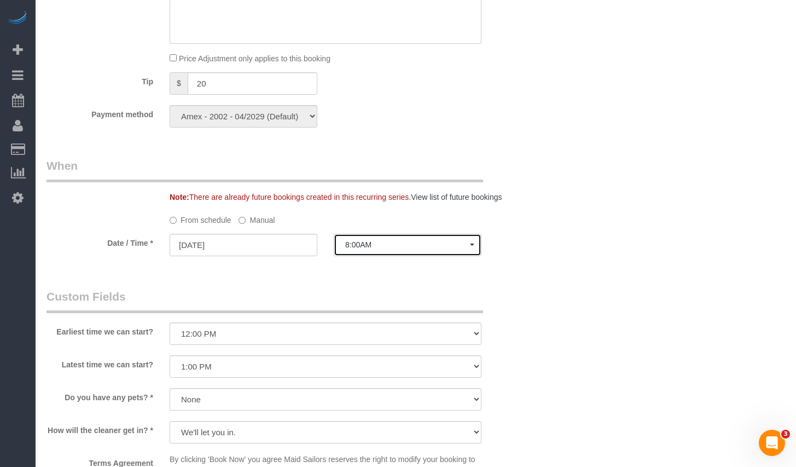
click at [403, 250] on button "8:00AM" at bounding box center [408, 245] width 148 height 22
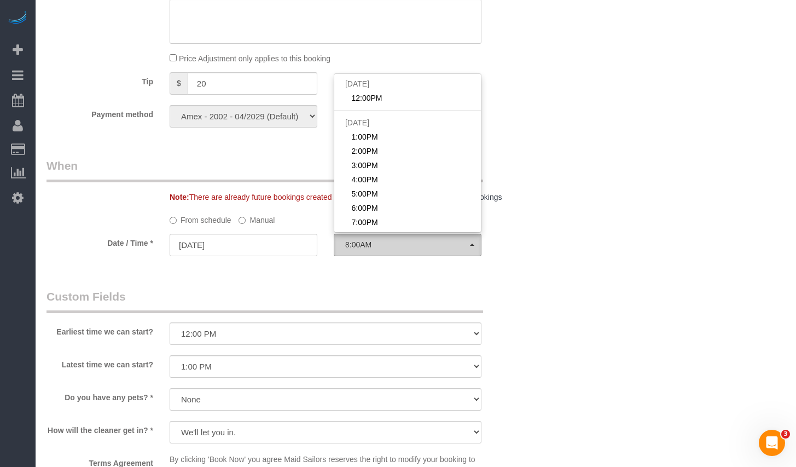
scroll to position [304, 0]
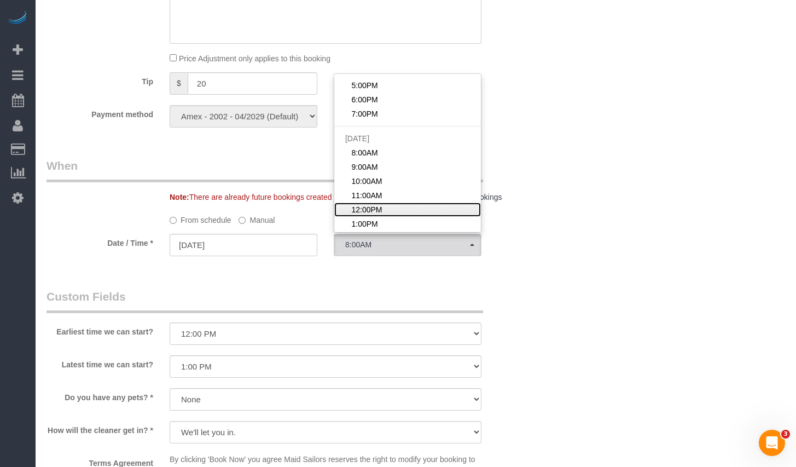
click at [376, 215] on span "12:00PM" at bounding box center [366, 209] width 31 height 11
select select "spot25"
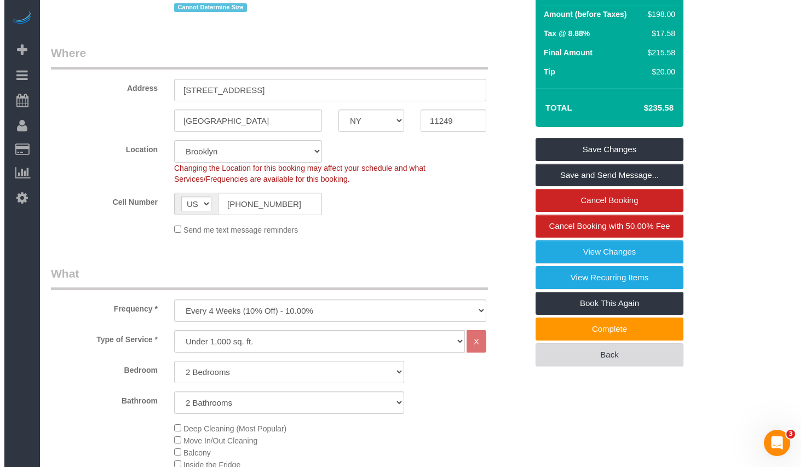
scroll to position [0, 0]
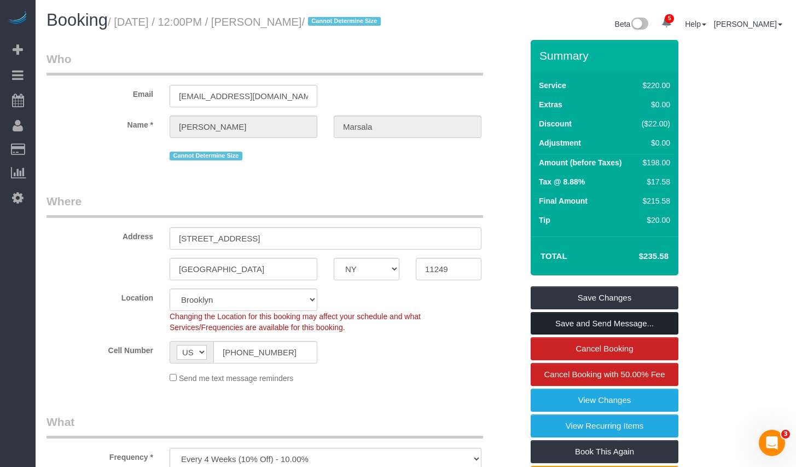
click at [568, 332] on link "Save and Send Message..." at bounding box center [605, 323] width 148 height 23
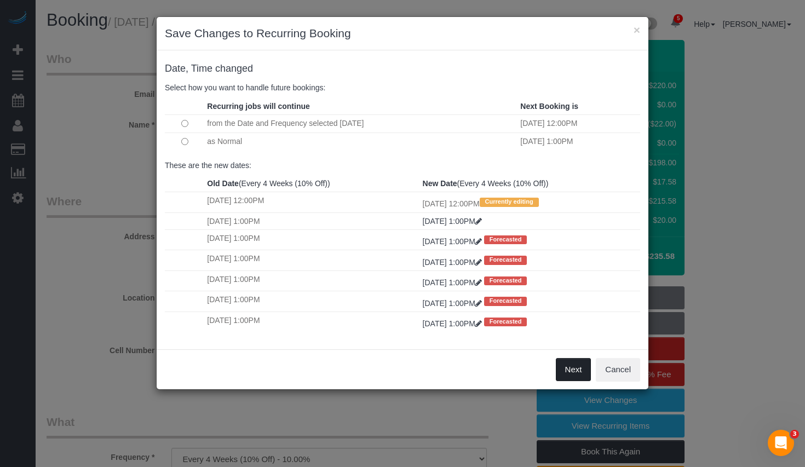
click at [574, 371] on button "Next" at bounding box center [573, 369] width 36 height 23
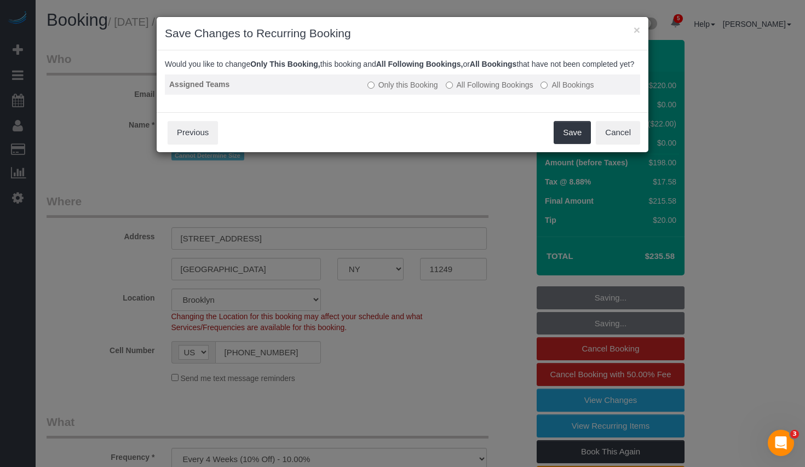
click at [467, 90] on label "All Following Bookings" at bounding box center [489, 84] width 88 height 11
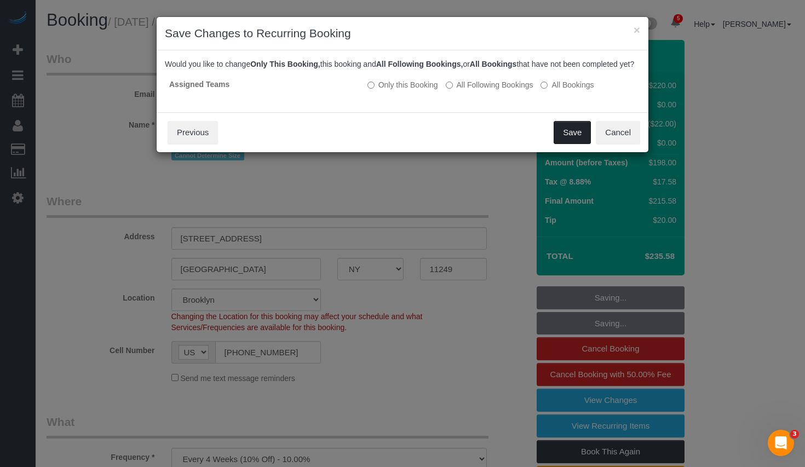
click at [564, 144] on button "Save" at bounding box center [571, 132] width 37 height 23
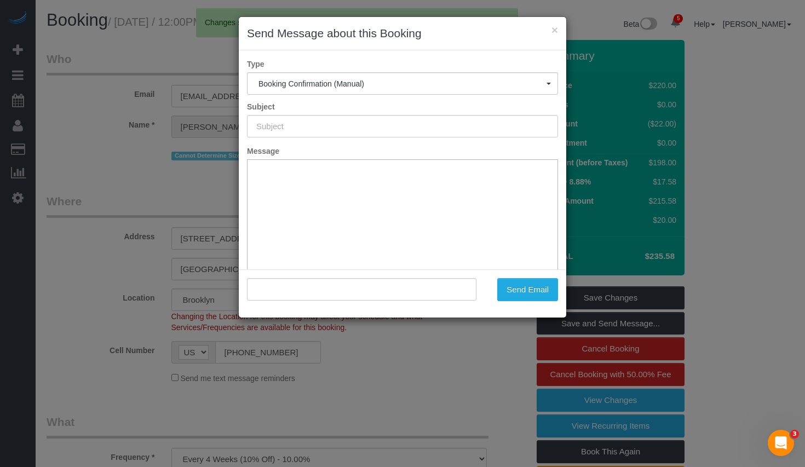
type input "Cleaning Confirmed for 08/14/2025 at 12:00pm"
type input ""Anthony Marsala" <marsala125@gmail.com>"
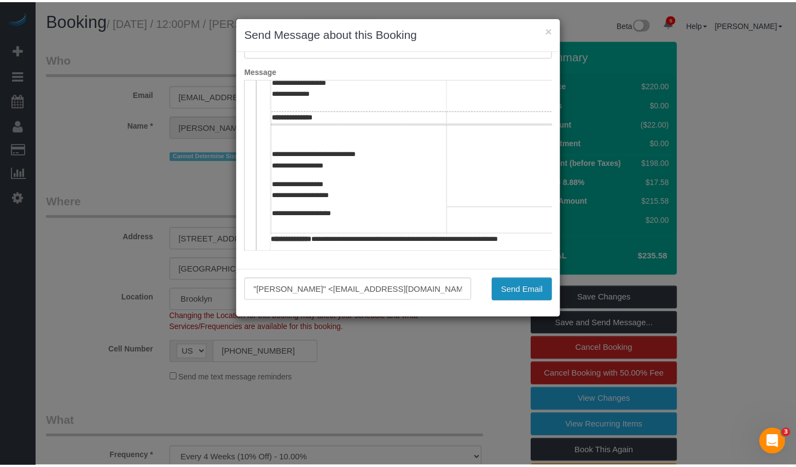
scroll to position [399, 0]
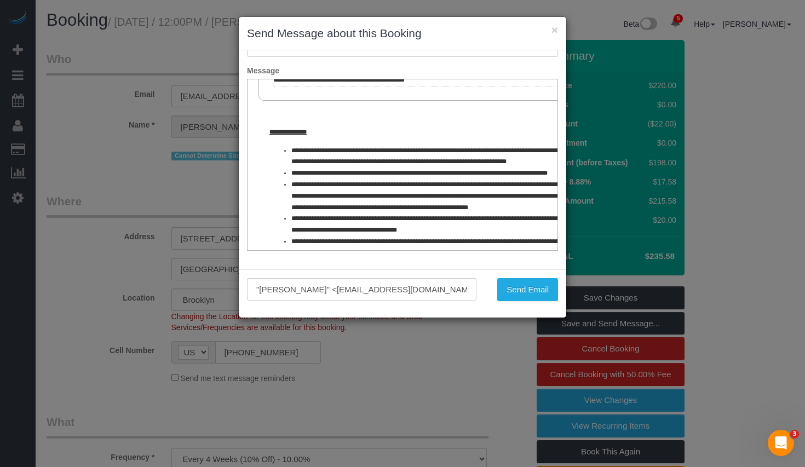
click at [534, 304] on div ""Anthony Marsala" <marsala125@gmail.com> Send Email" at bounding box center [402, 293] width 327 height 48
click at [534, 293] on button "Send Email" at bounding box center [527, 289] width 61 height 23
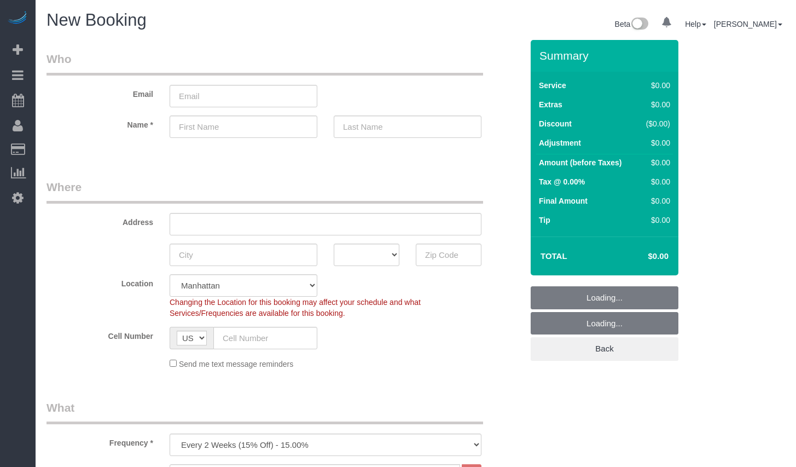
select select "number:89"
select select "number:90"
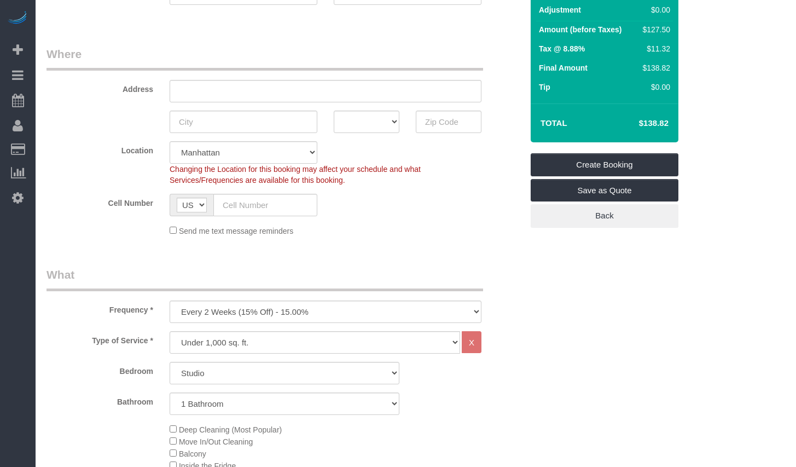
scroll to position [167, 0]
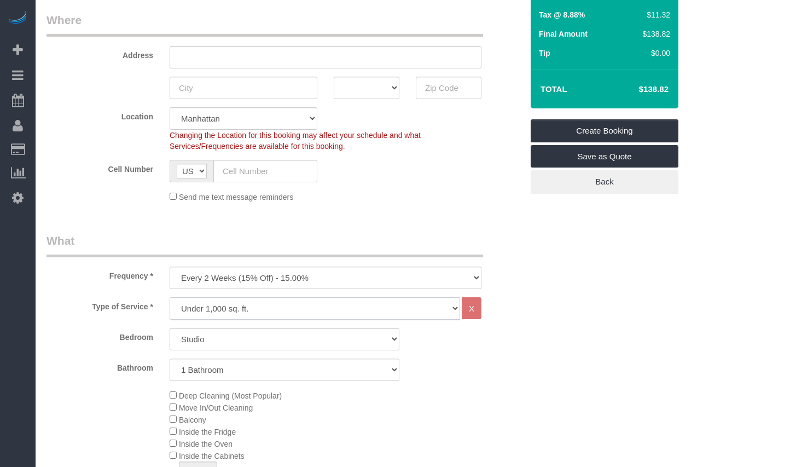
click at [287, 310] on select "Under 1,000 sq. ft. 1,001 - 1,500 sq. ft. 1,500+ sq. ft. Custom Cleaning Office…" at bounding box center [315, 308] width 291 height 22
select select "212"
select select "2"
select select "120"
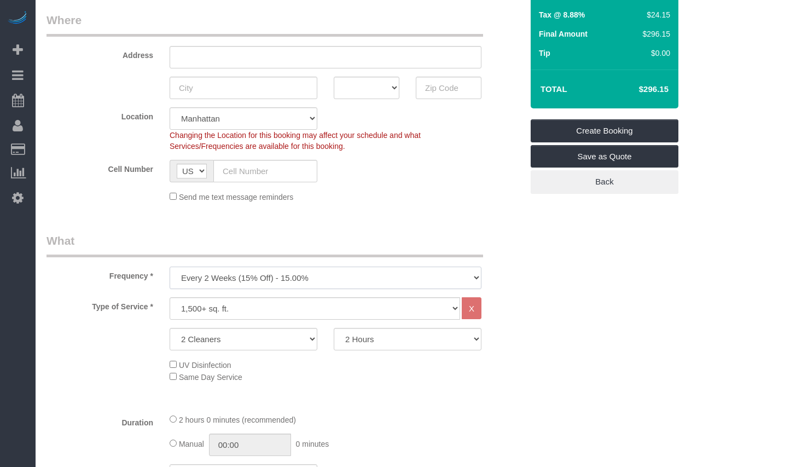
click at [303, 282] on select "One Time Weekly (20% Off) - 20.00% Every 2 Weeks (15% Off) - 15.00% Every 4 Wee…" at bounding box center [326, 278] width 312 height 22
select select "object:849"
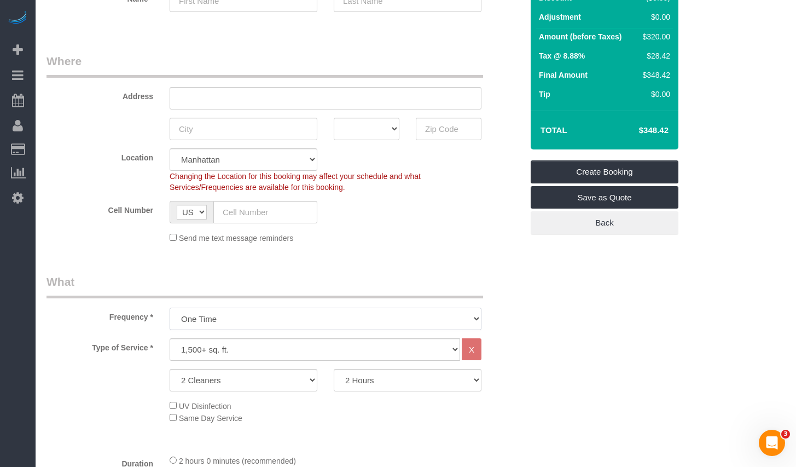
scroll to position [0, 0]
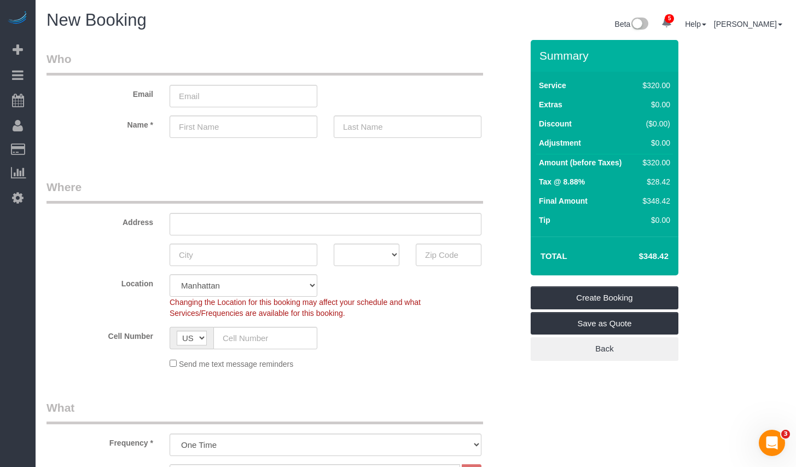
click at [638, 254] on h4 "$348.42" at bounding box center [637, 256] width 62 height 9
click at [651, 256] on h4 "$348.42" at bounding box center [637, 256] width 62 height 9
copy h4 "348.42"
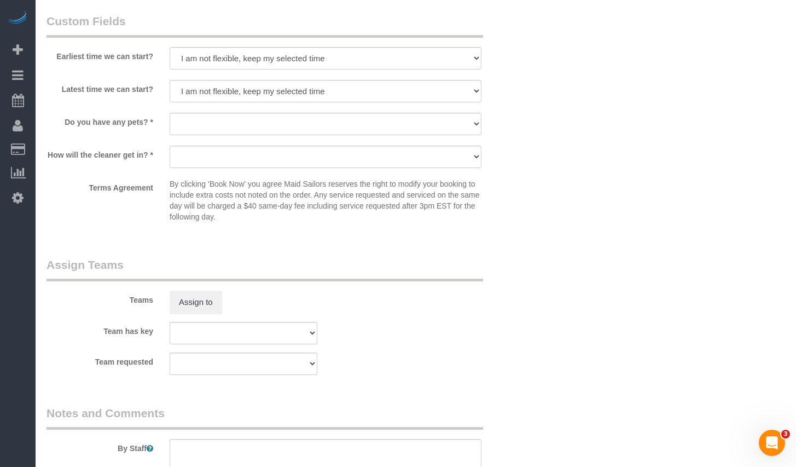
scroll to position [1177, 0]
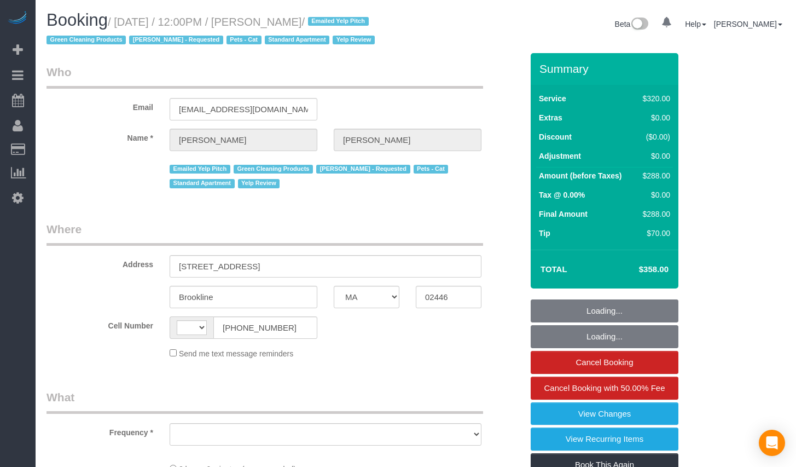
select select "MA"
select select "string:[GEOGRAPHIC_DATA]"
select select "object:676"
select select "number:89"
select select "number:72"
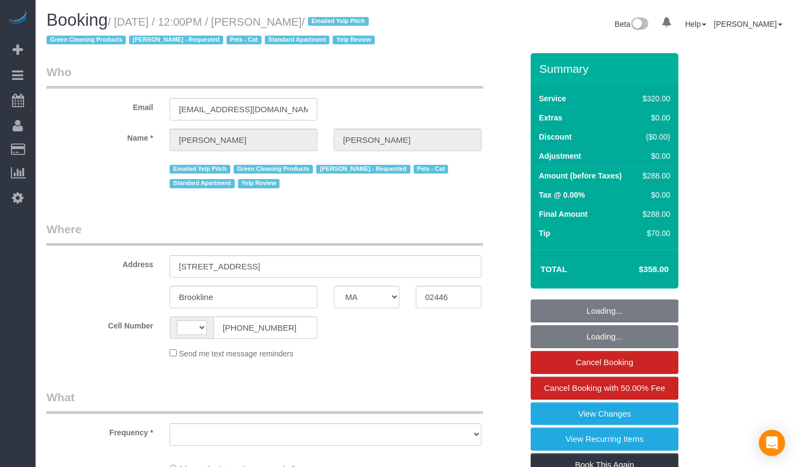
select select "number:14"
select select "number:7"
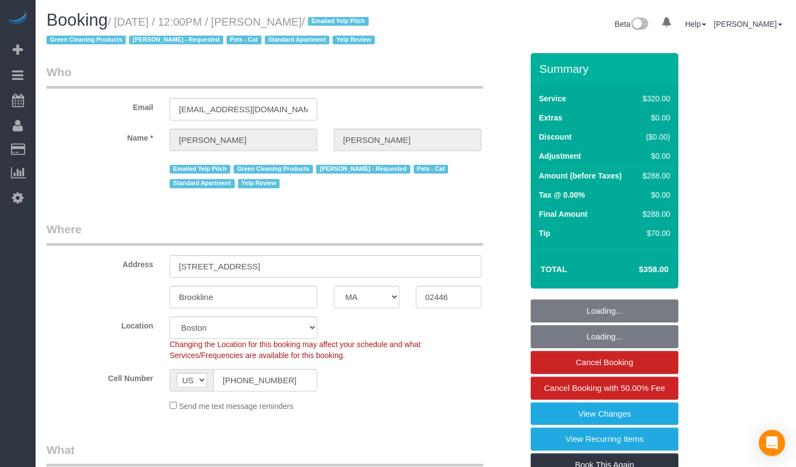
select select "object:846"
select select "string:stripe-pm_1JmlMy4VGloSiKo7g7yU70hY"
select select "spot1"
select select "2"
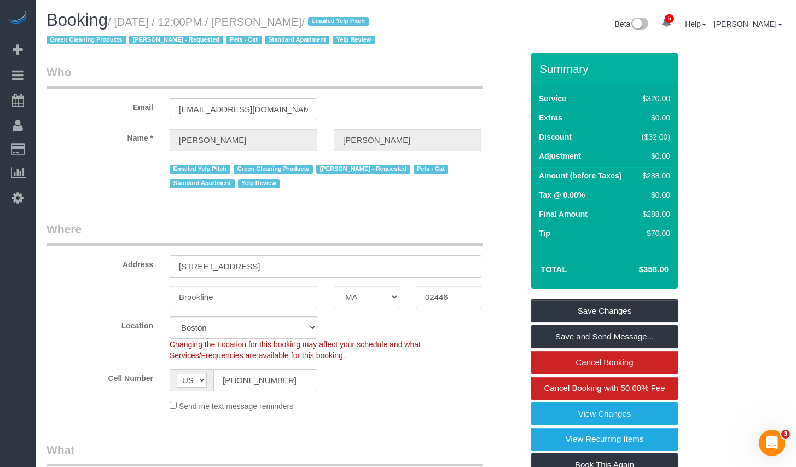
drag, startPoint x: 124, startPoint y: 21, endPoint x: 343, endPoint y: 18, distance: 218.9
click at [343, 18] on small "/ August 11, 2025 / 12:00PM / Katie Robinson / Emailed Yelp Pitch Green Cleanin…" at bounding box center [213, 31] width 332 height 31
copy small "August 11, 2025 / 12:00PM / Katie Robinson"
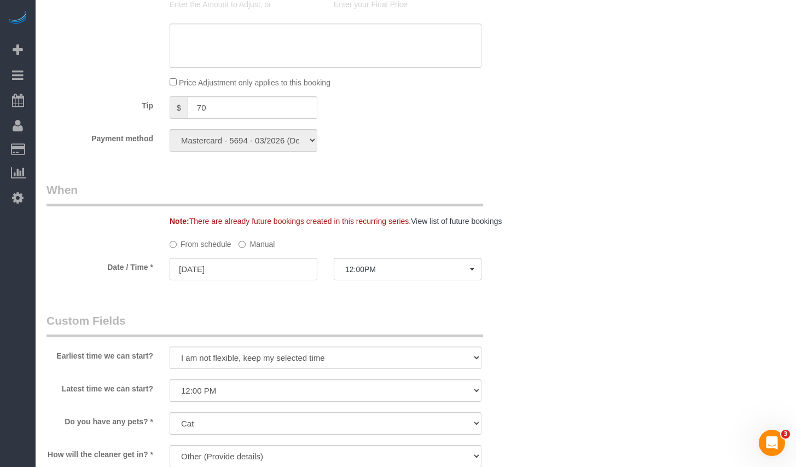
scroll to position [922, 0]
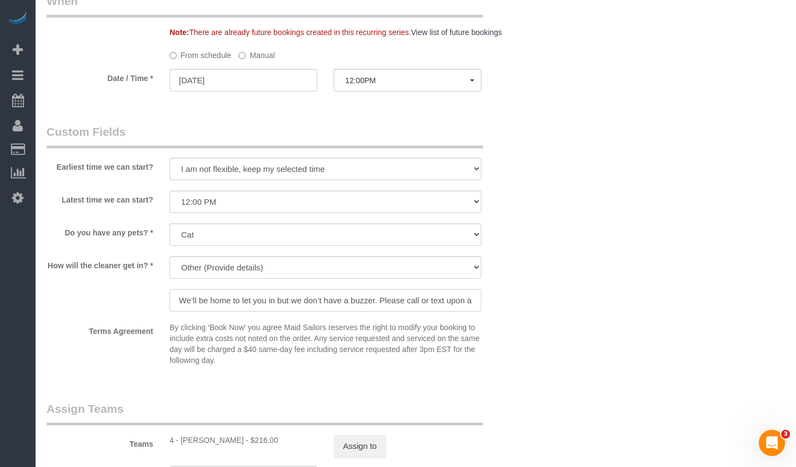
click at [397, 311] on input "We’ll be home to let you in but we don’t have a buzzer. Please call or text upo…" at bounding box center [326, 300] width 312 height 22
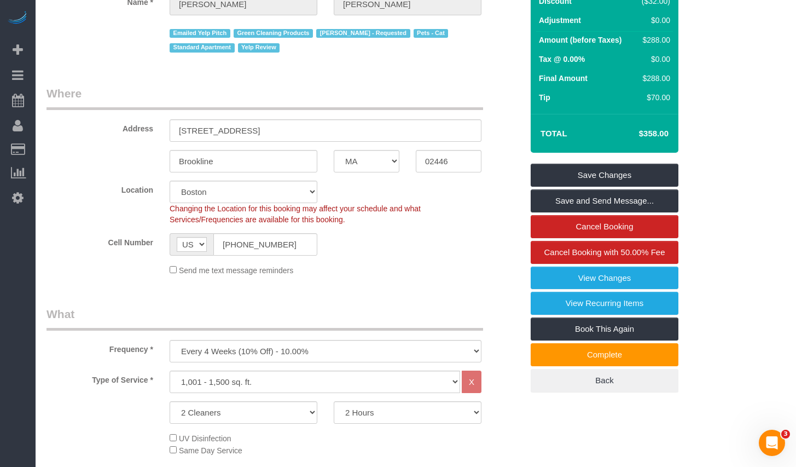
scroll to position [0, 0]
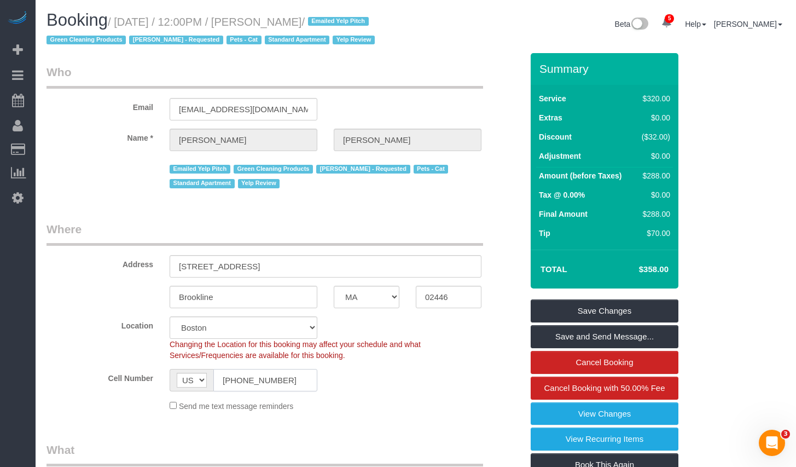
click at [302, 387] on input "(484) 354-3752" at bounding box center [265, 380] width 104 height 22
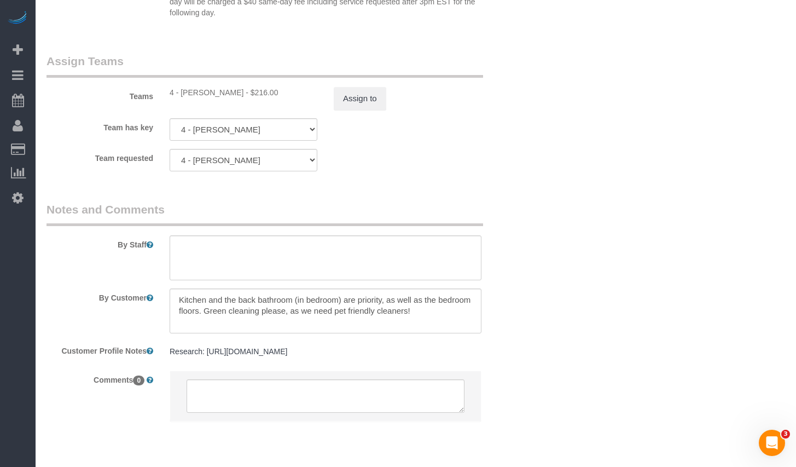
scroll to position [1322, 0]
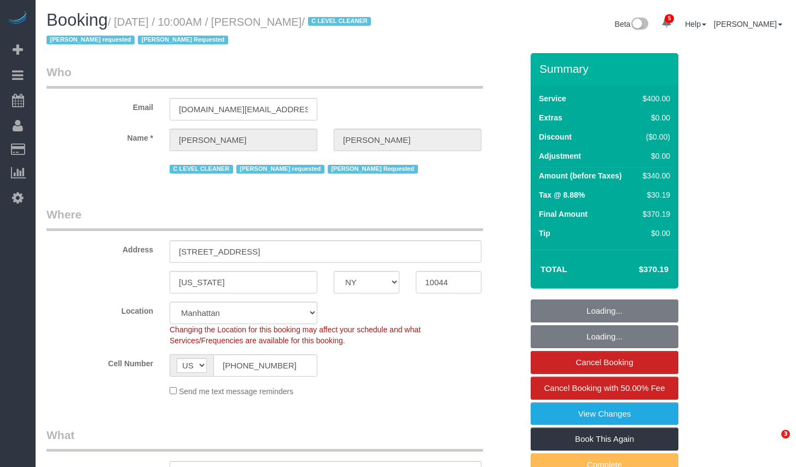
select select "NY"
select select "2"
select select "150"
select select "number:89"
select select "number:90"
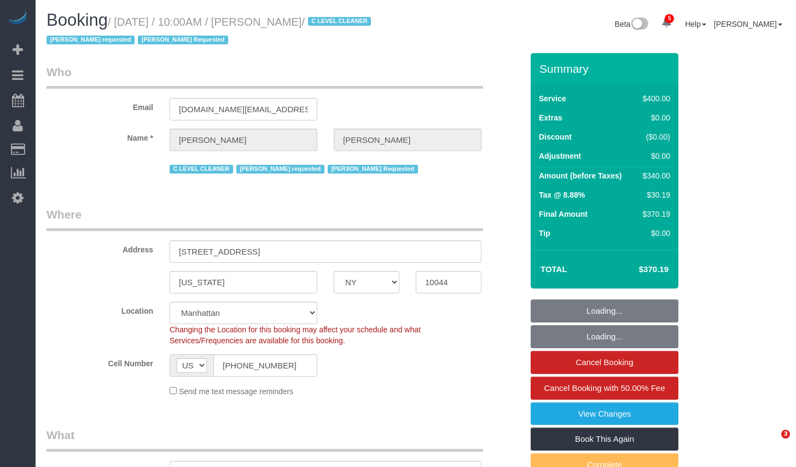
select select "number:15"
select select "number:5"
select select "object:921"
select select "spot1"
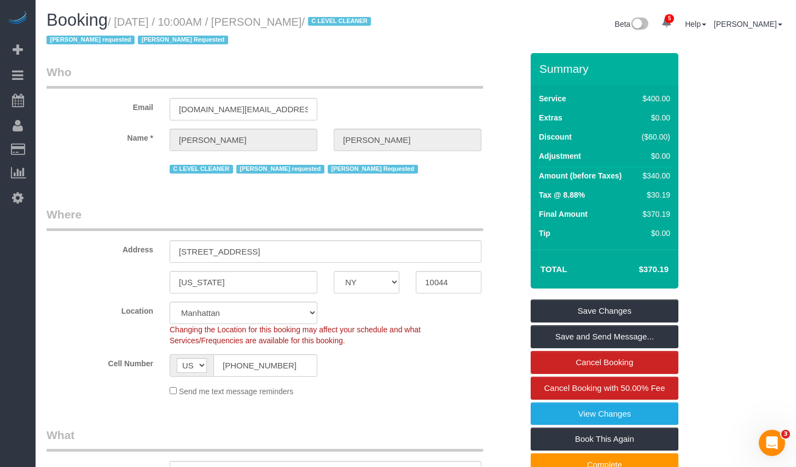
drag, startPoint x: 125, startPoint y: 22, endPoint x: 338, endPoint y: 24, distance: 213.4
click at [338, 24] on small "/ [DATE] / 10:00AM / [PERSON_NAME] / C LEVEL CLEANER [PERSON_NAME] requested [P…" at bounding box center [211, 31] width 328 height 31
copy small "[DATE] / 10:00AM / [PERSON_NAME]"
